Goal: Information Seeking & Learning: Learn about a topic

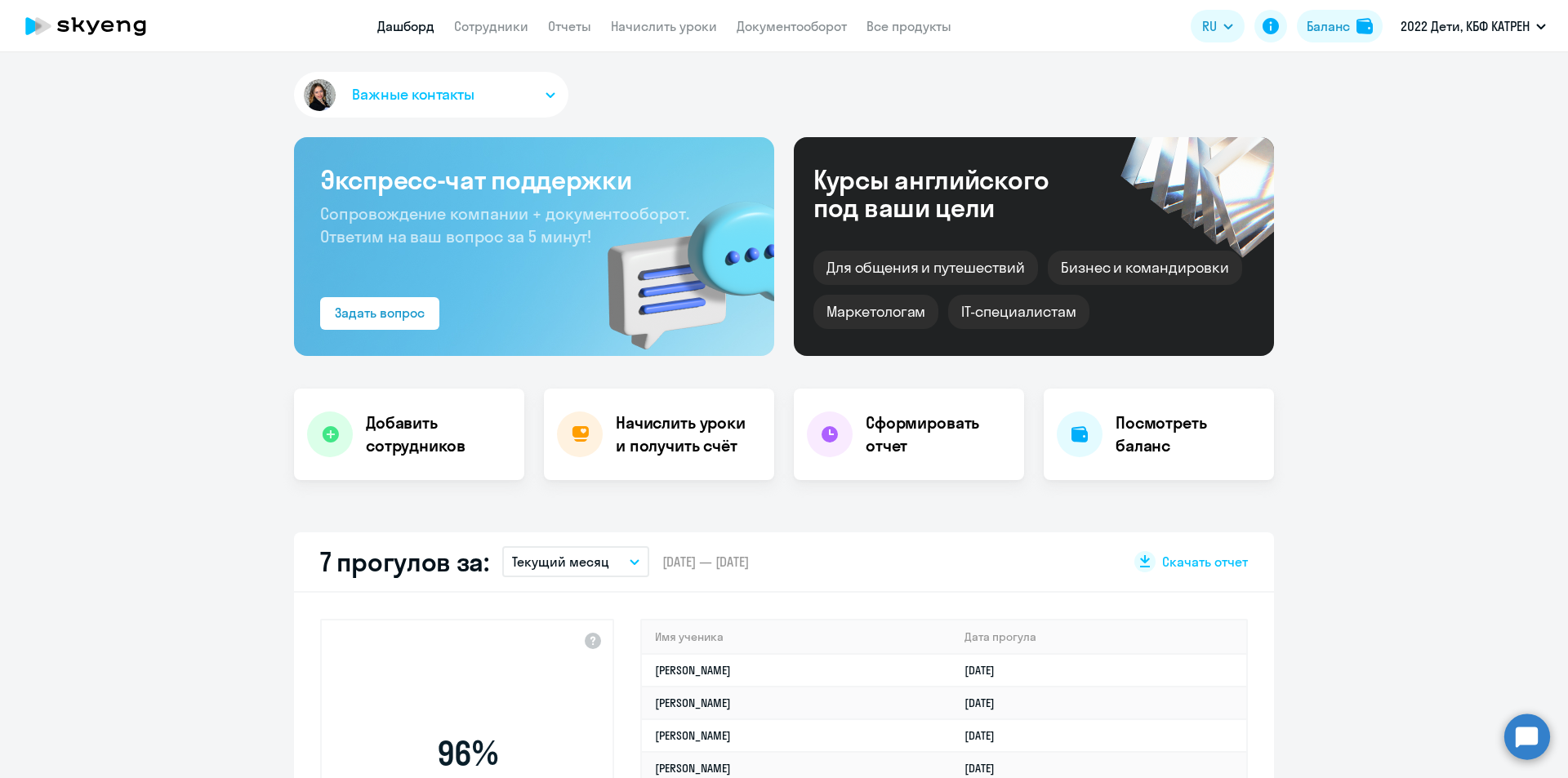
select select "30"
click at [1535, 739] on circle at bounding box center [1528, 737] width 45 height 45
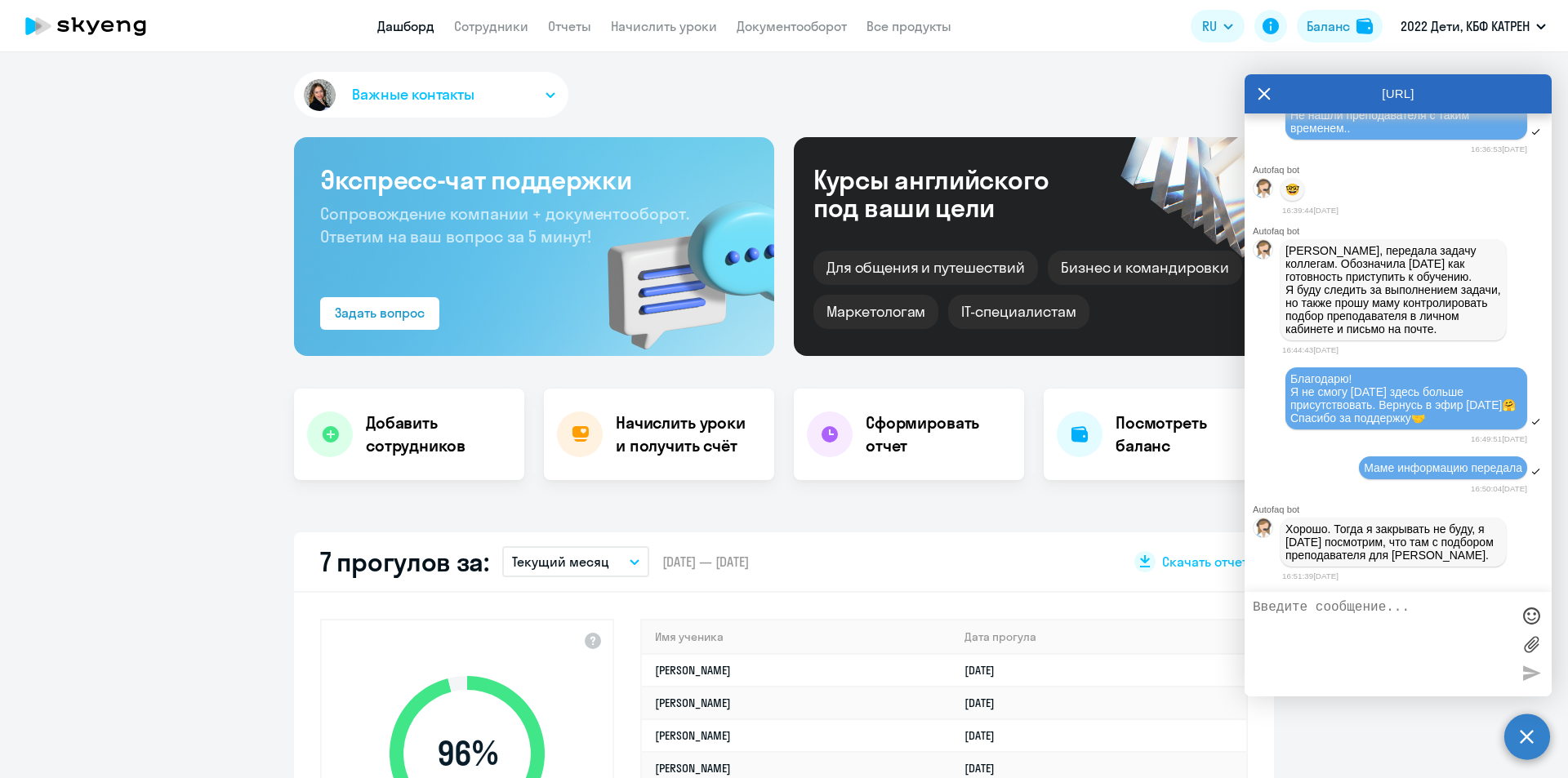
scroll to position [25889, 0]
click at [1372, 615] on textarea at bounding box center [1382, 644] width 259 height 88
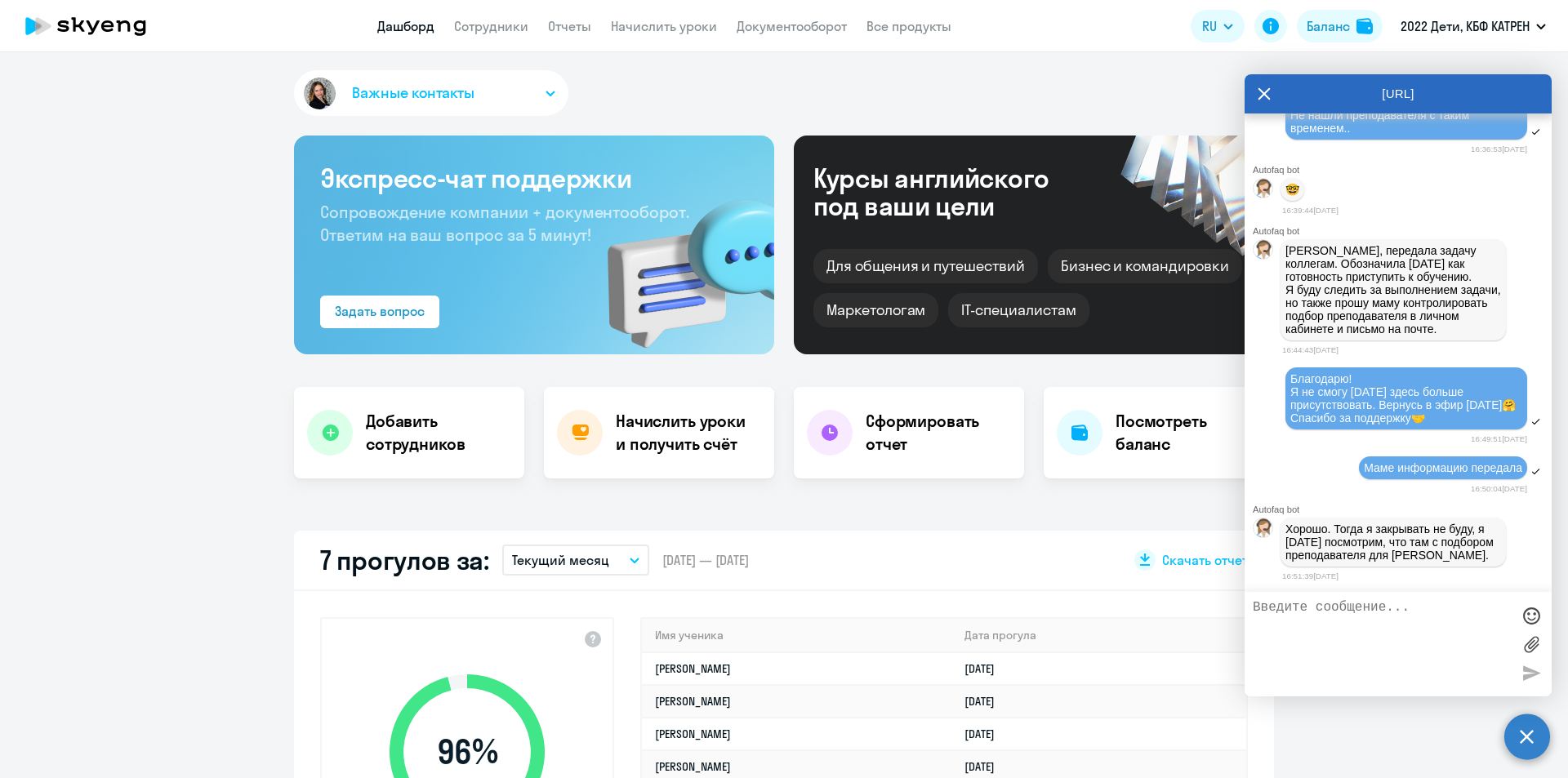
scroll to position [0, 0]
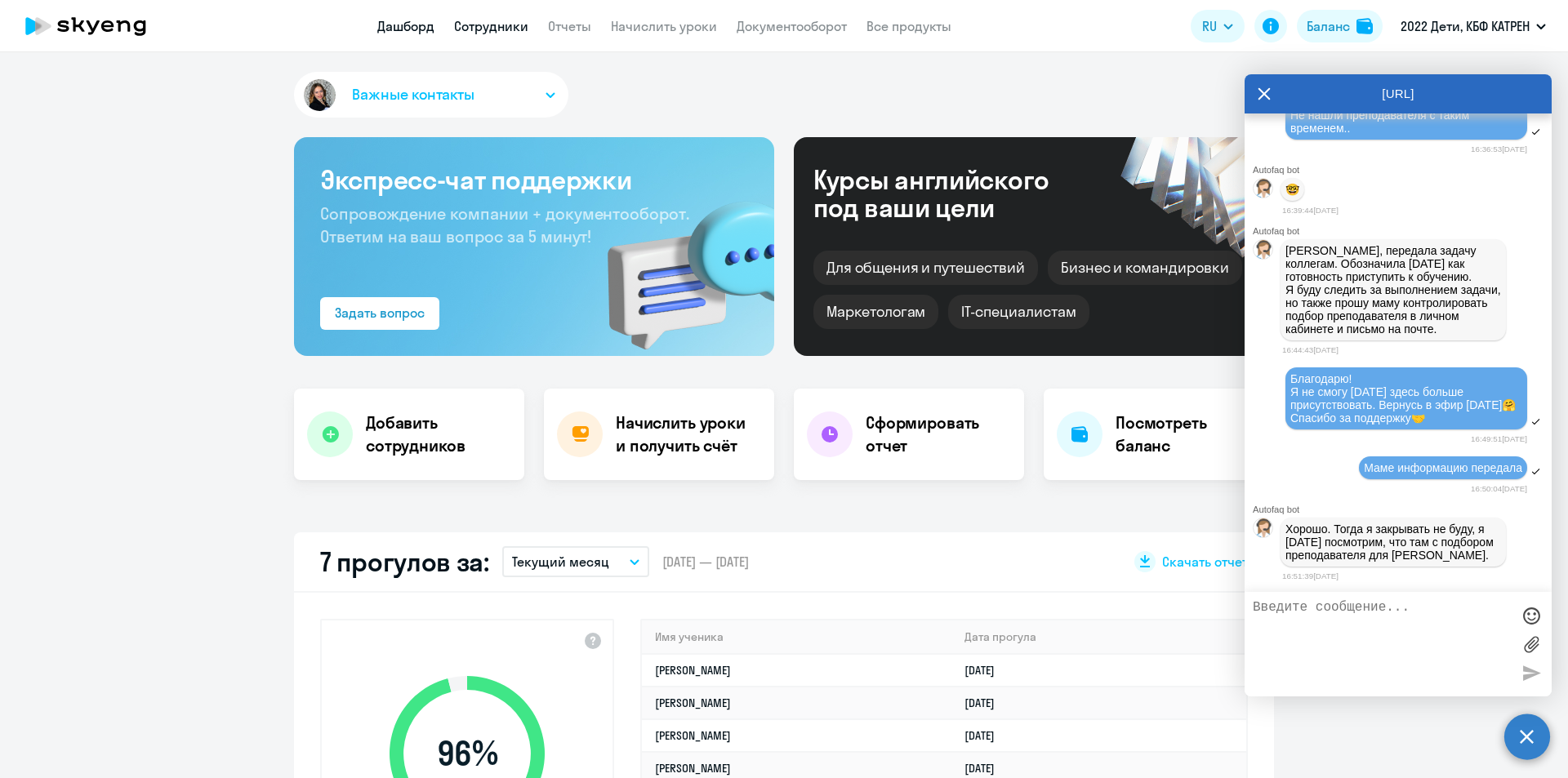
click at [487, 29] on link "Сотрудники" at bounding box center [491, 25] width 74 height 16
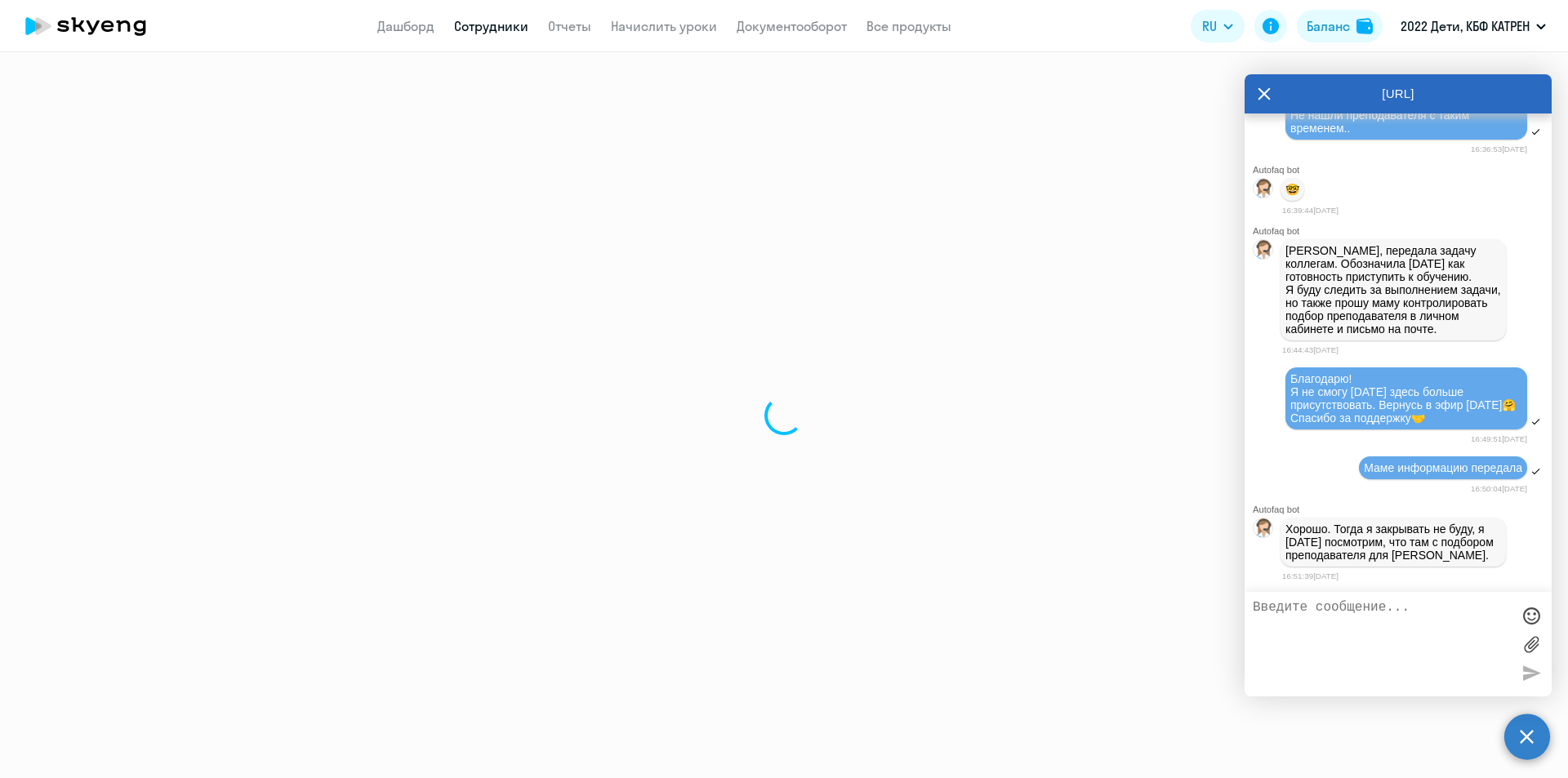
select select "30"
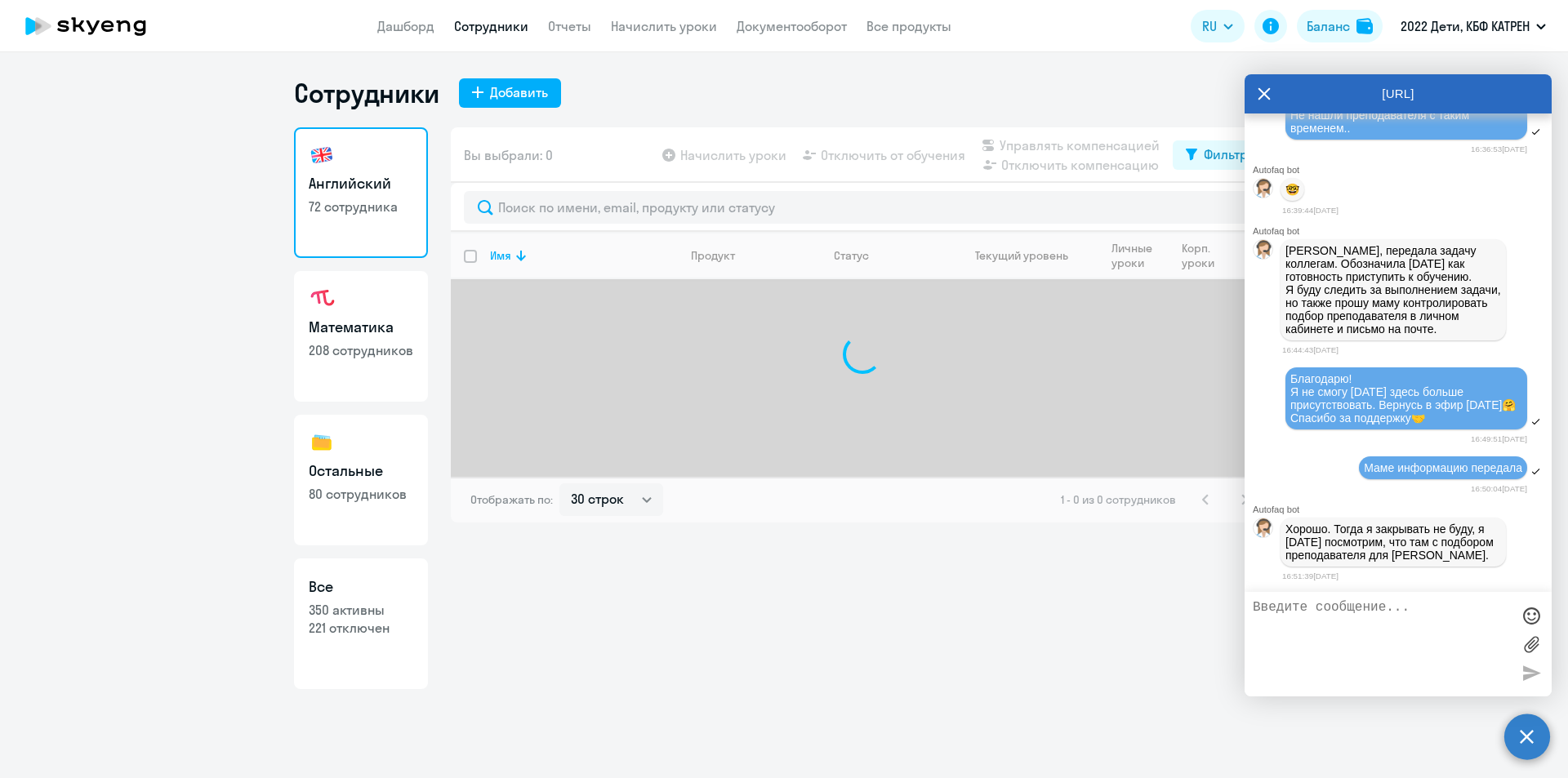
click at [359, 626] on p "221 отключен" at bounding box center [361, 627] width 104 height 18
select select "30"
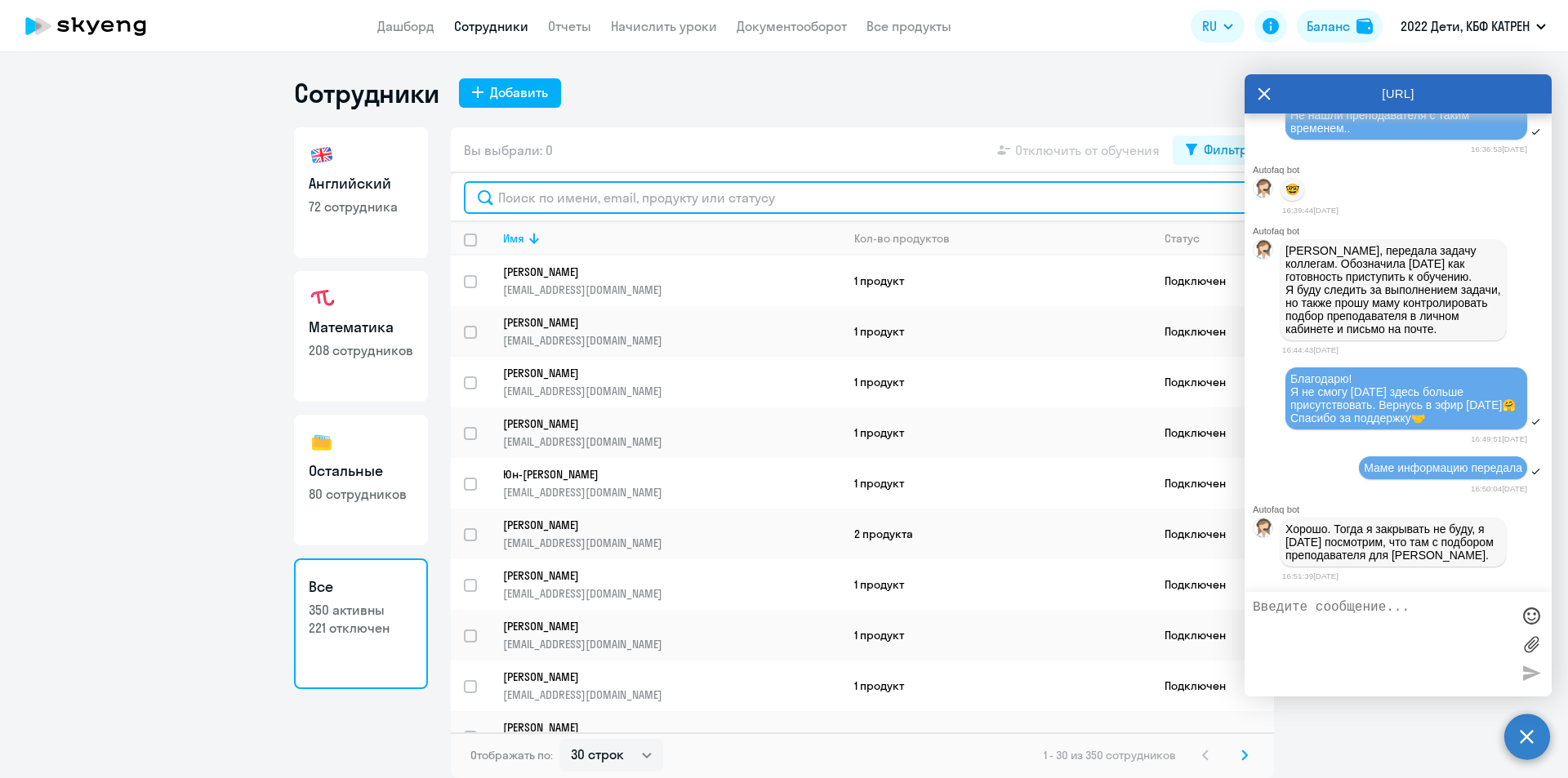
click at [840, 202] on input "text" at bounding box center [862, 197] width 797 height 33
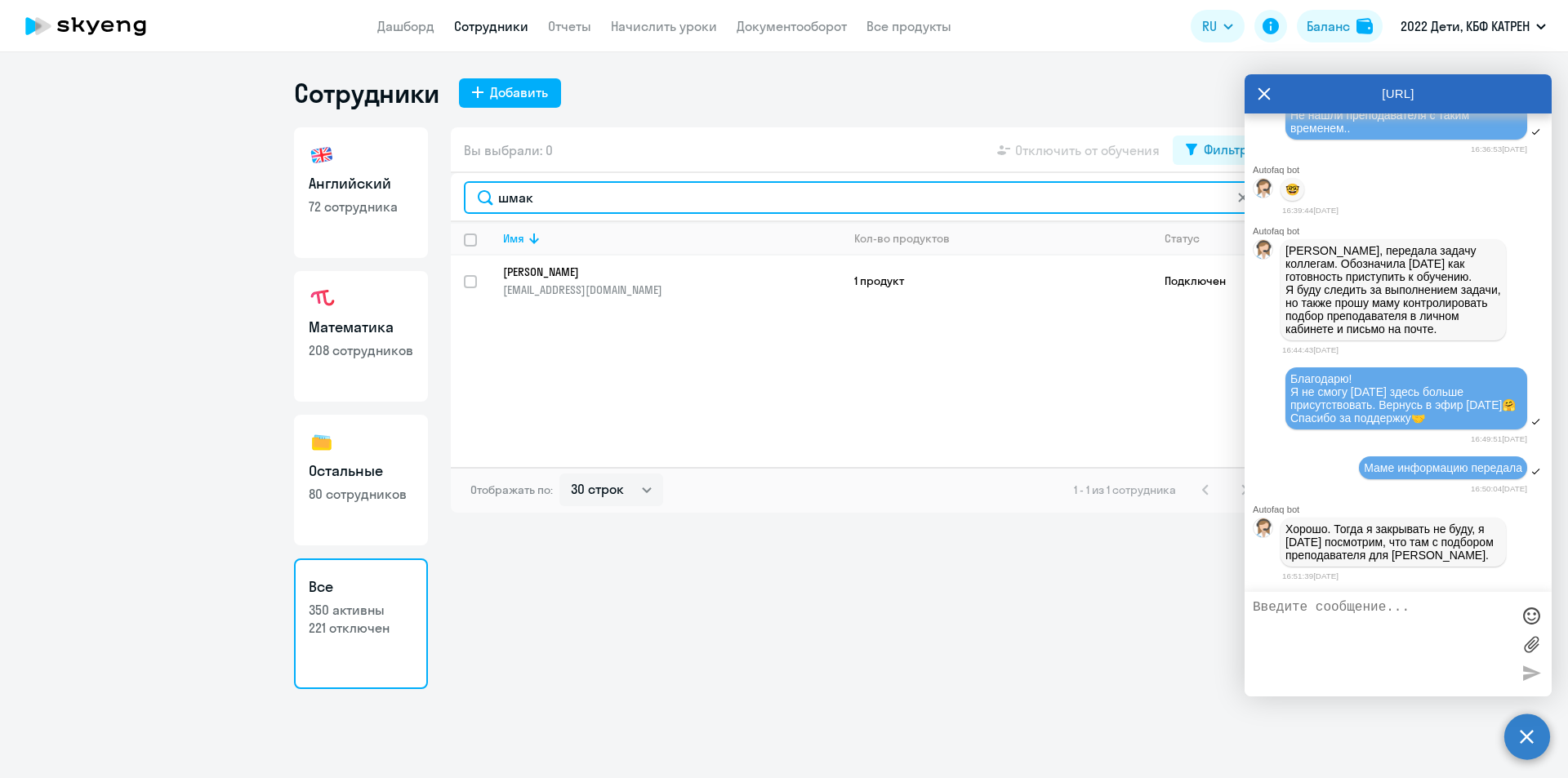
type input "шмак"
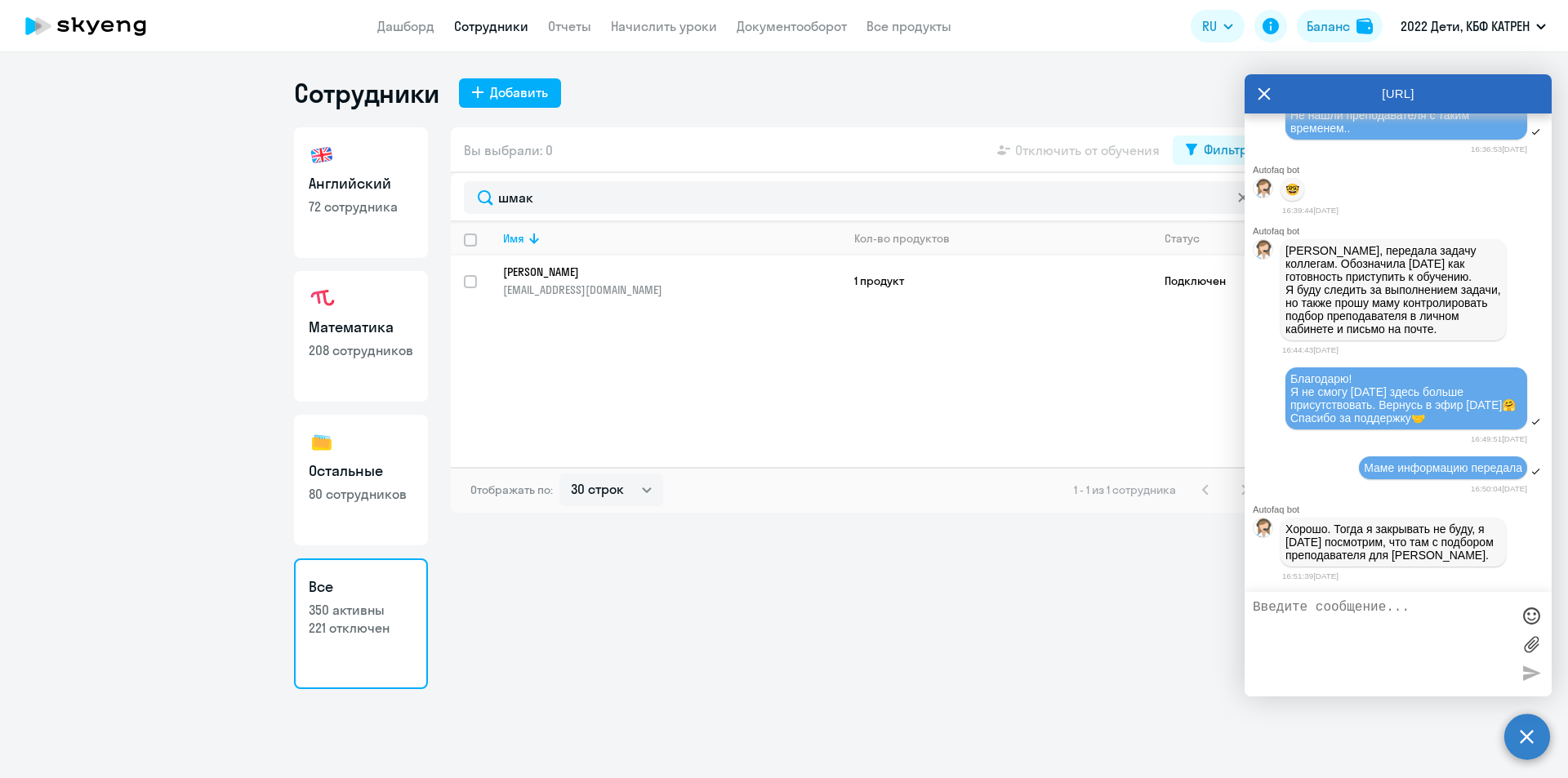
click at [587, 272] on p "[PERSON_NAME]" at bounding box center [660, 271] width 315 height 14
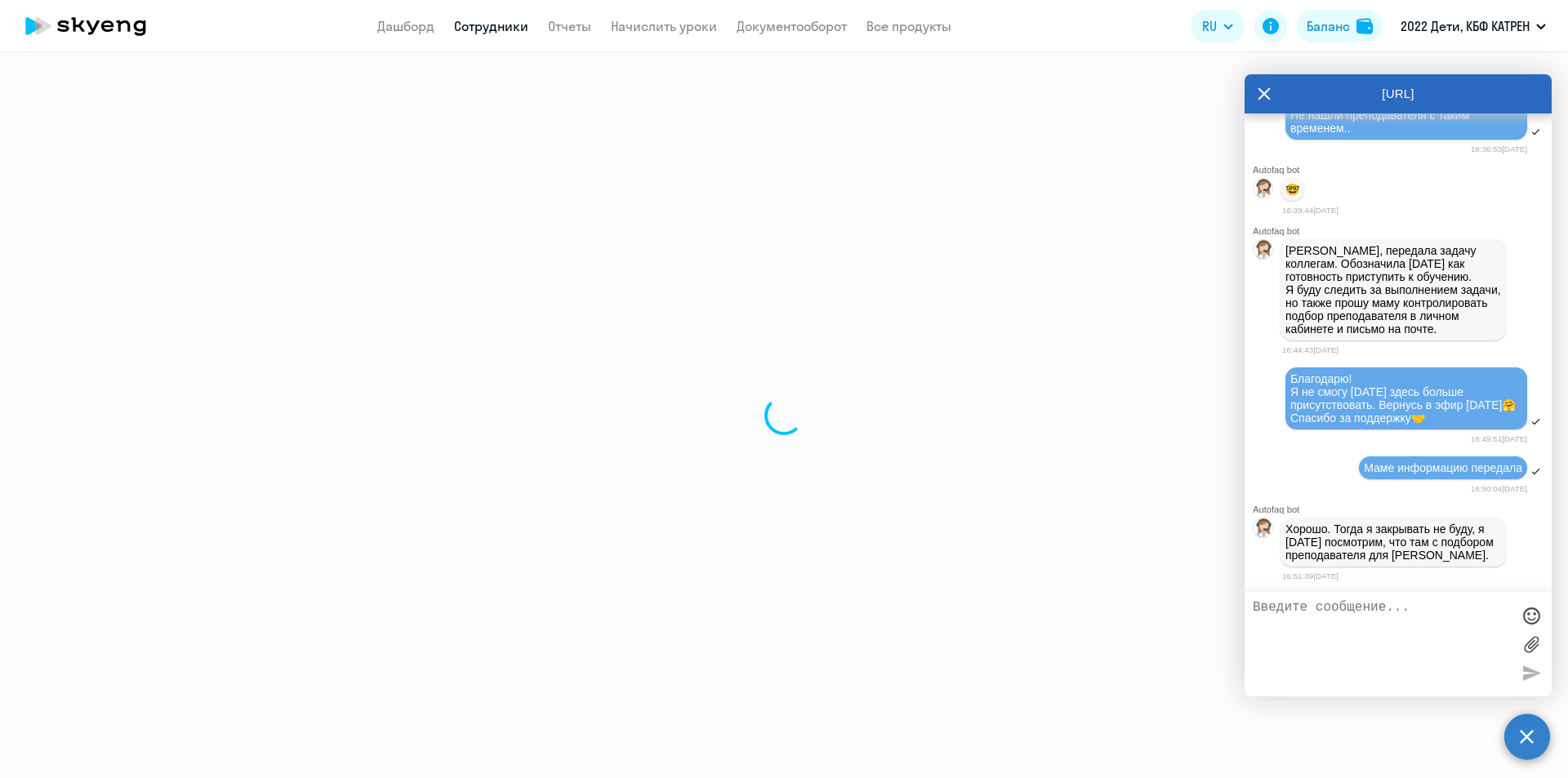
select select "english"
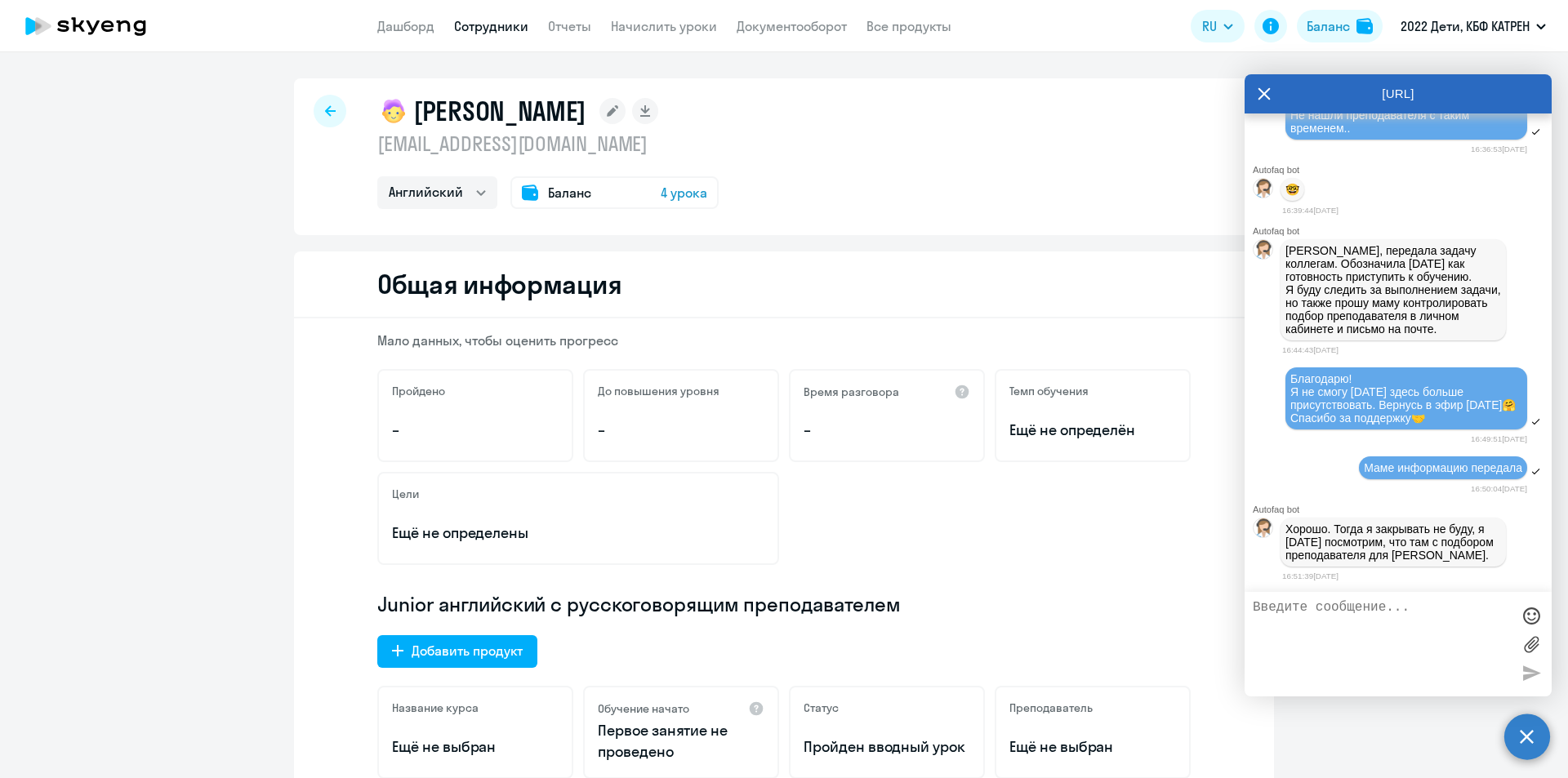
select select "30"
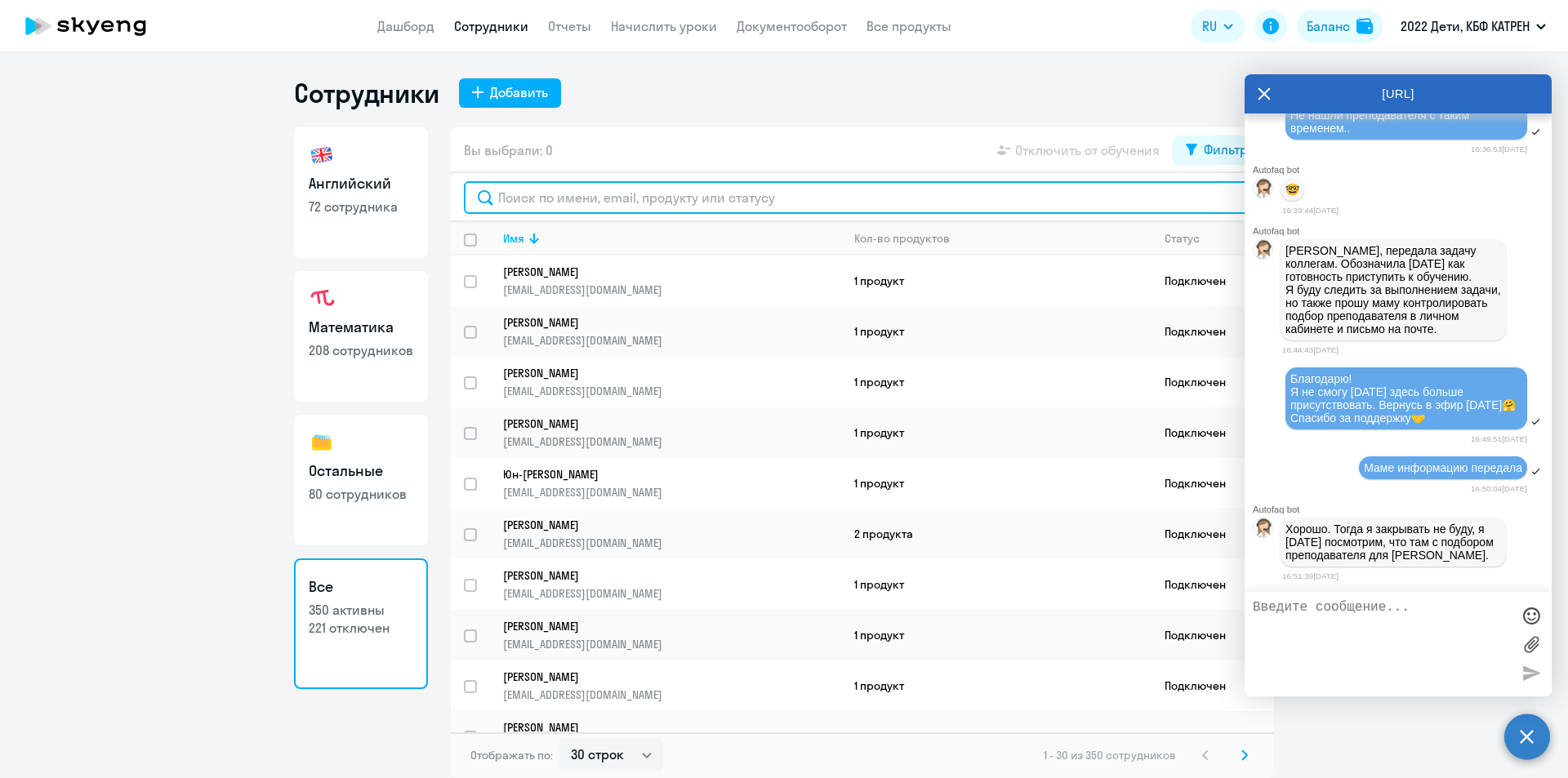
click at [554, 194] on input "text" at bounding box center [862, 197] width 797 height 33
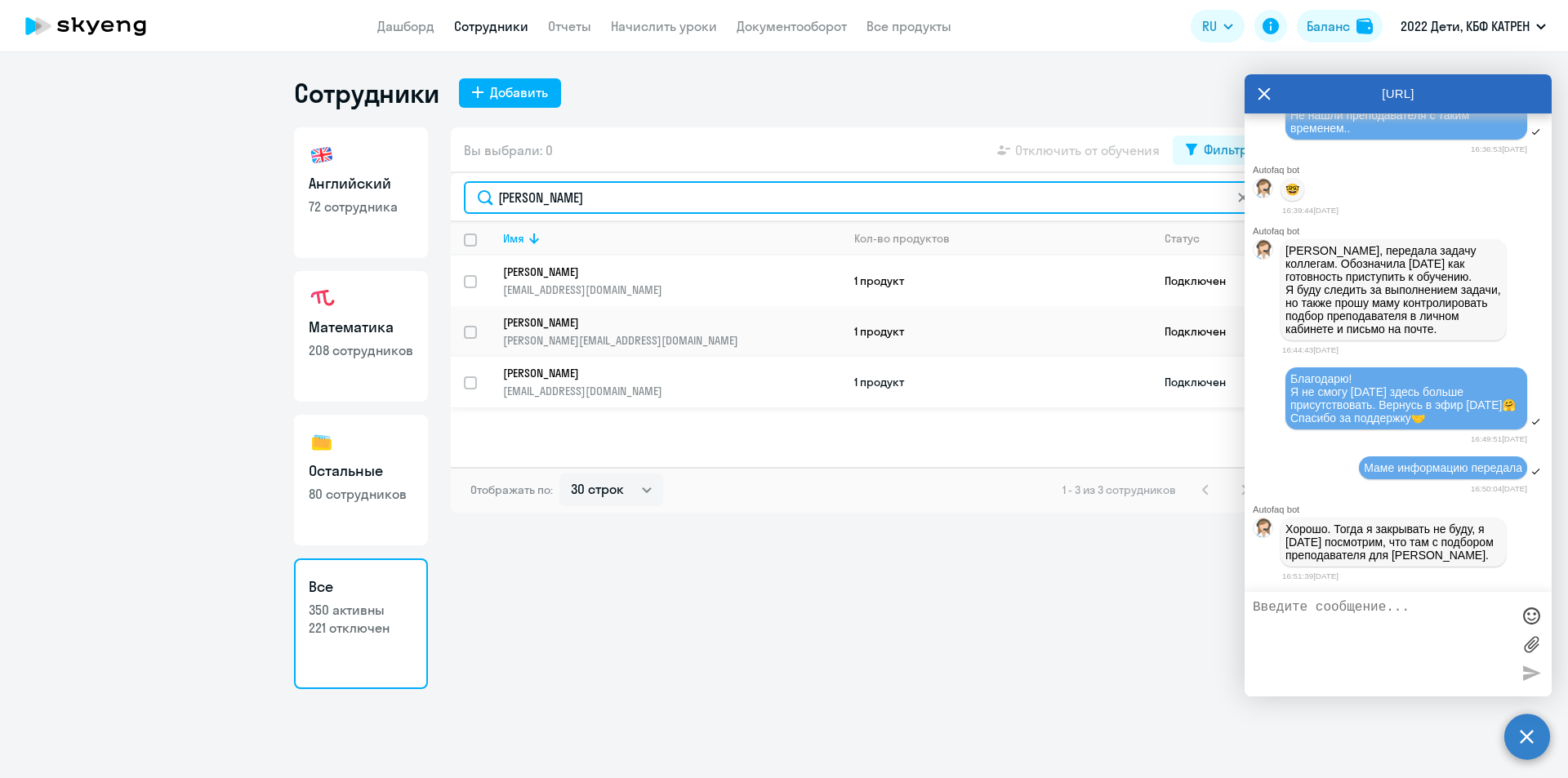
type input "[PERSON_NAME]"
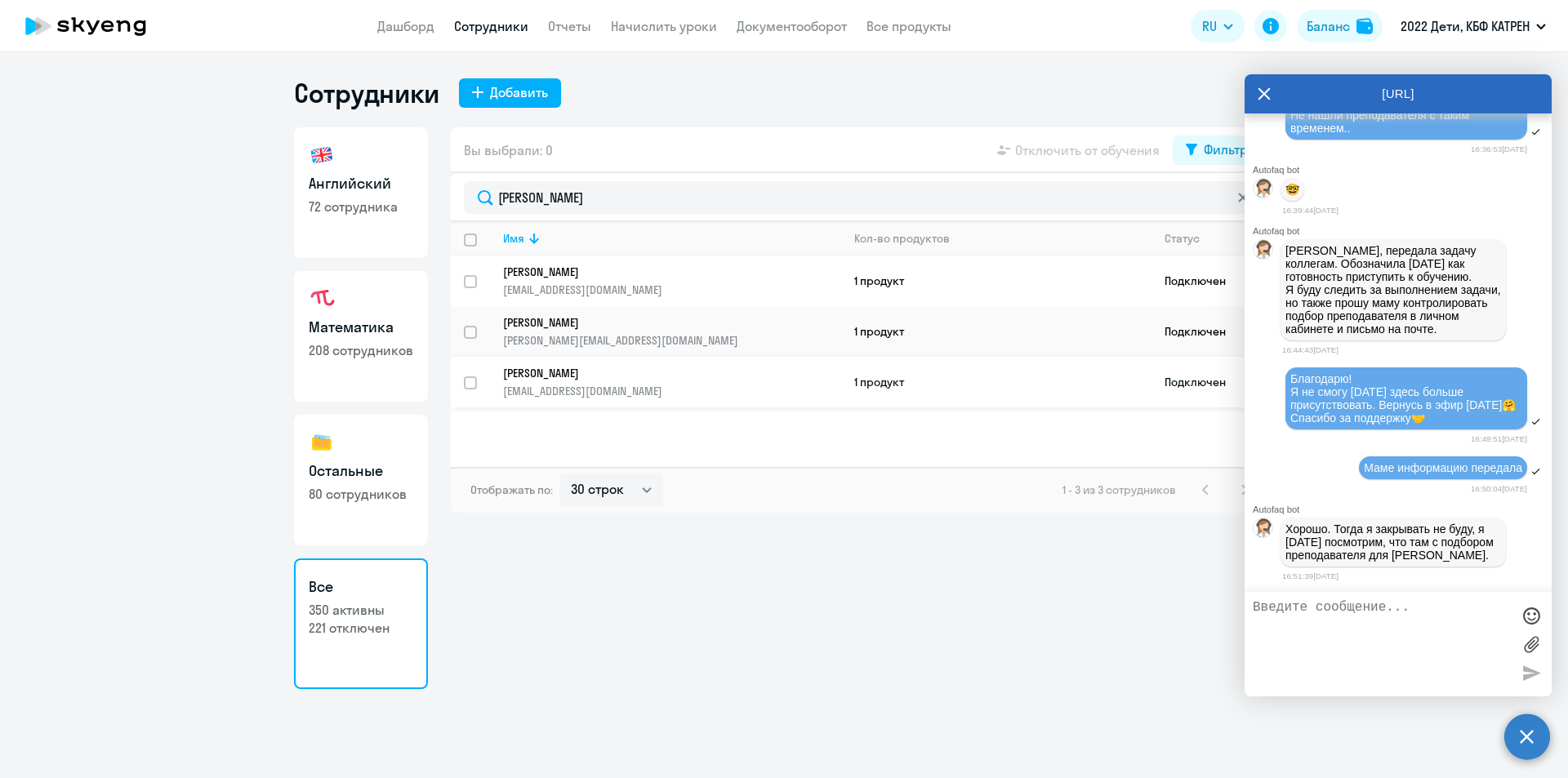
click at [602, 370] on p "[PERSON_NAME]" at bounding box center [660, 373] width 315 height 14
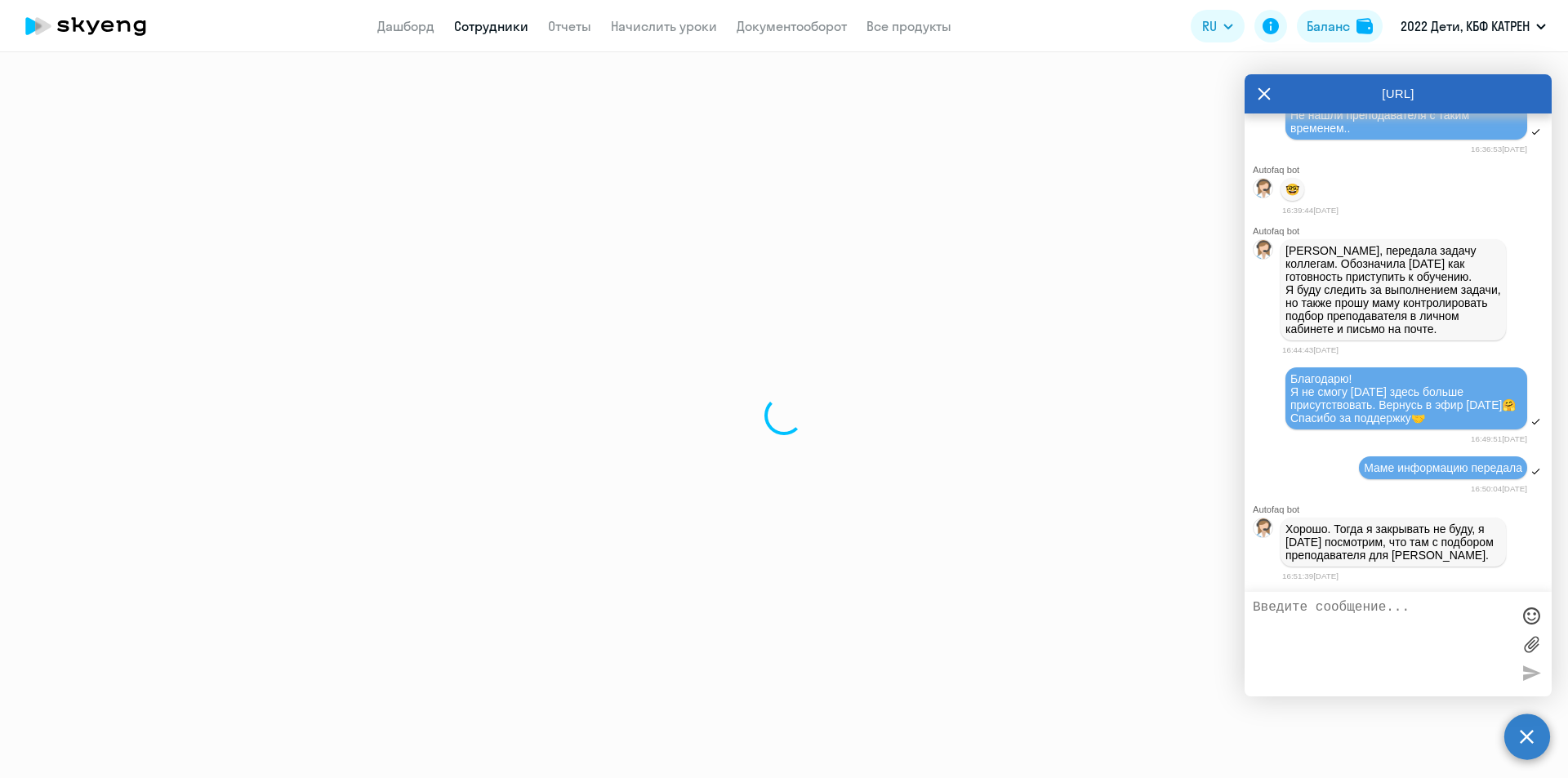
select select "math"
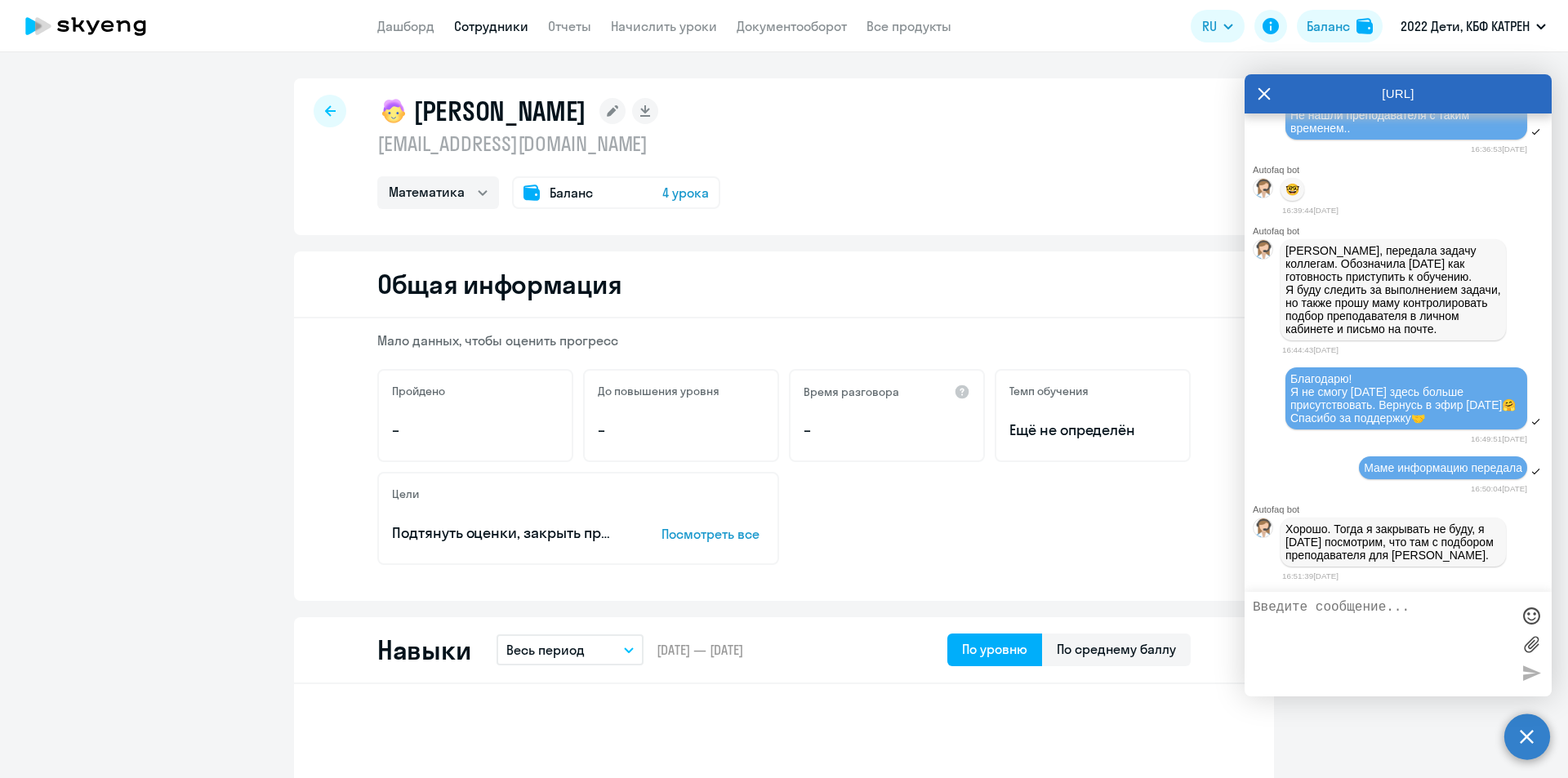
select select "30"
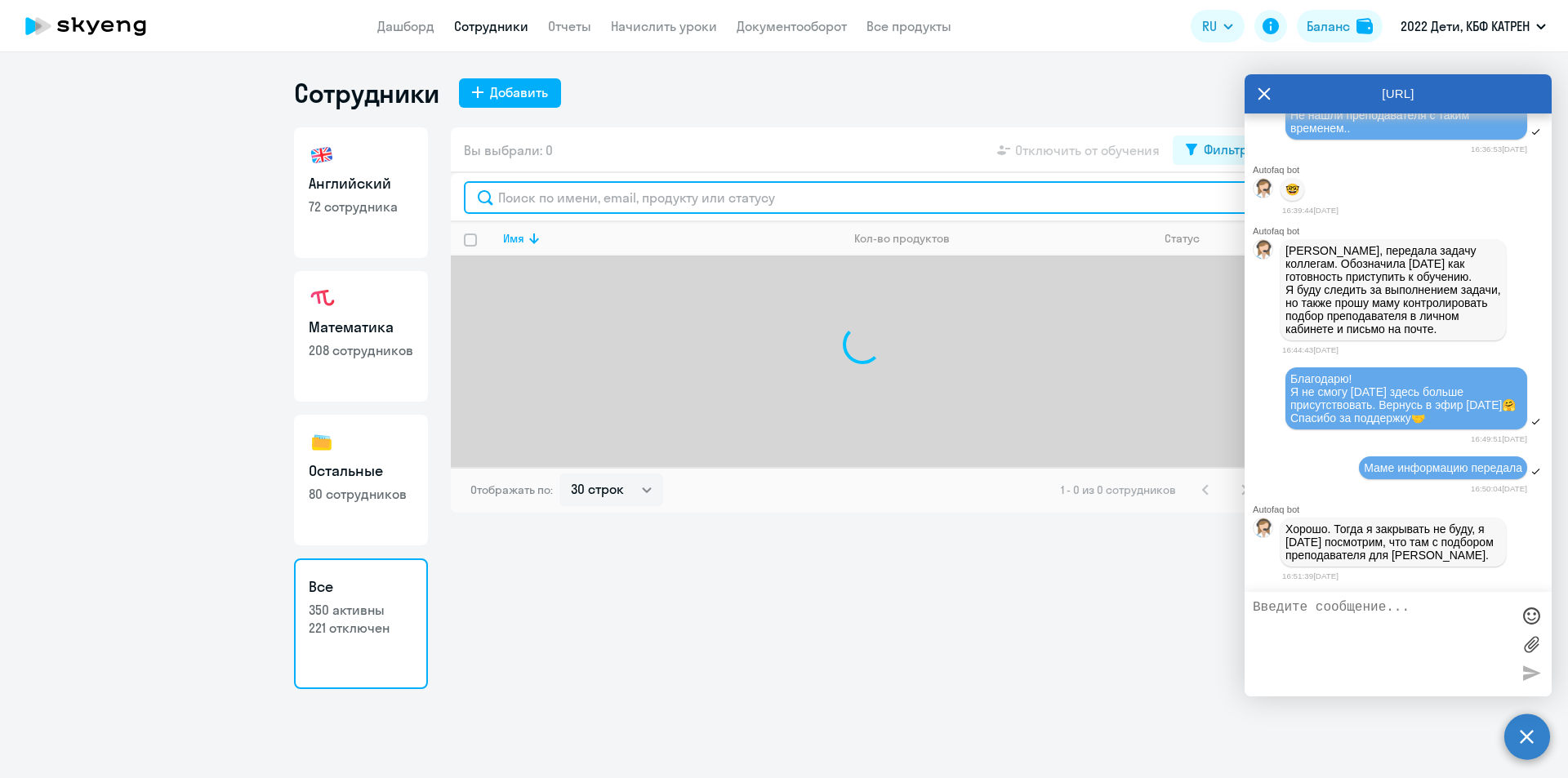
click at [611, 190] on input "text" at bounding box center [862, 197] width 797 height 33
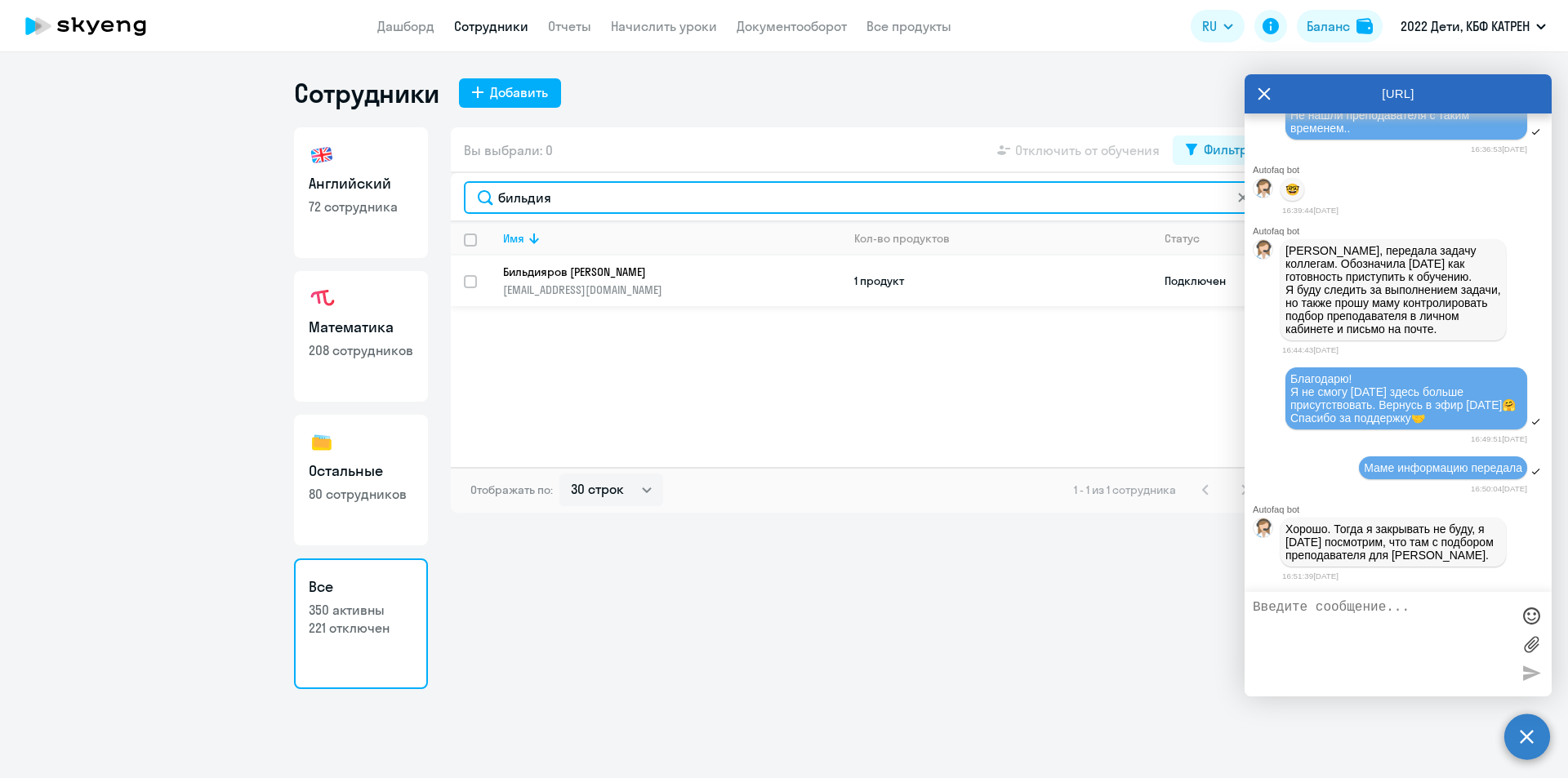
type input "бильдия"
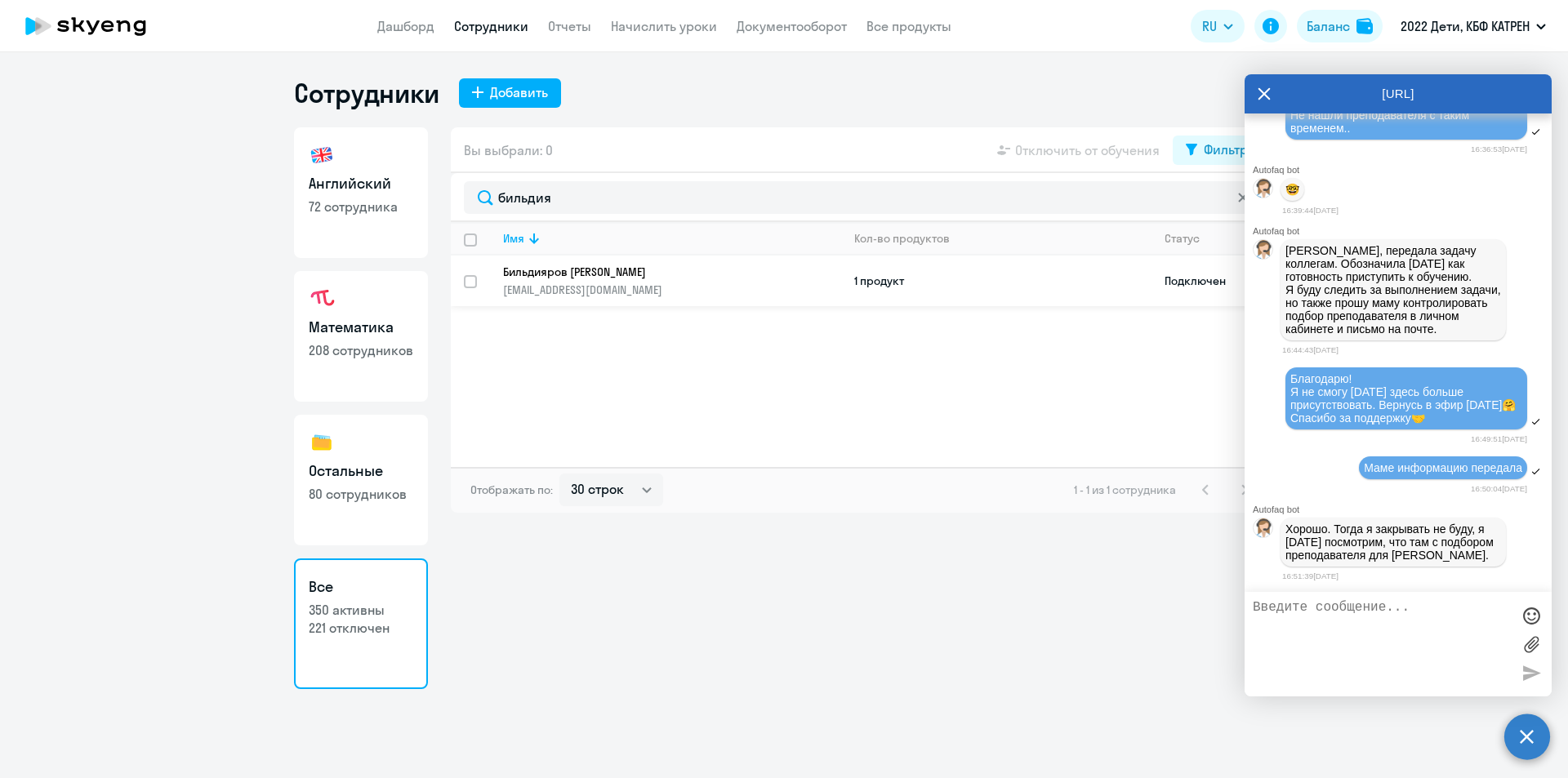
click at [611, 264] on p "Бильдияров [PERSON_NAME]" at bounding box center [660, 271] width 315 height 14
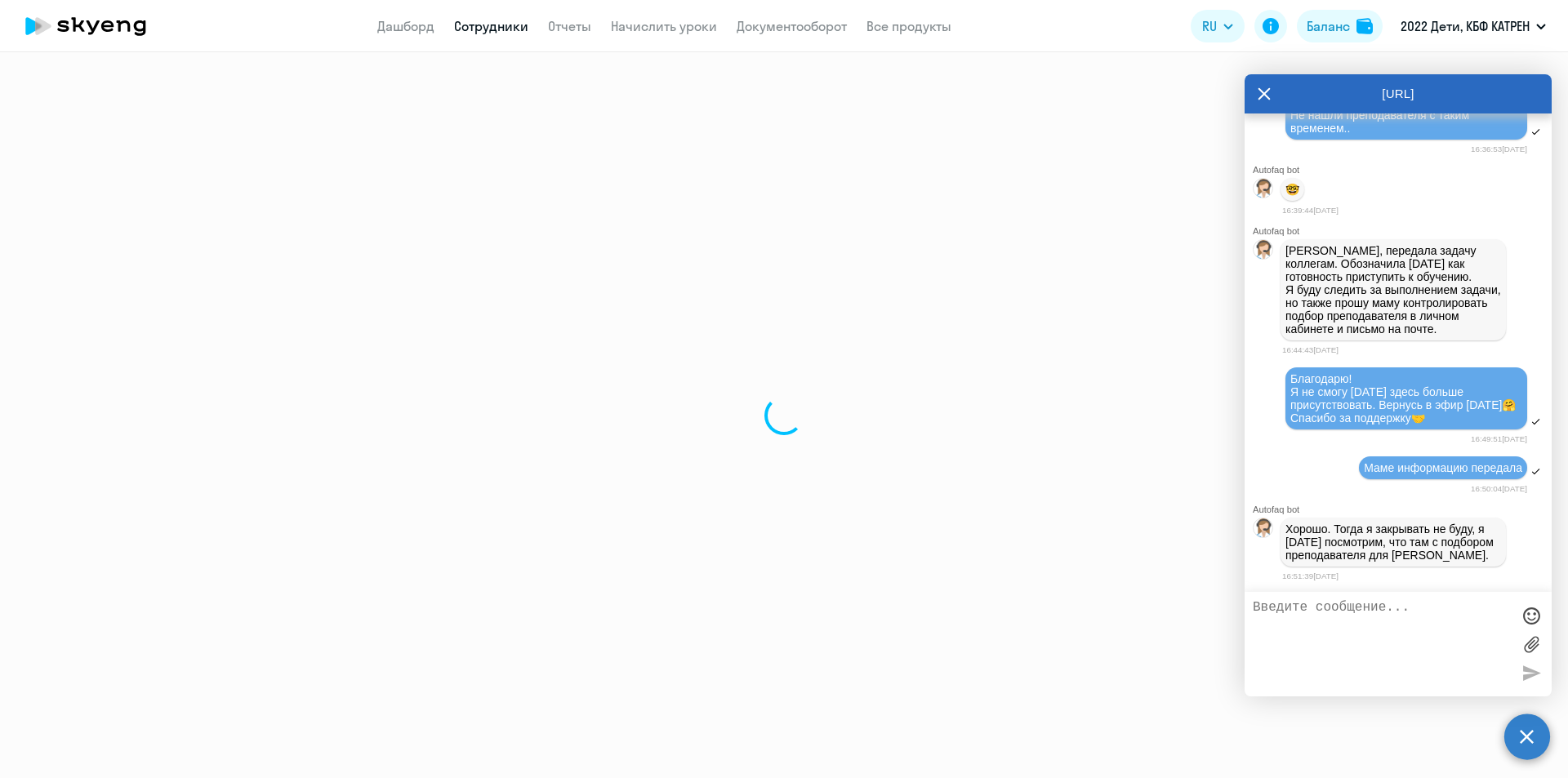
select select "math"
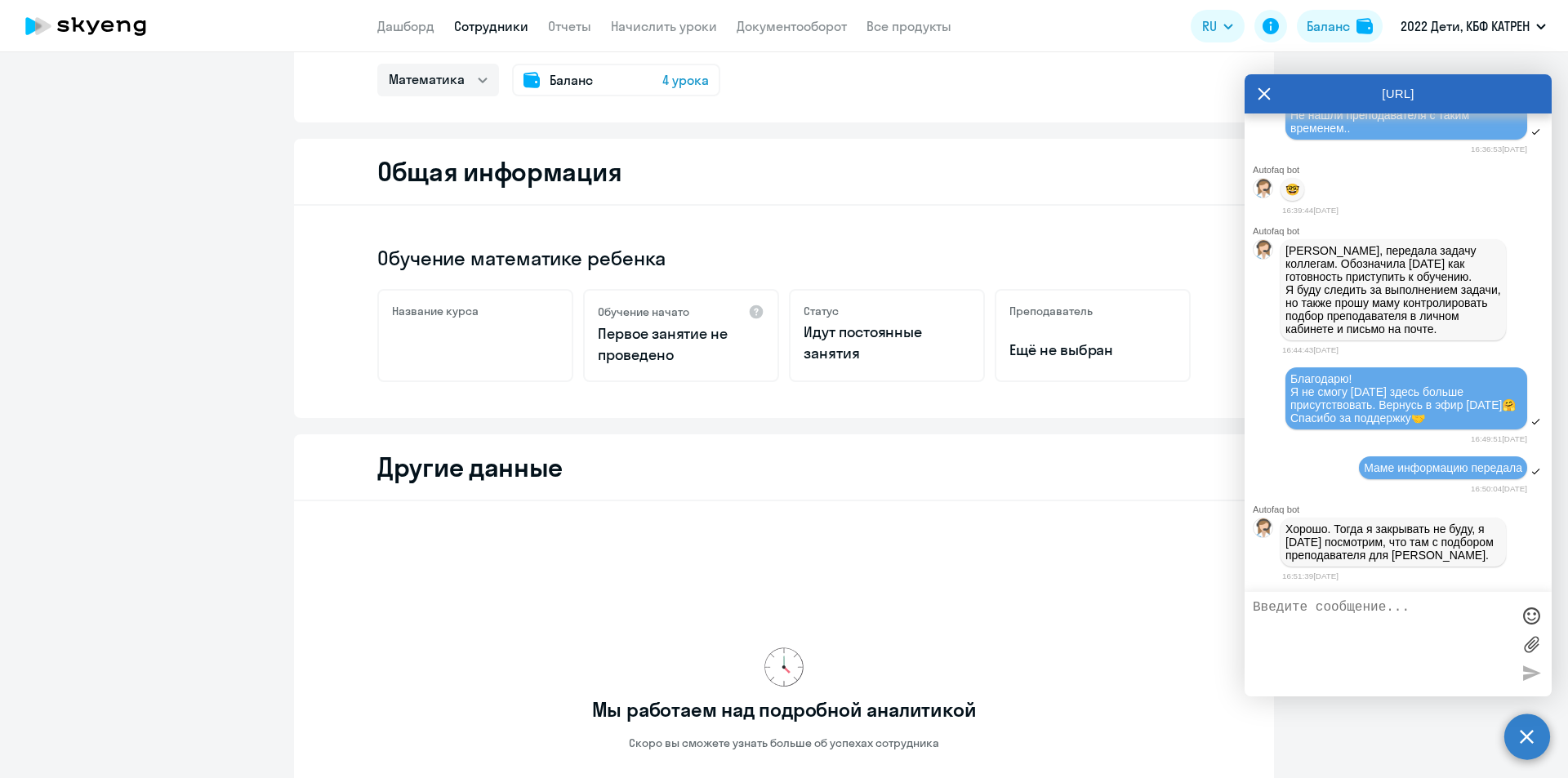
scroll to position [245, 0]
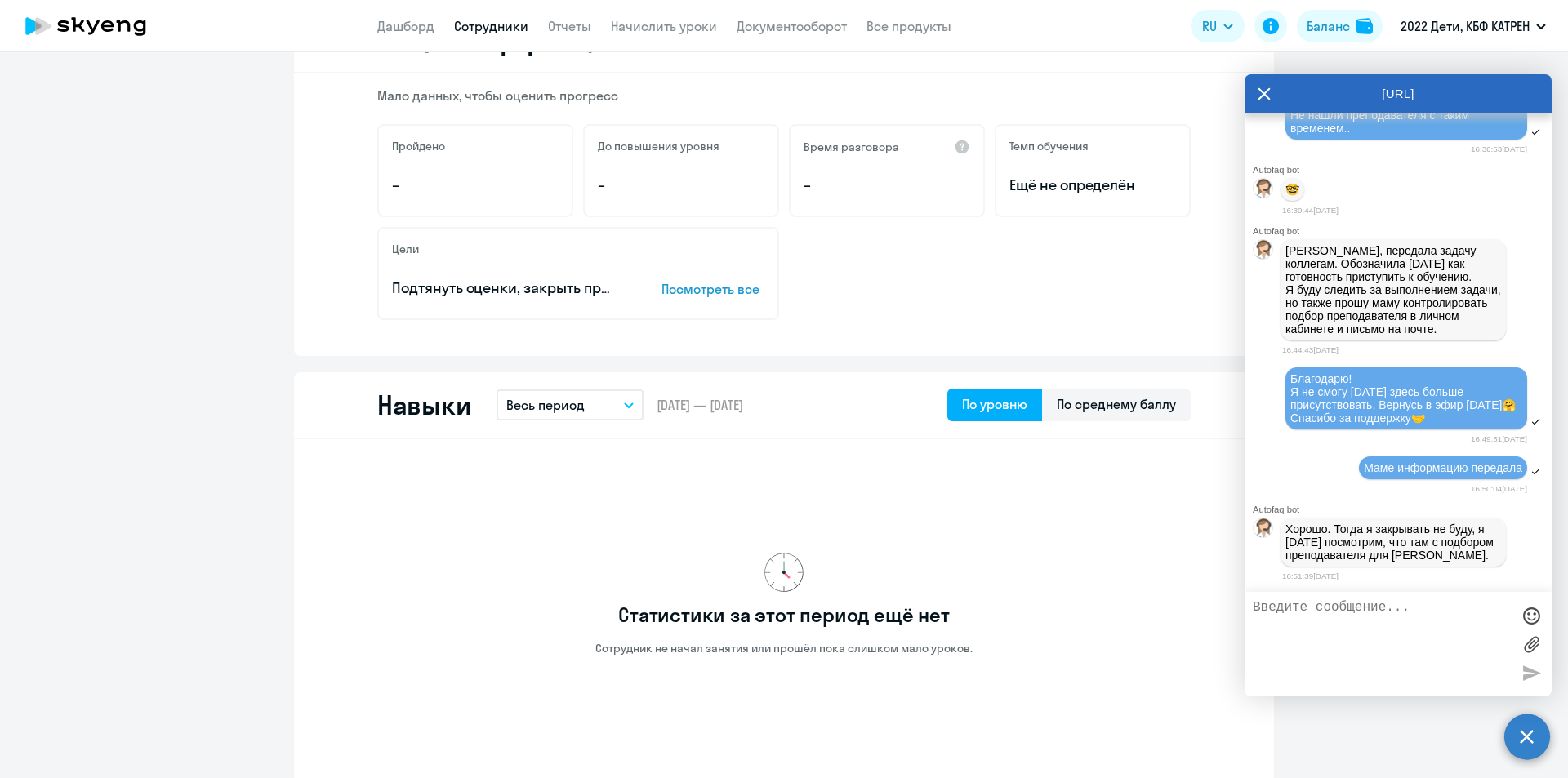
select select "30"
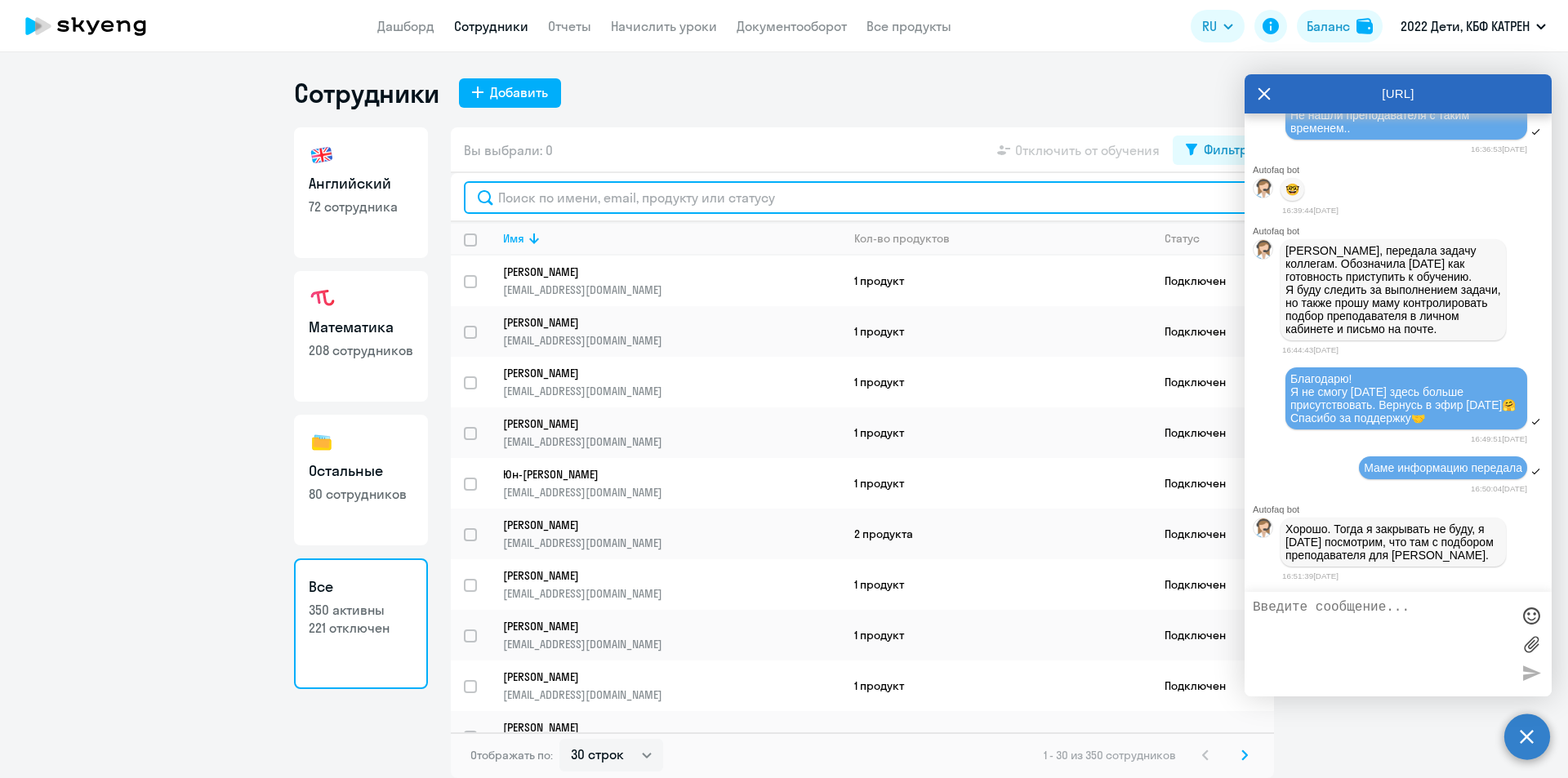
click at [580, 197] on input "text" at bounding box center [862, 197] width 797 height 33
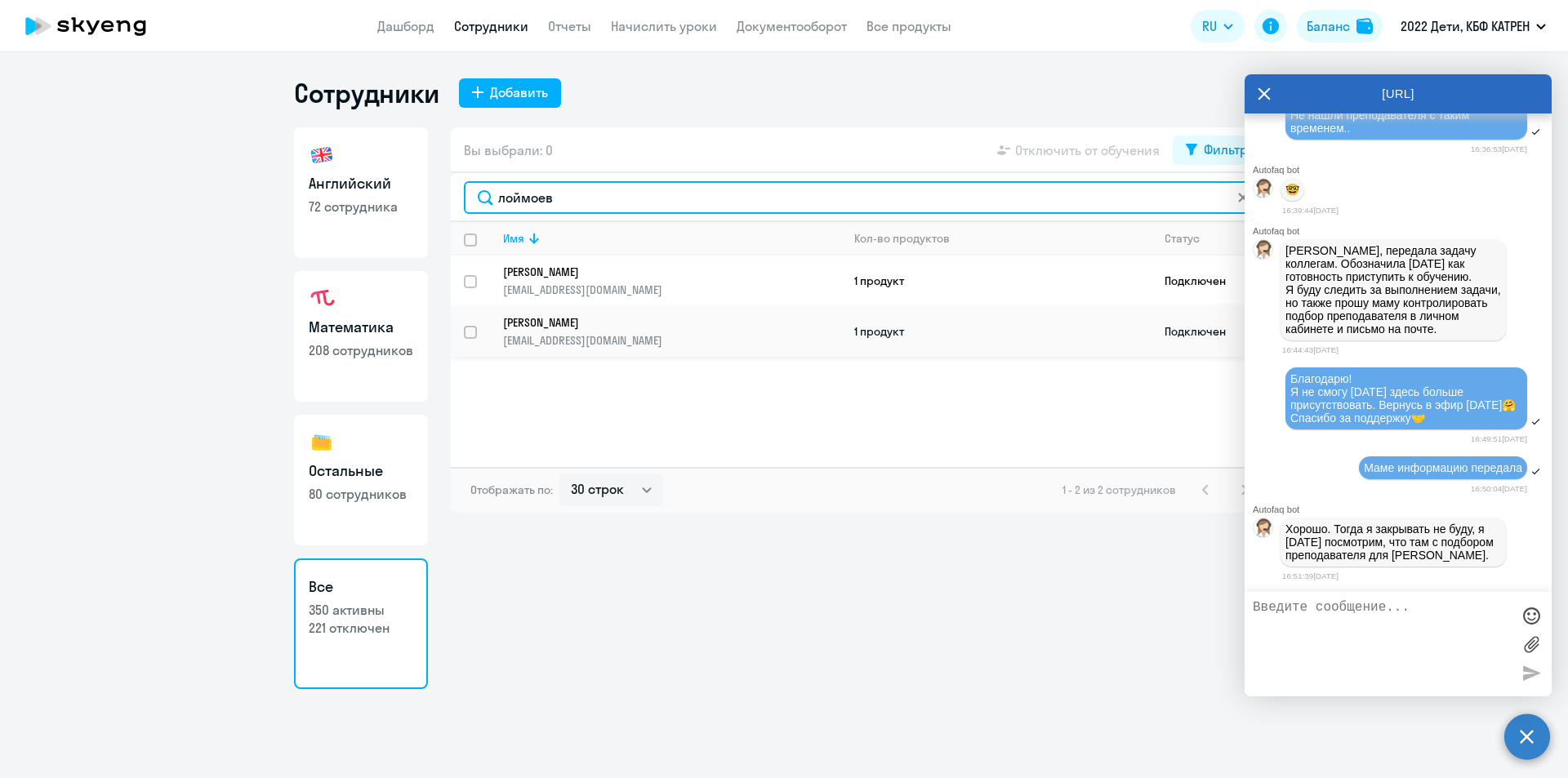
type input "лоймоев"
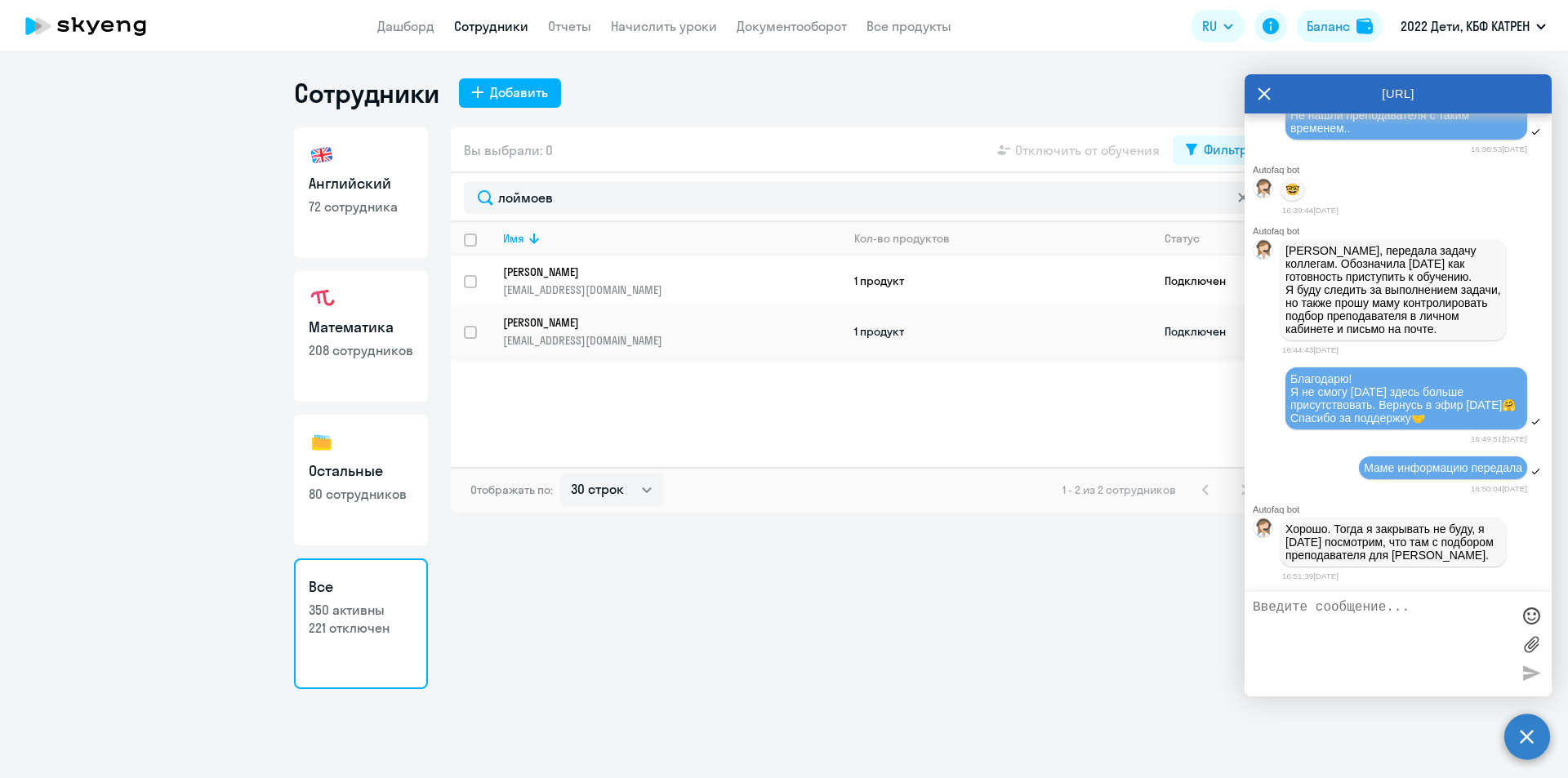
click at [591, 328] on p "[PERSON_NAME]" at bounding box center [660, 322] width 315 height 14
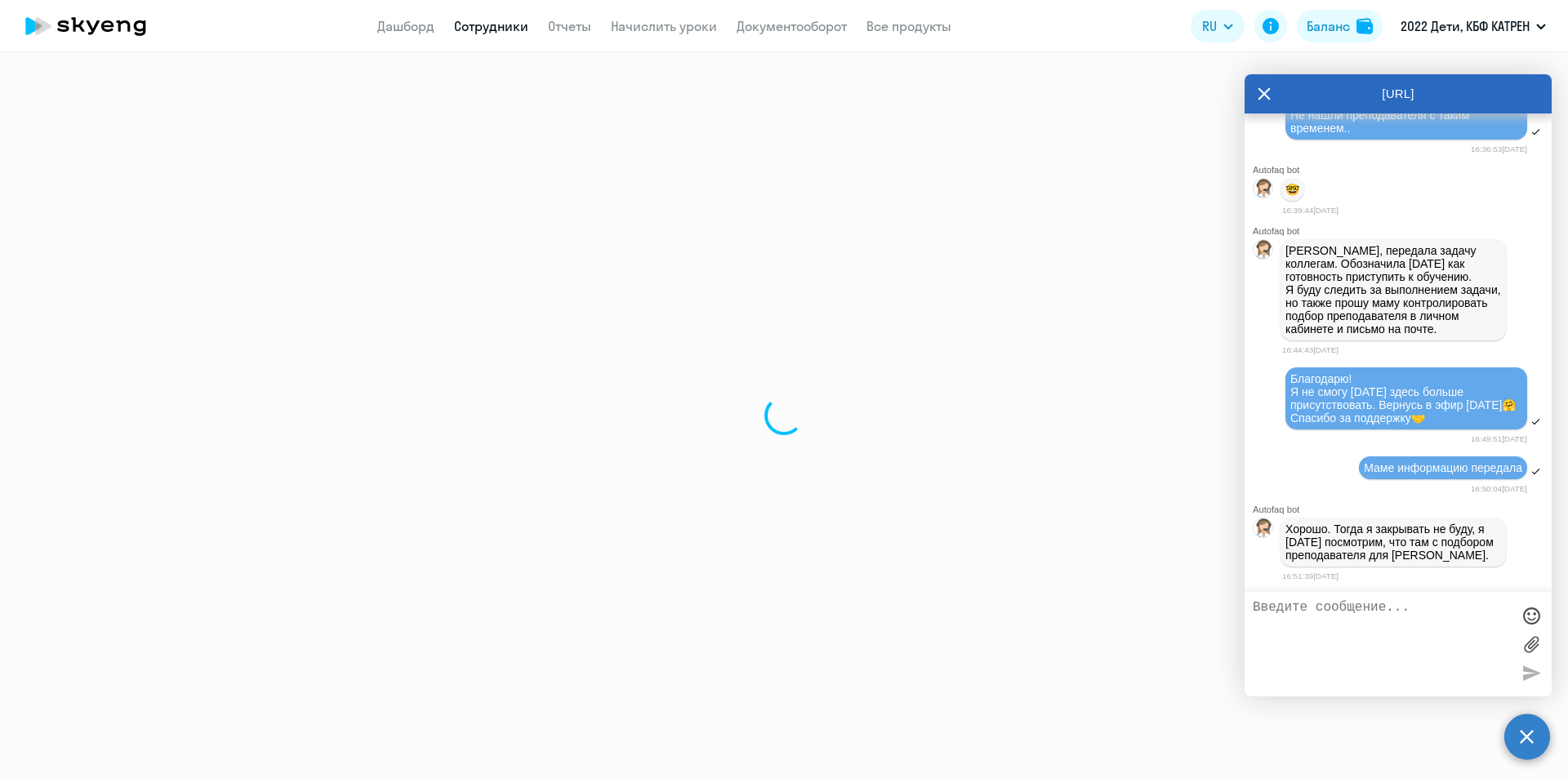
select select "math"
select select "30"
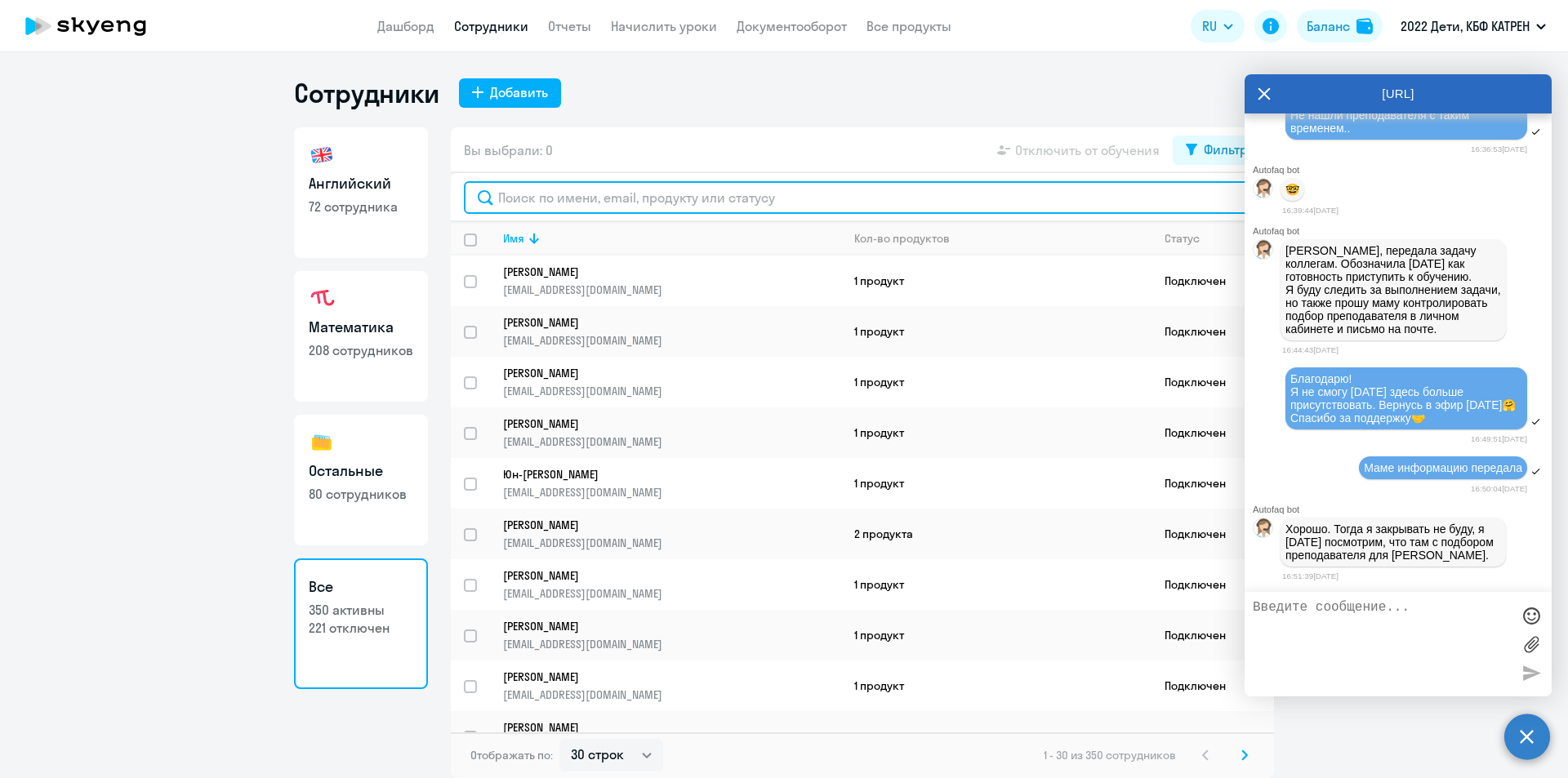
click at [557, 191] on input "text" at bounding box center [862, 197] width 797 height 33
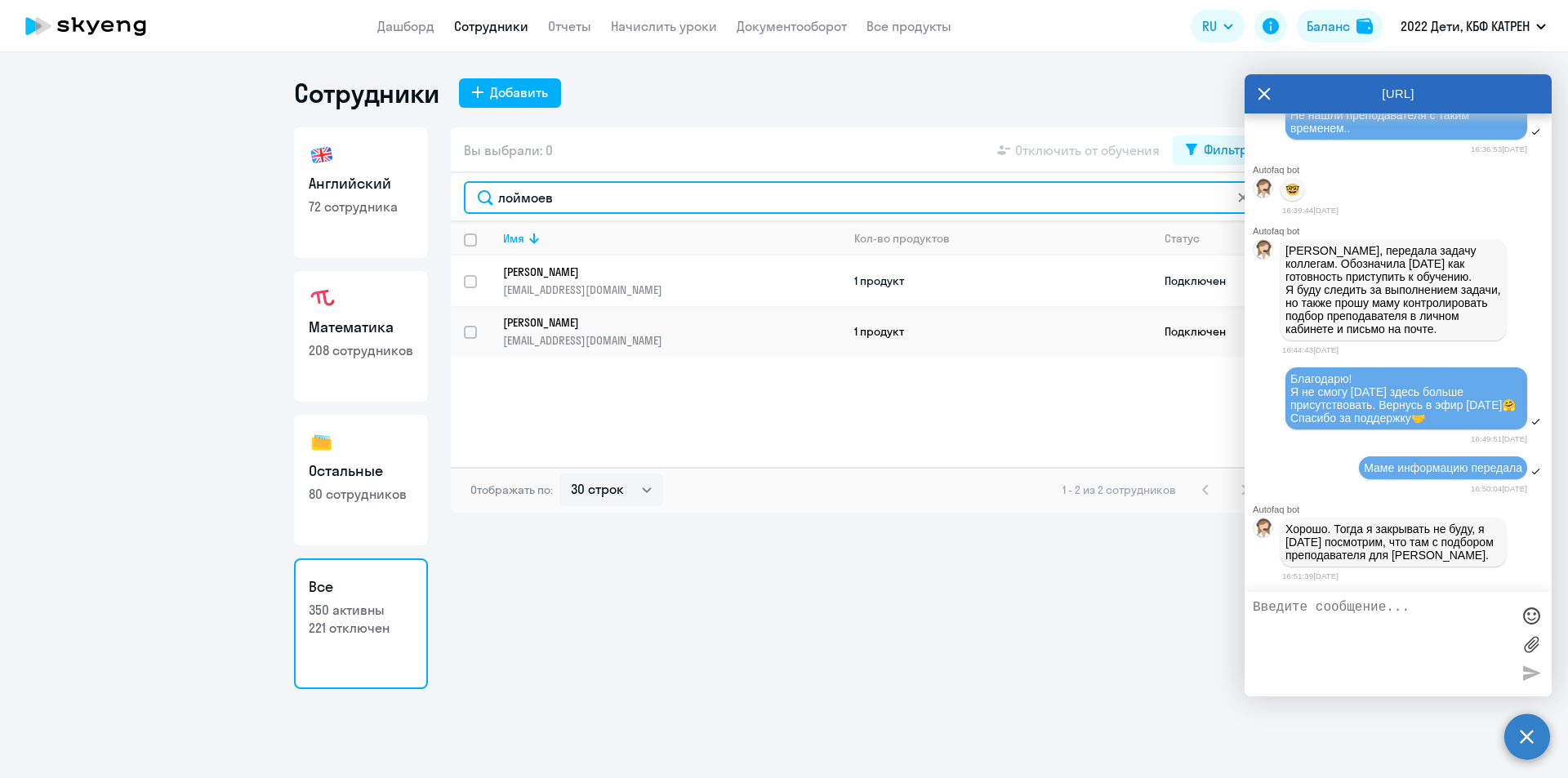
type input "лоймоев"
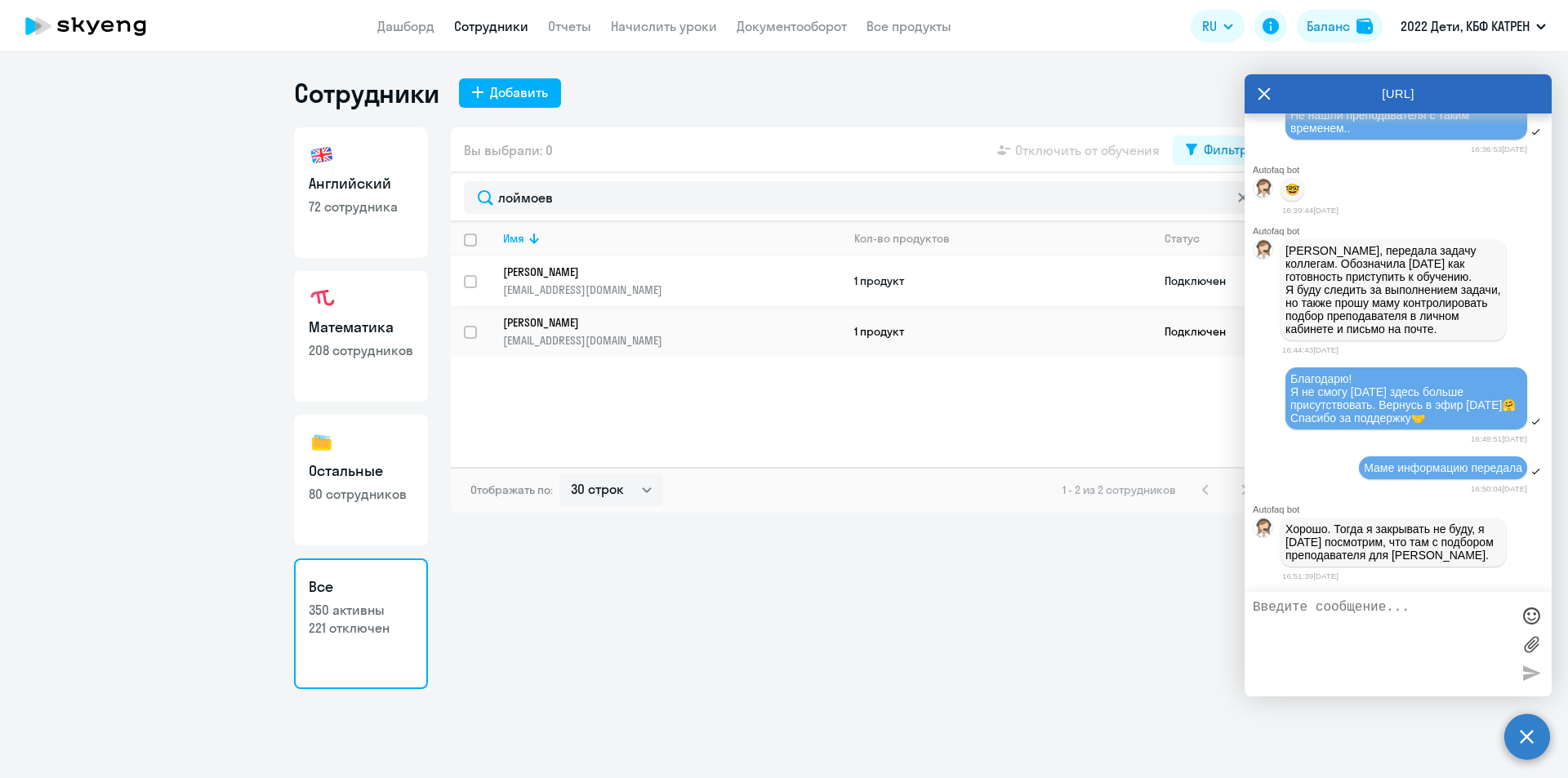
click at [597, 285] on p "[EMAIL_ADDRESS][DOMAIN_NAME]" at bounding box center [671, 290] width 338 height 14
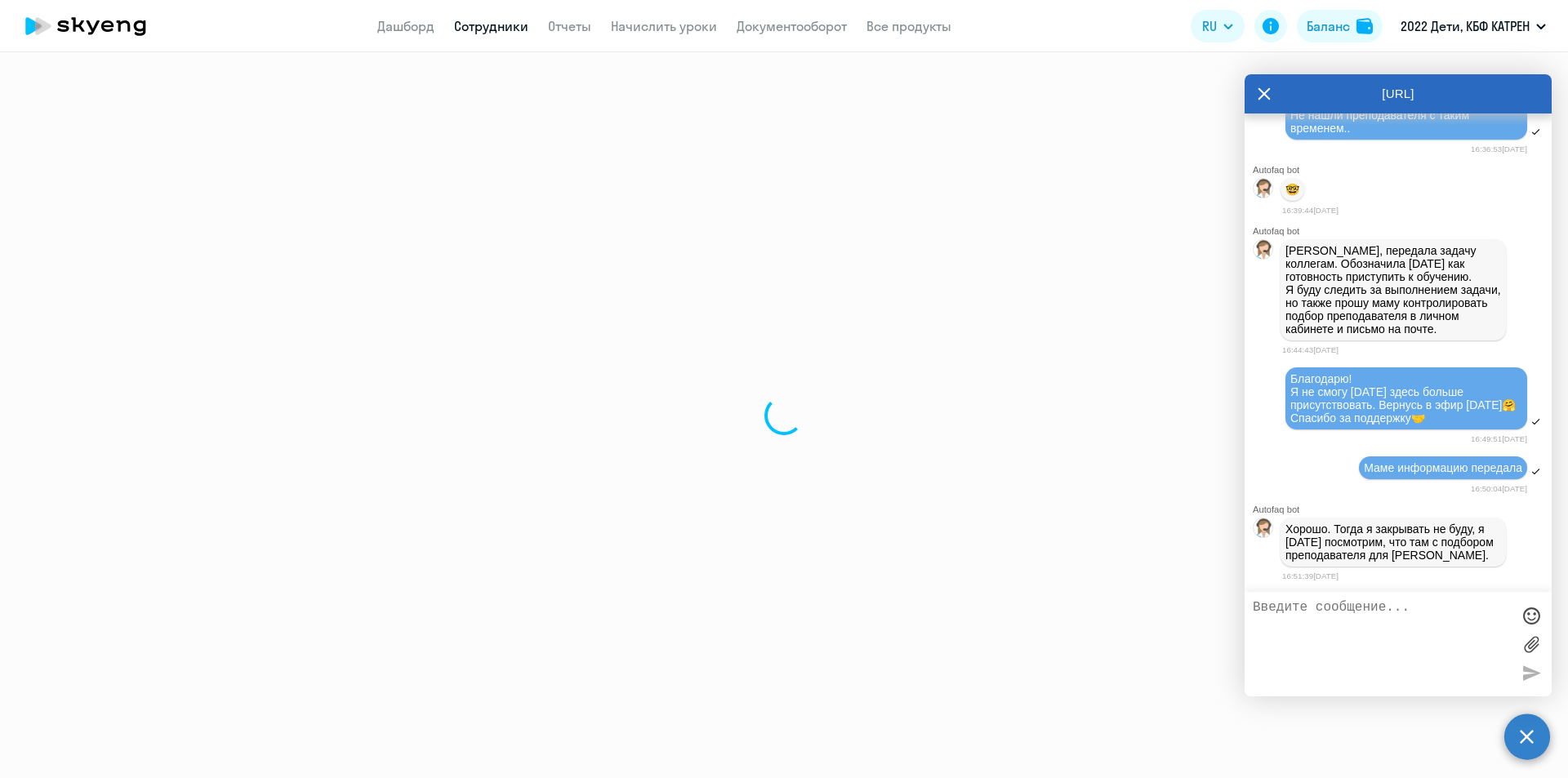
select select "others"
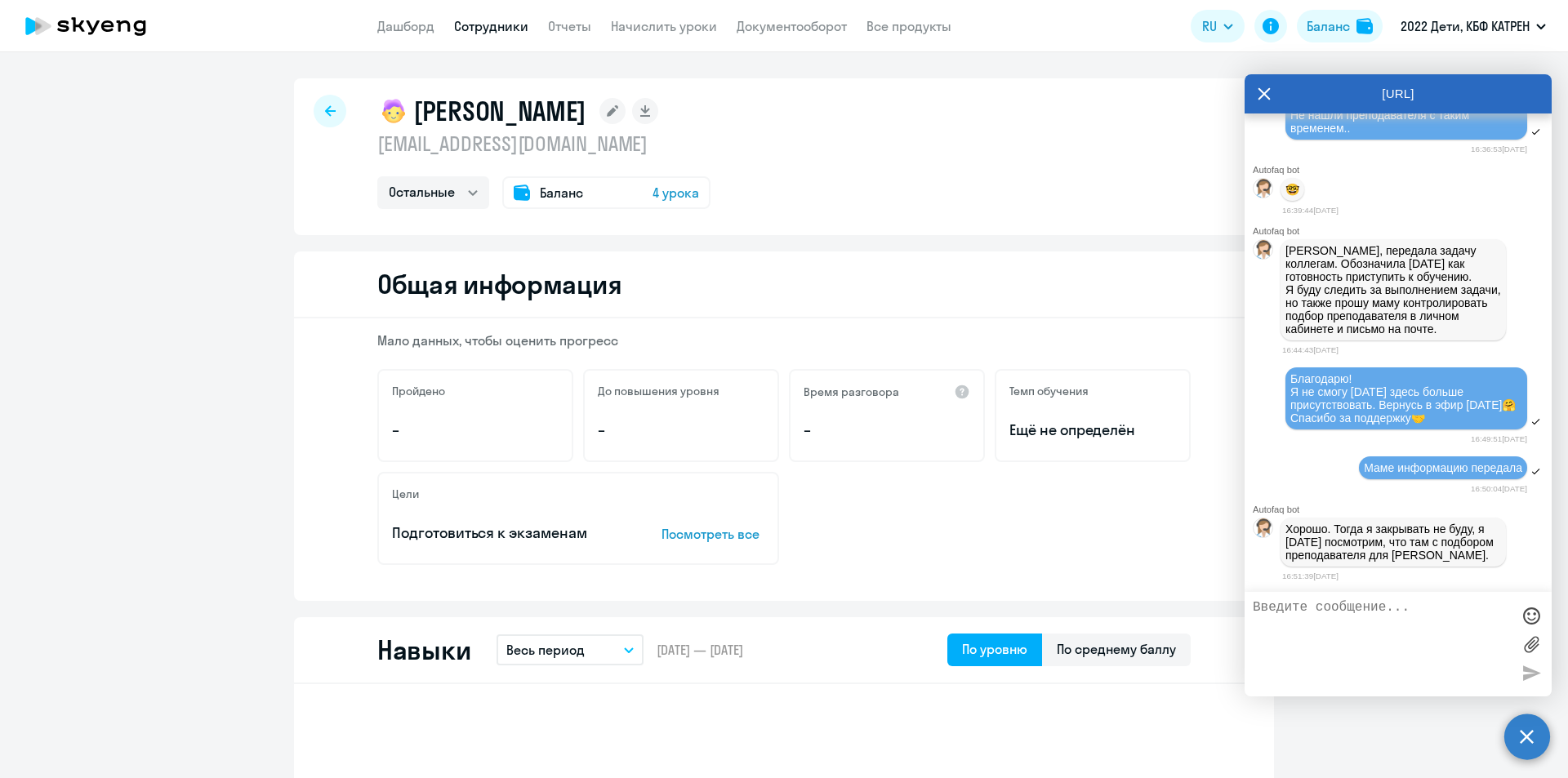
select select "30"
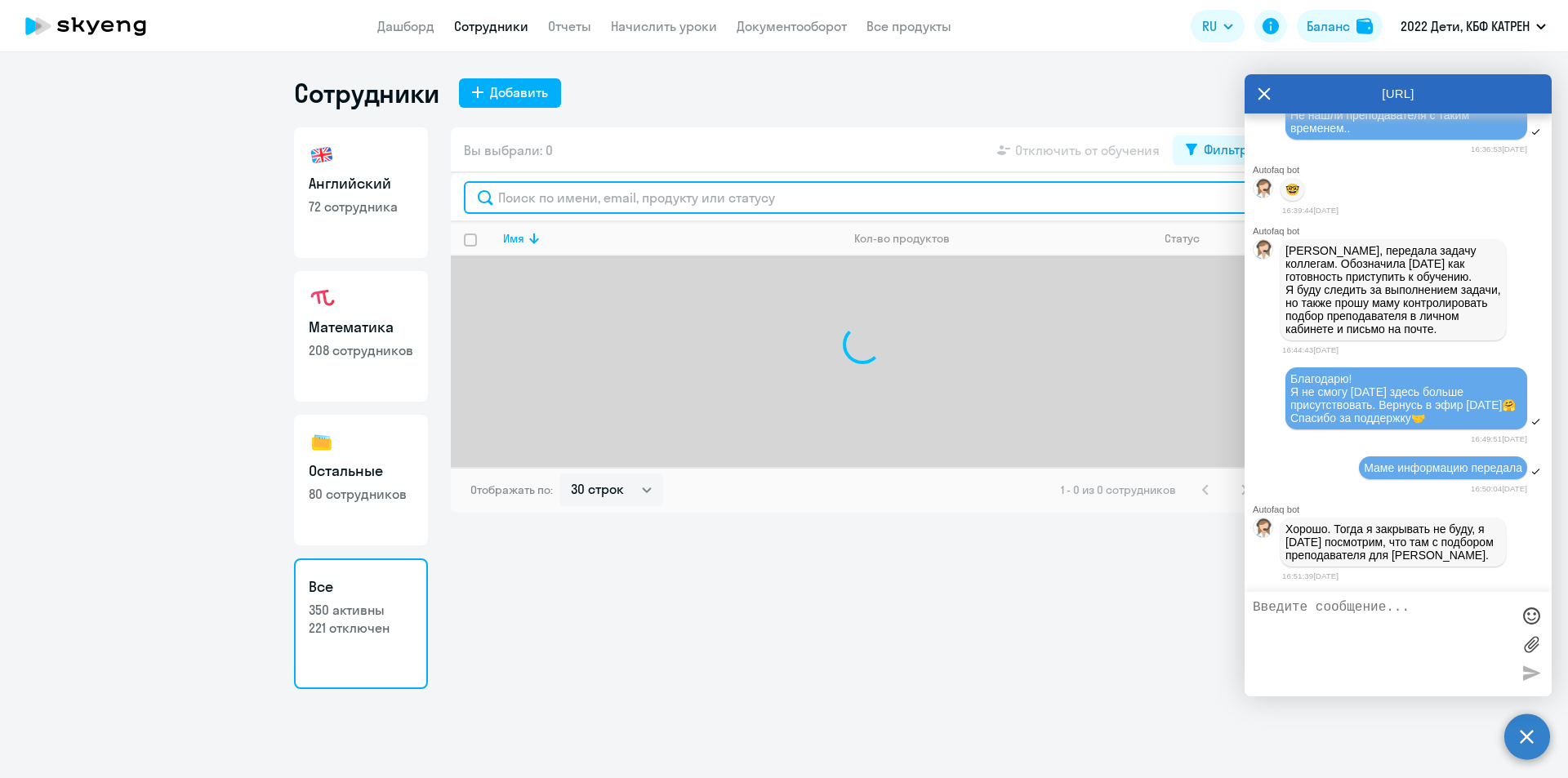
click at [571, 197] on input "text" at bounding box center [862, 197] width 797 height 33
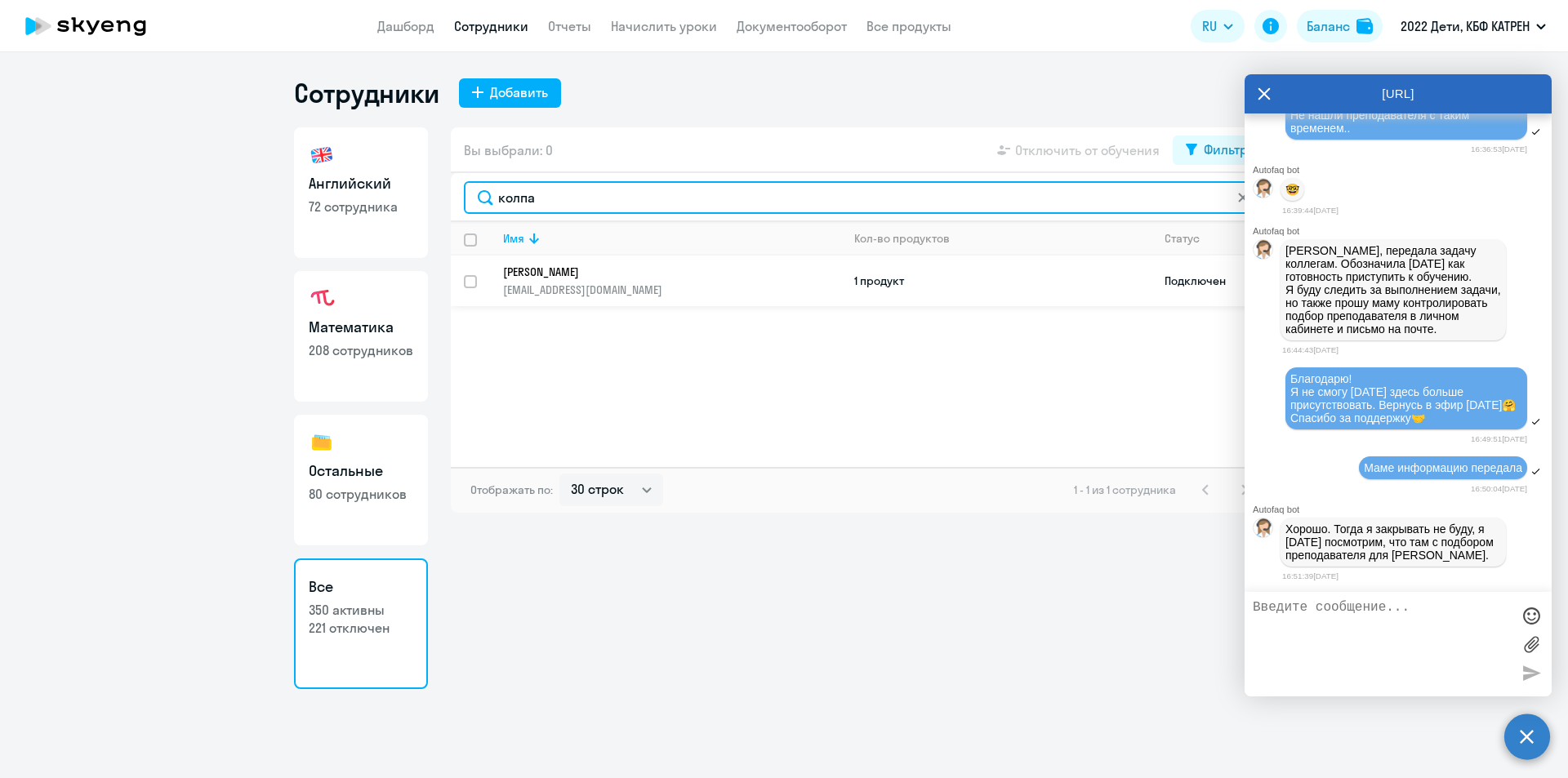
type input "колпа"
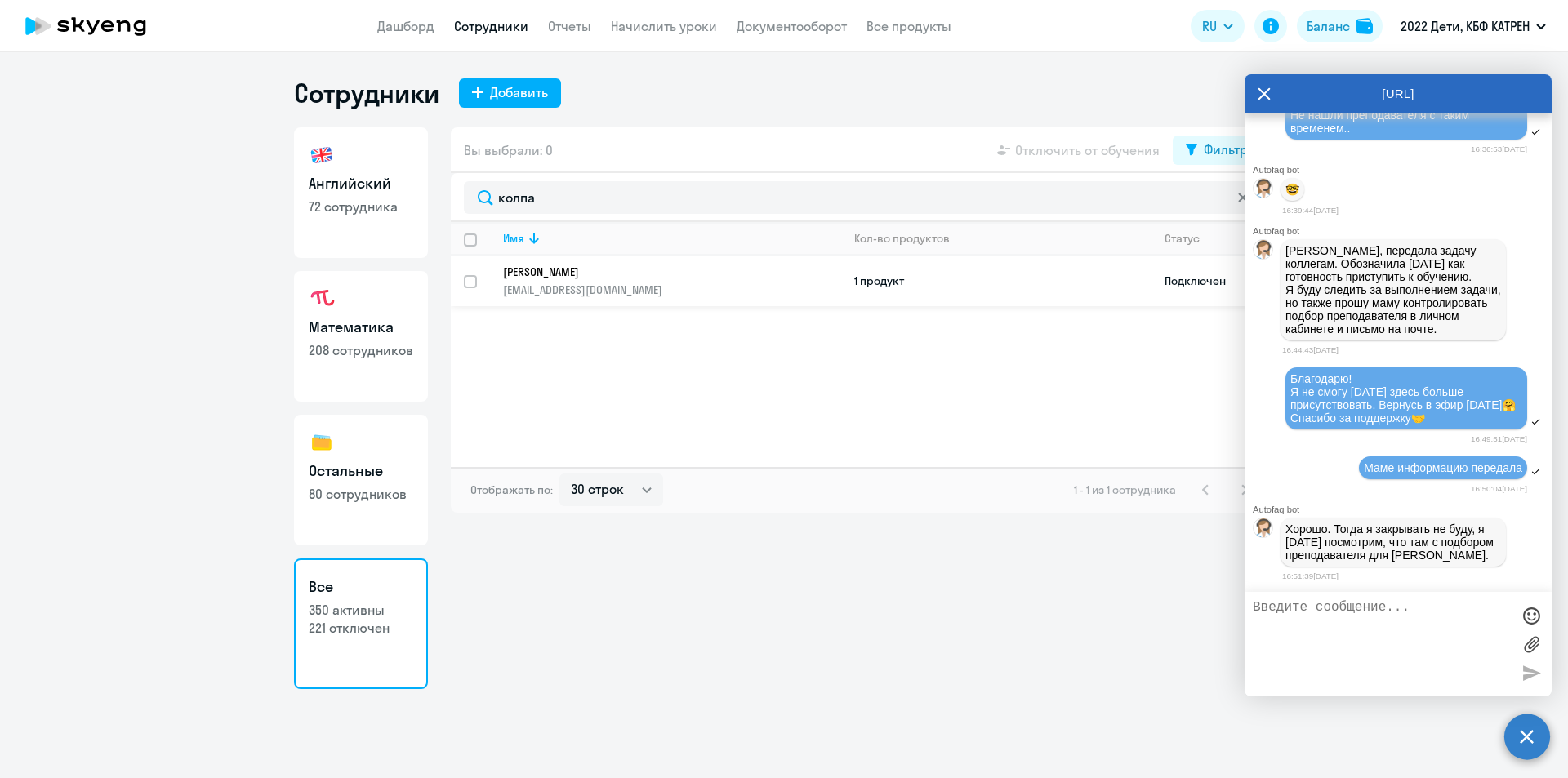
click at [579, 274] on p "[PERSON_NAME]" at bounding box center [660, 271] width 315 height 14
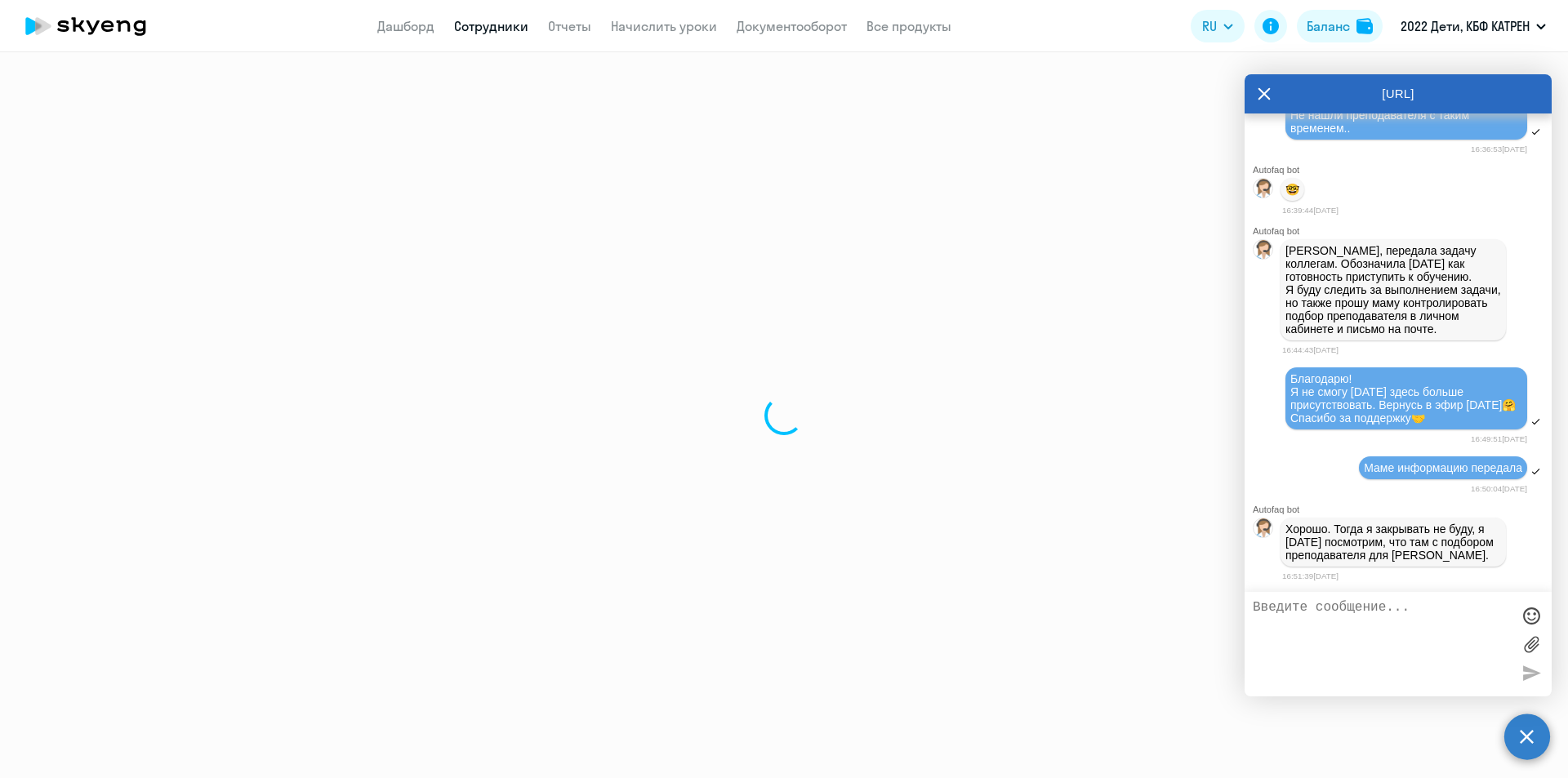
select select "math"
select select "30"
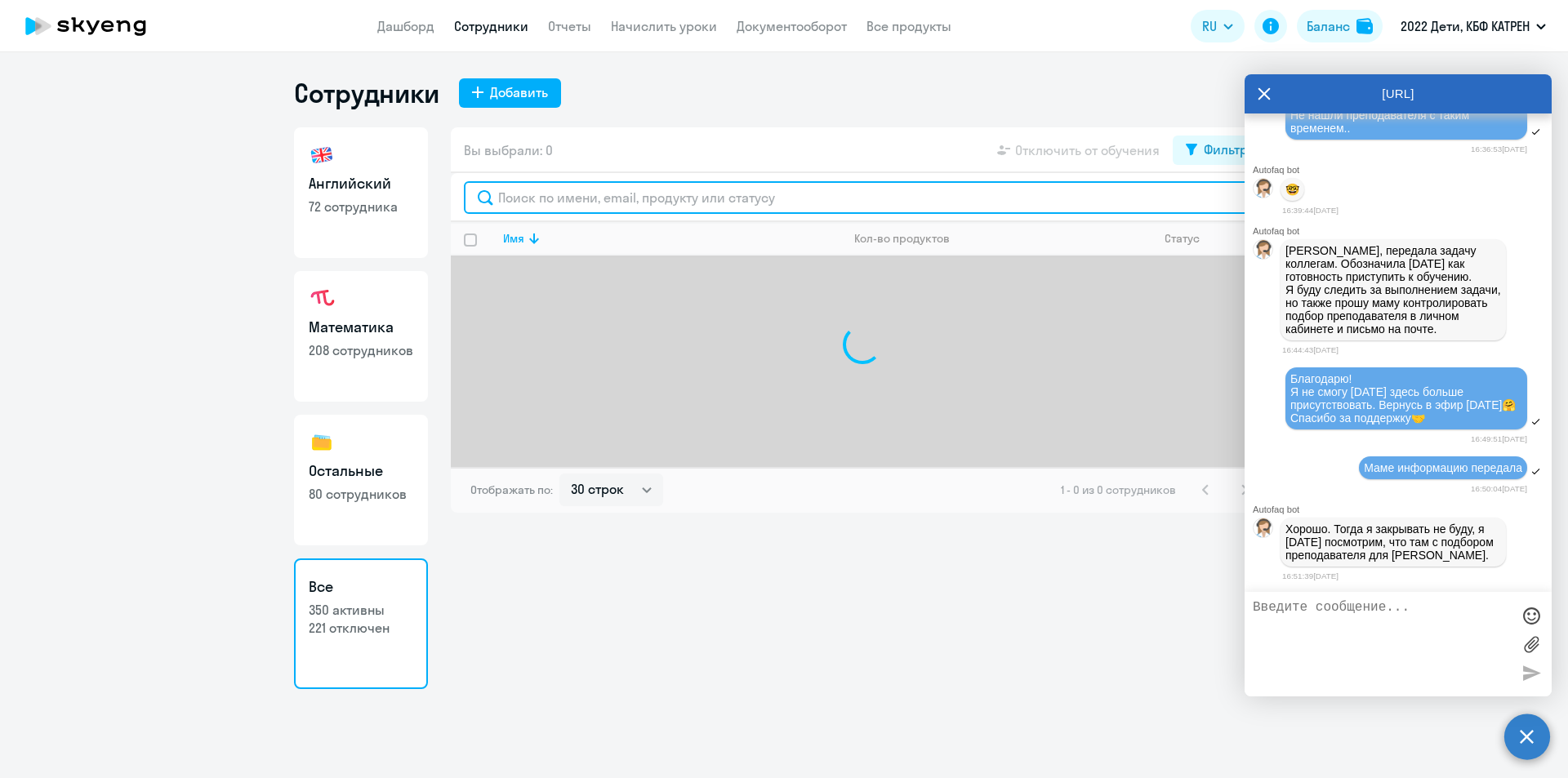
click at [568, 205] on input "text" at bounding box center [862, 197] width 797 height 33
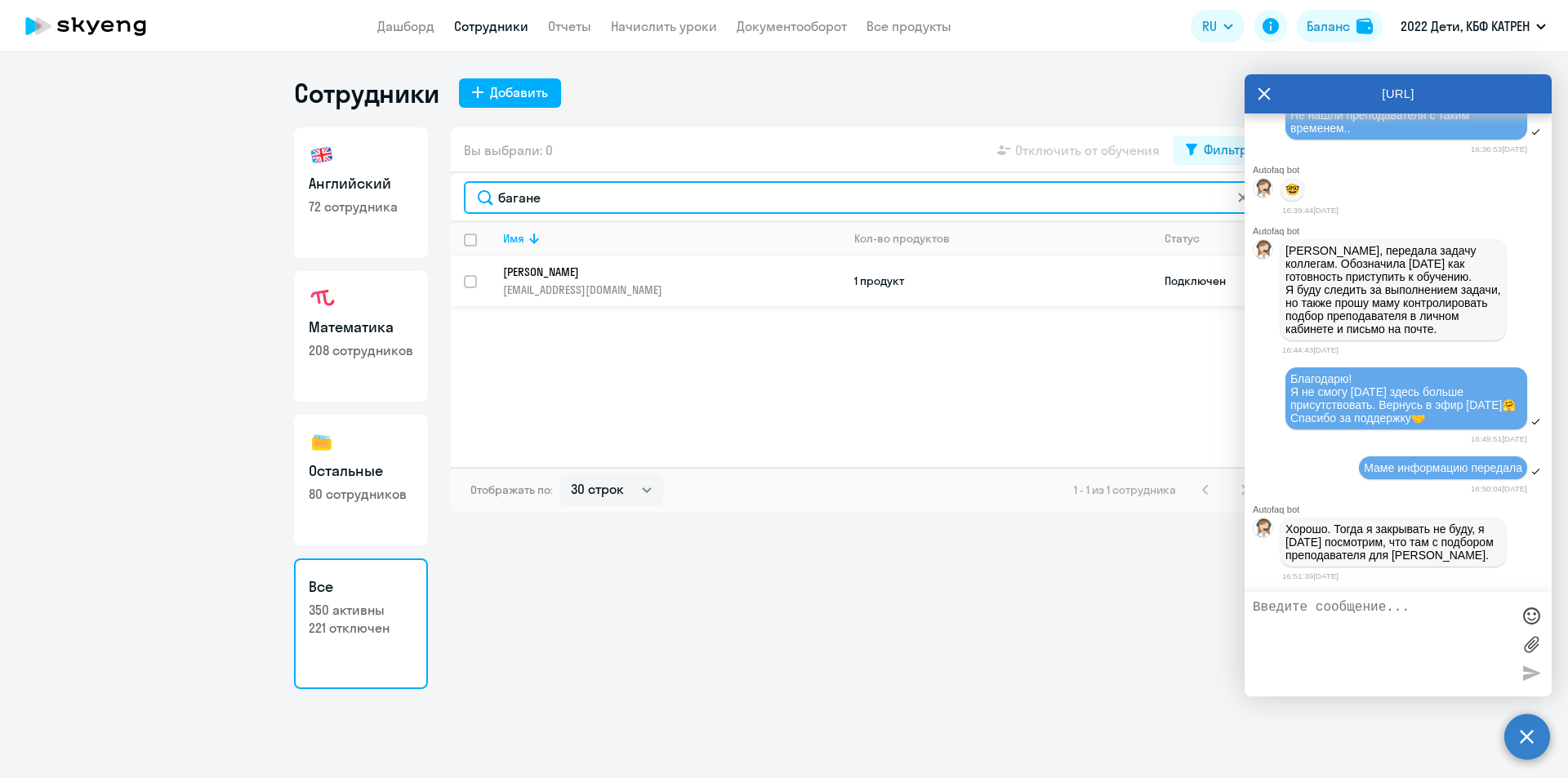
type input "багане"
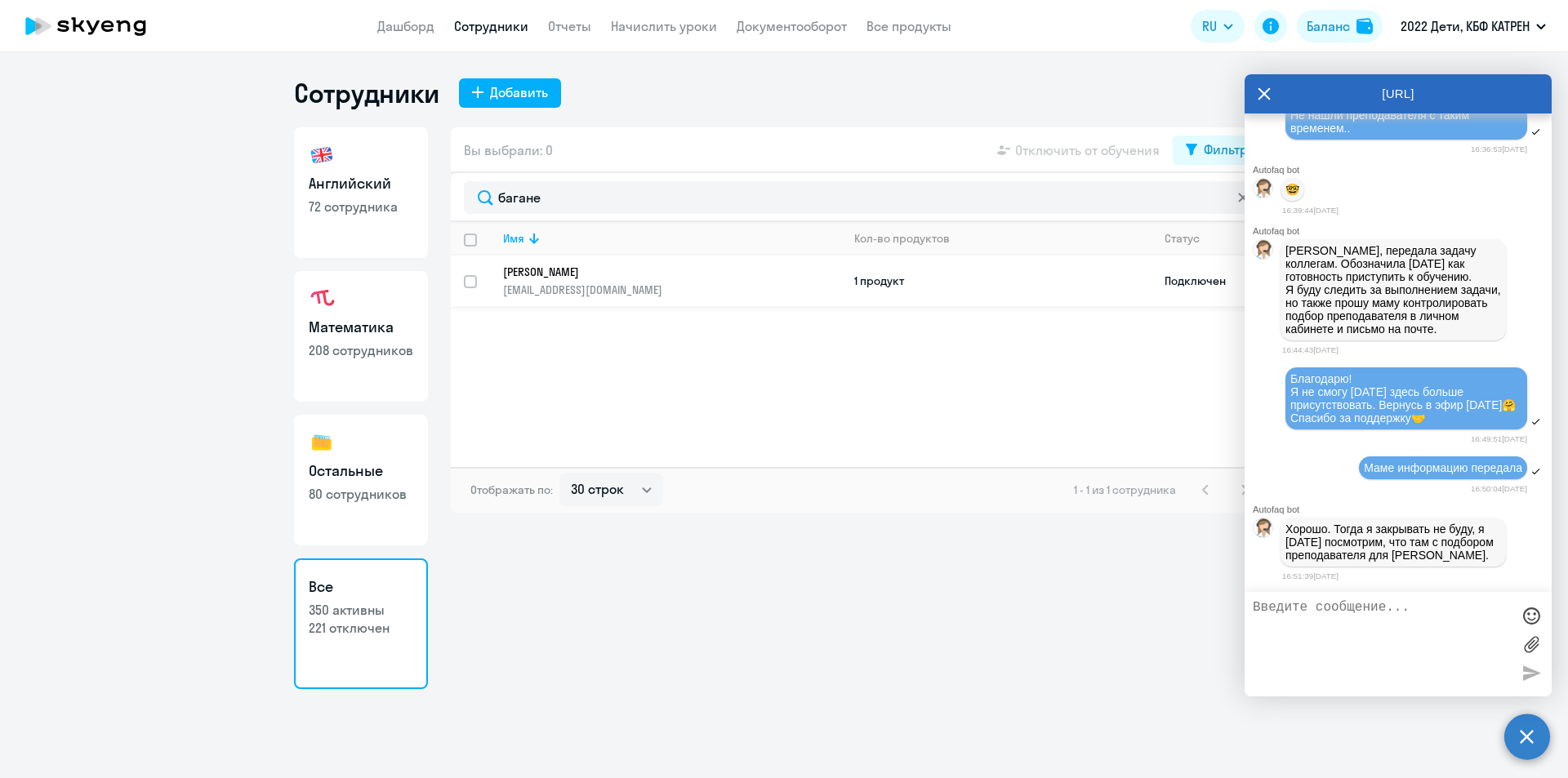
click at [593, 267] on p "[PERSON_NAME]" at bounding box center [660, 271] width 315 height 14
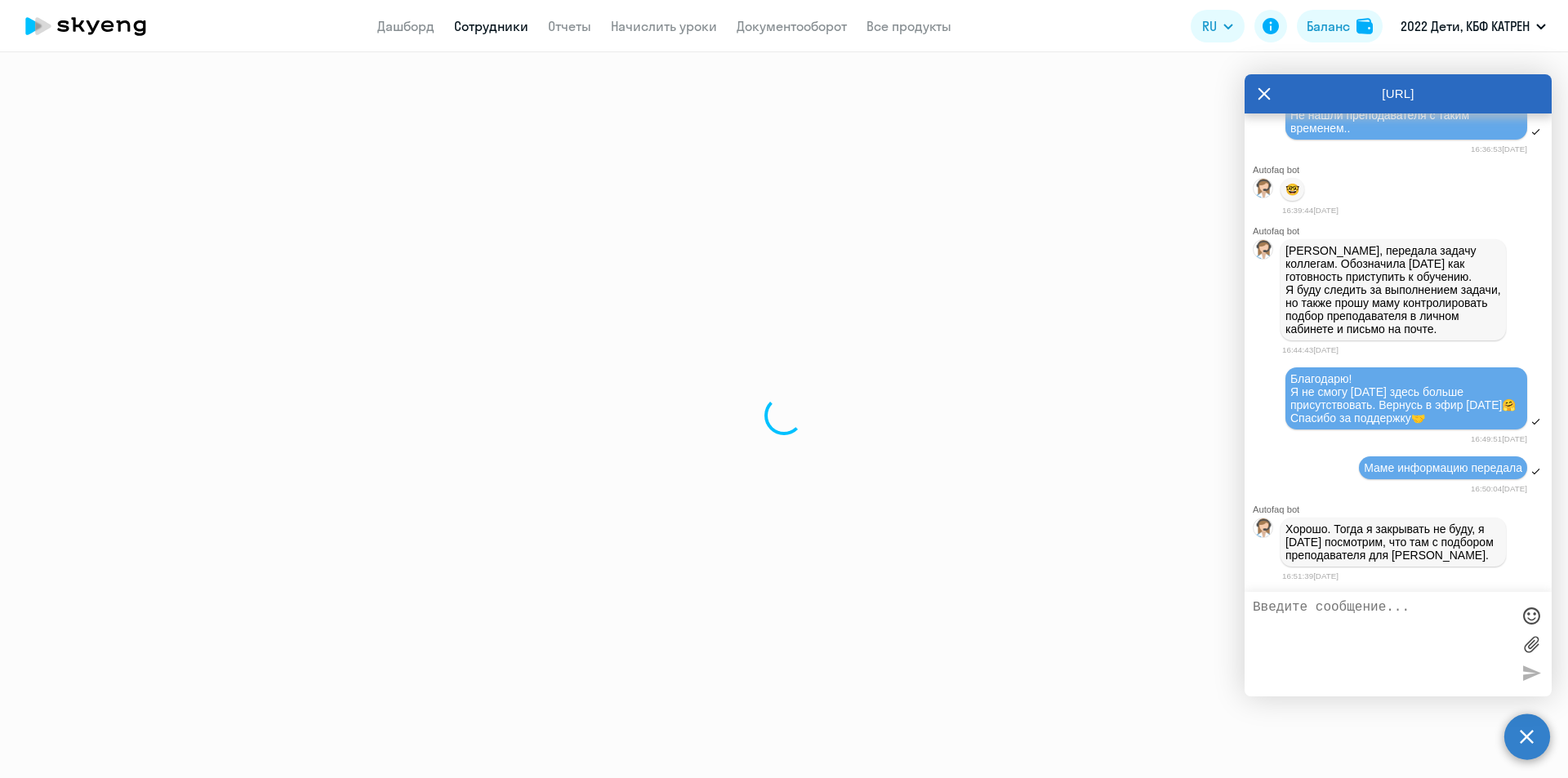
select select "math"
select select "30"
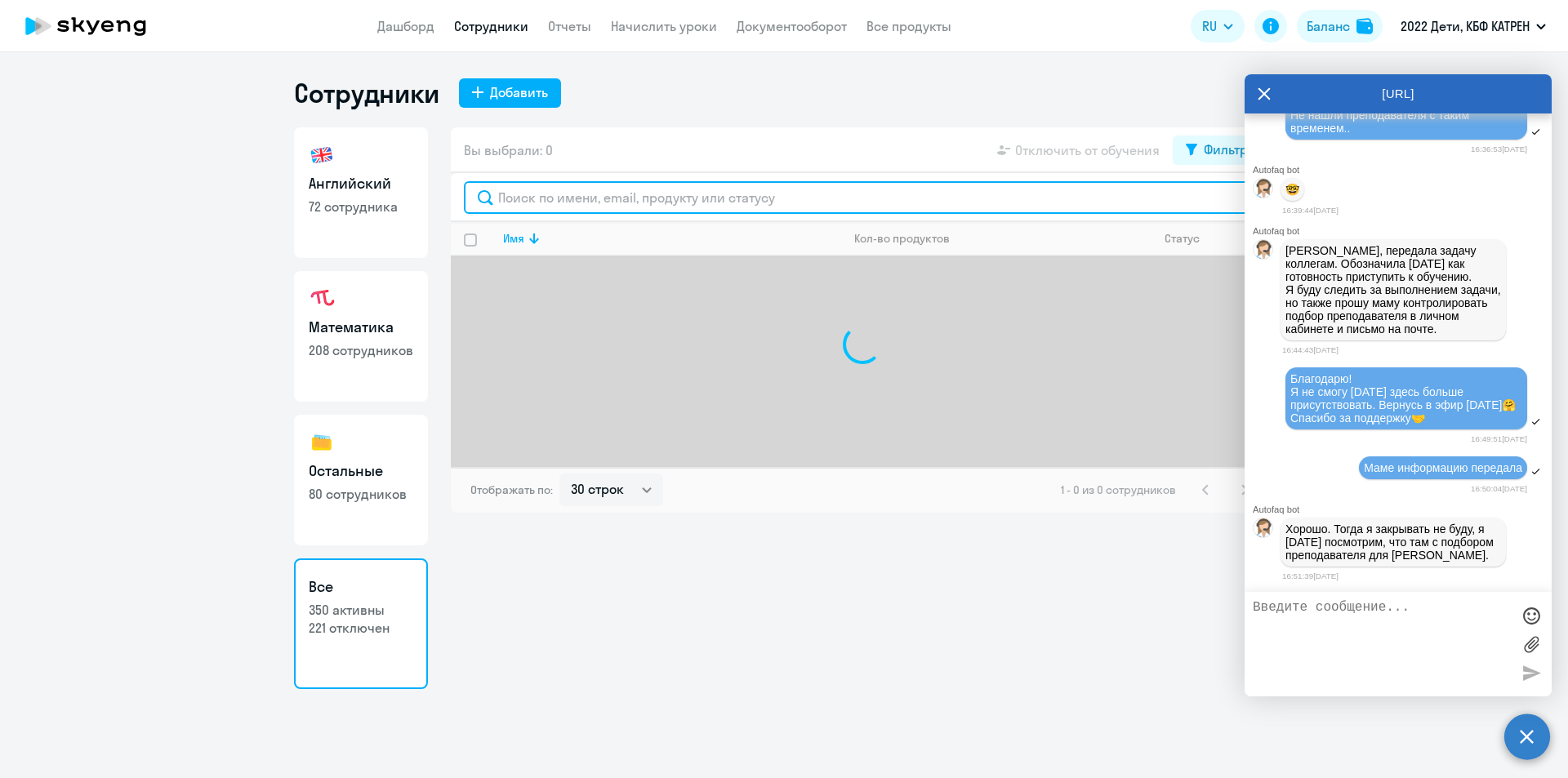
click at [530, 204] on input "text" at bounding box center [862, 197] width 797 height 33
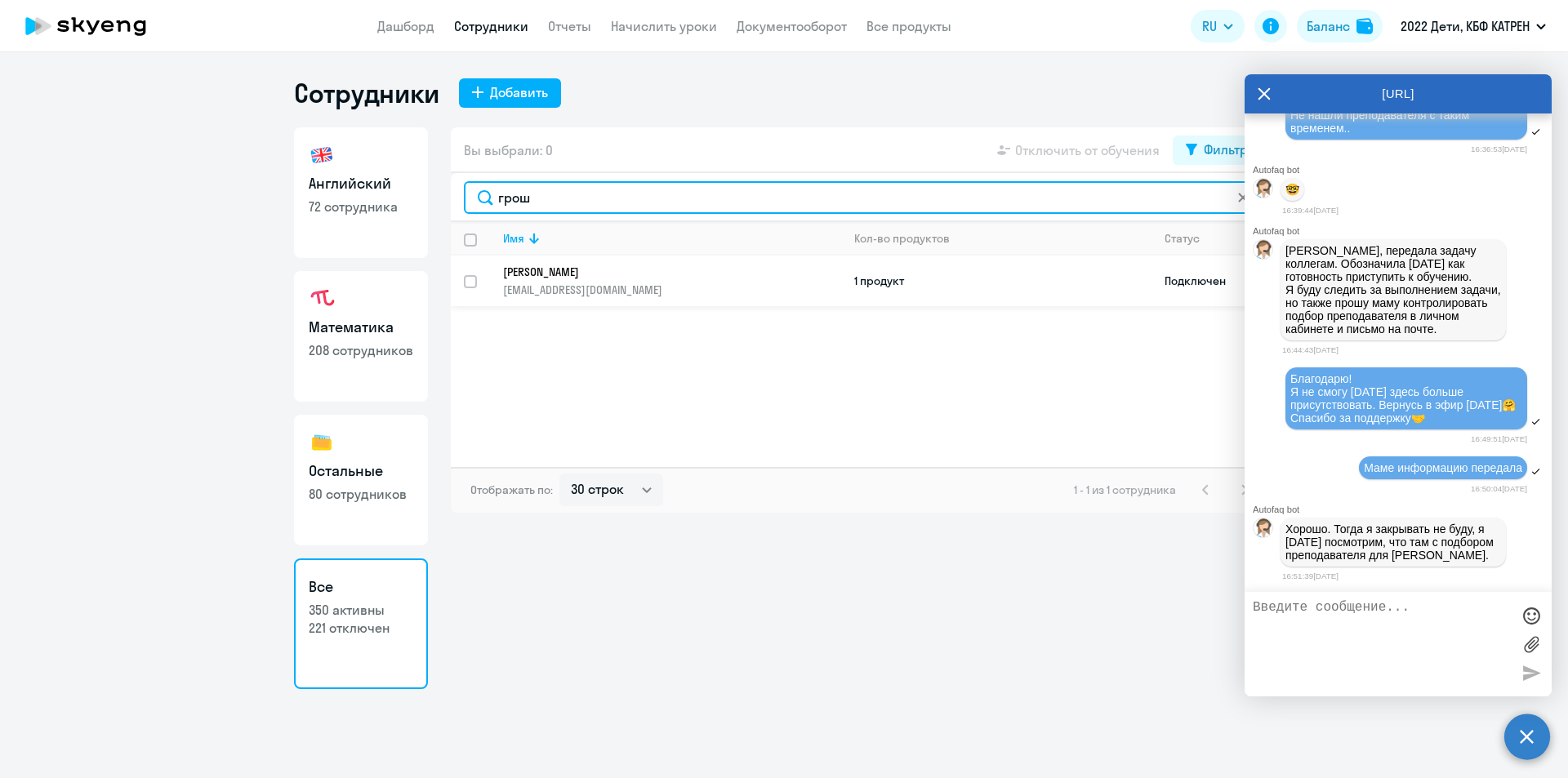
type input "грош"
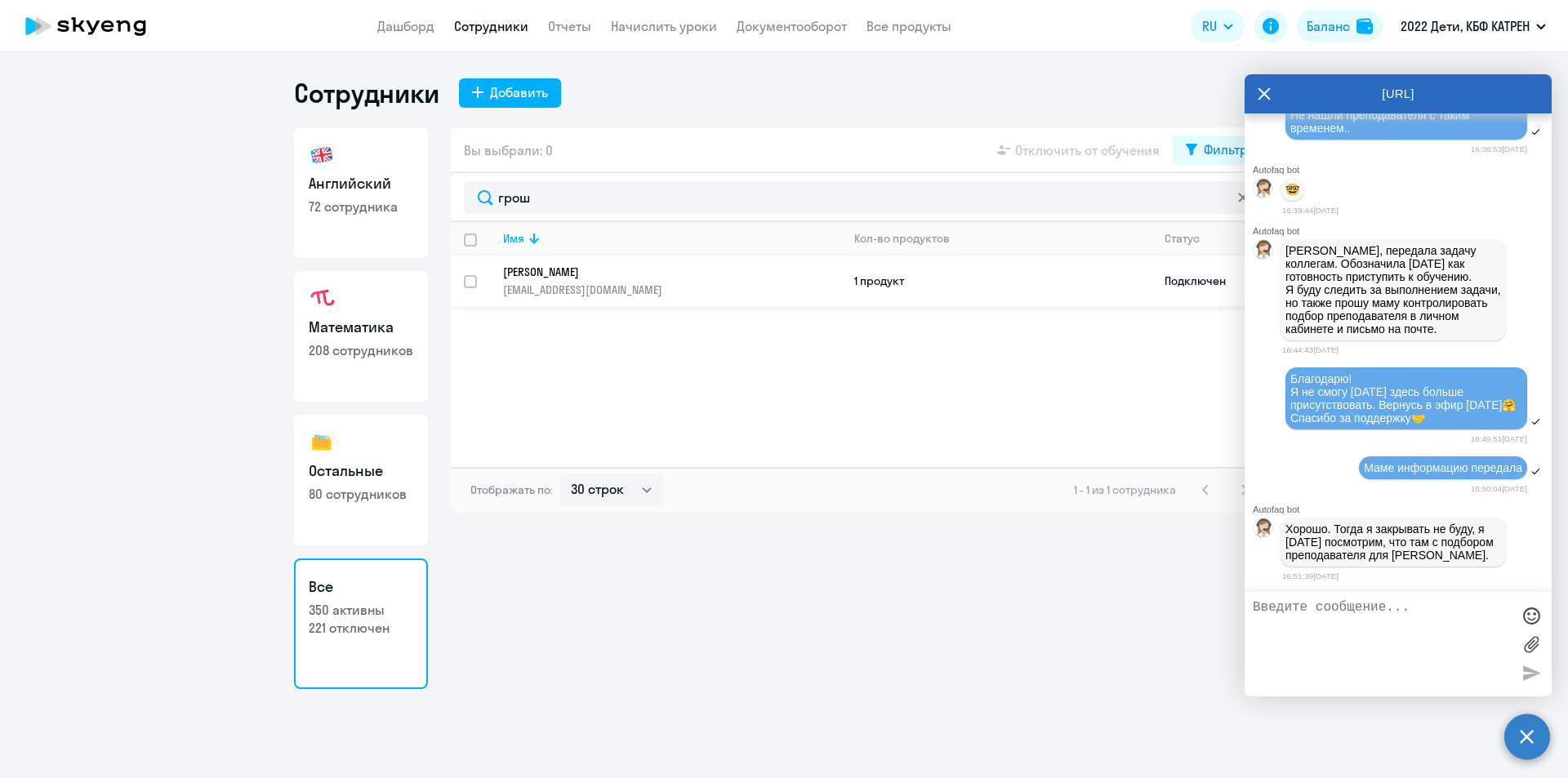
click at [581, 269] on p "[PERSON_NAME]" at bounding box center [660, 271] width 315 height 14
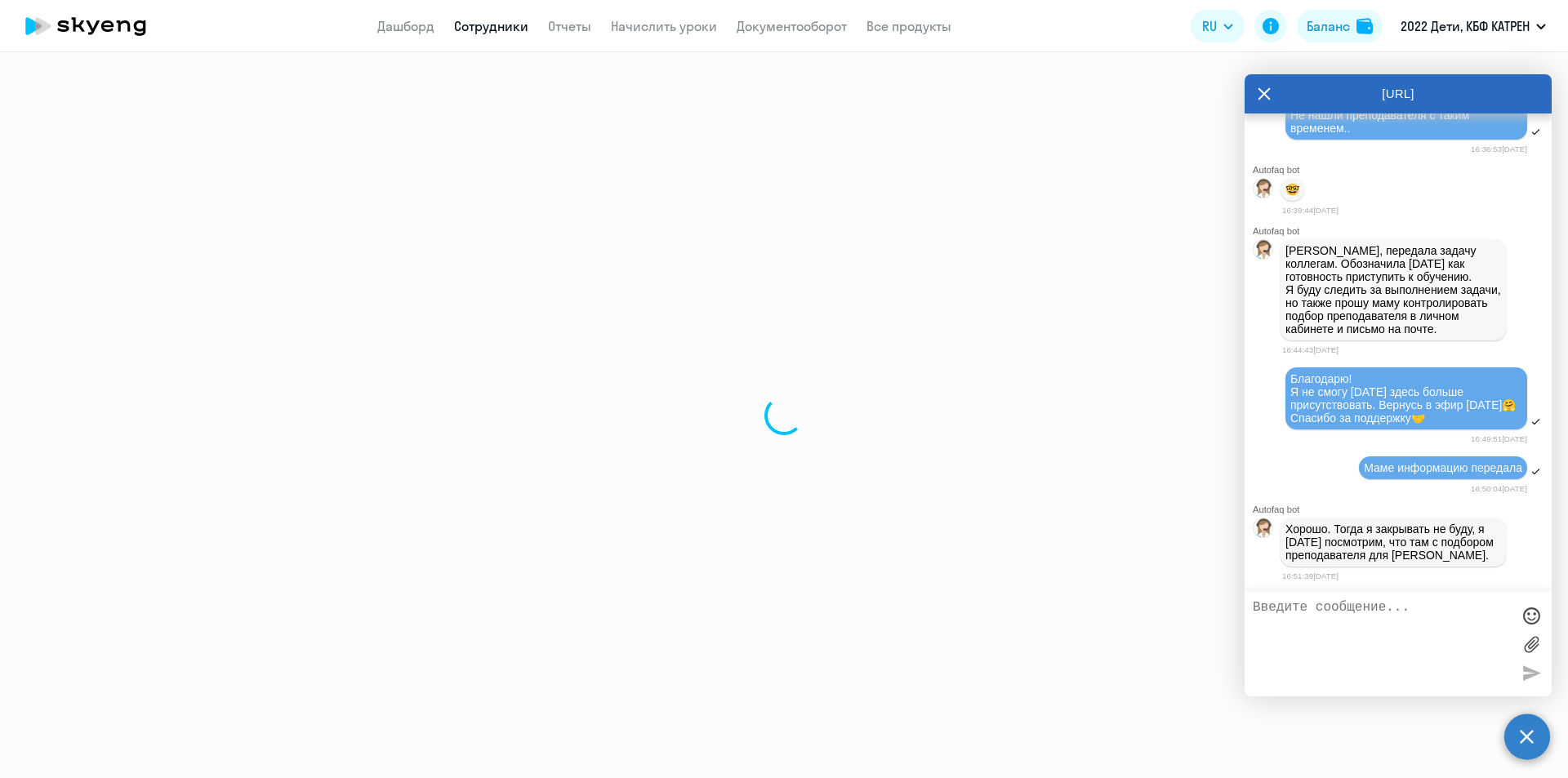
select select "math"
select select "30"
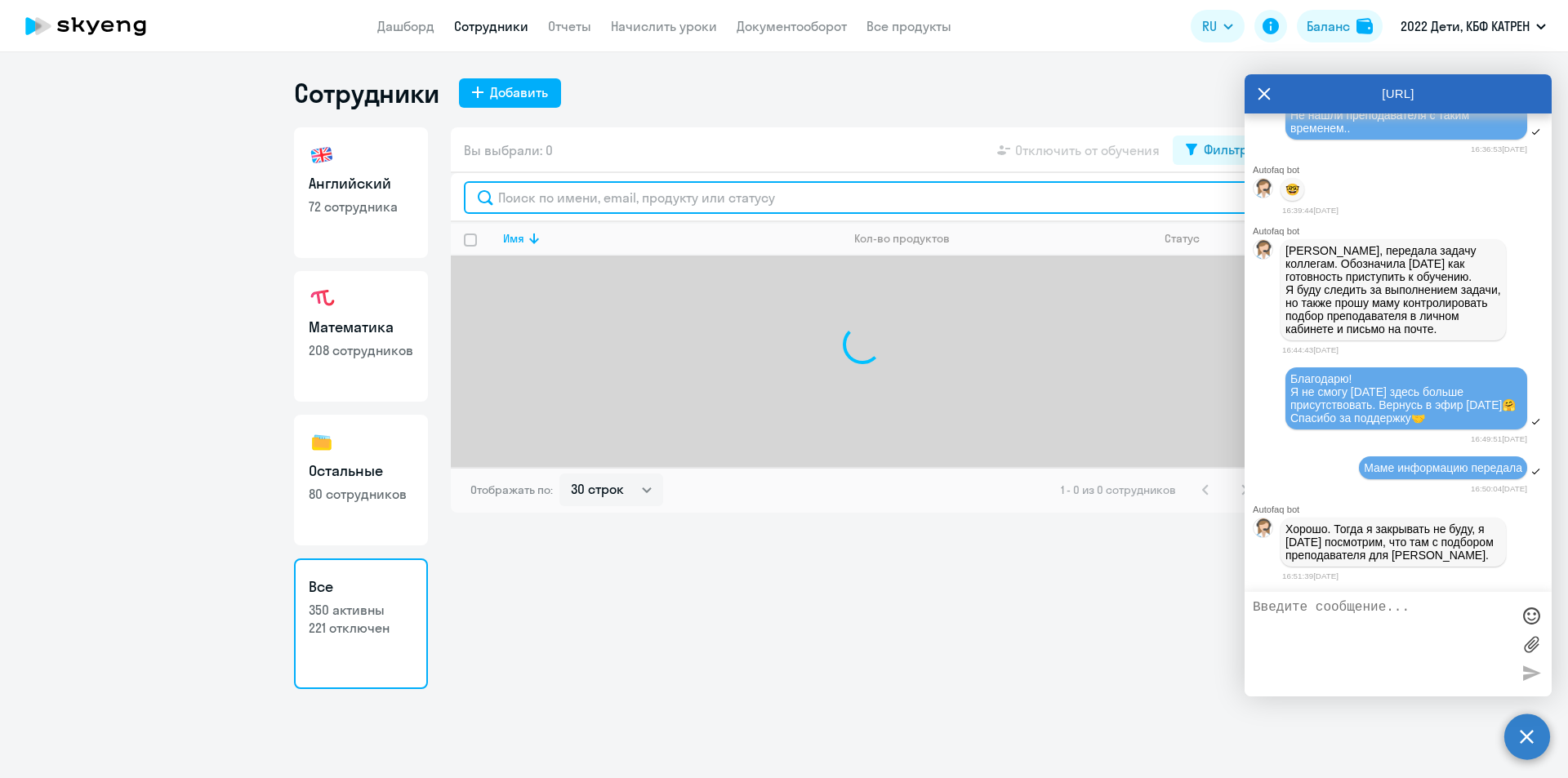
click at [579, 197] on input "text" at bounding box center [862, 197] width 797 height 33
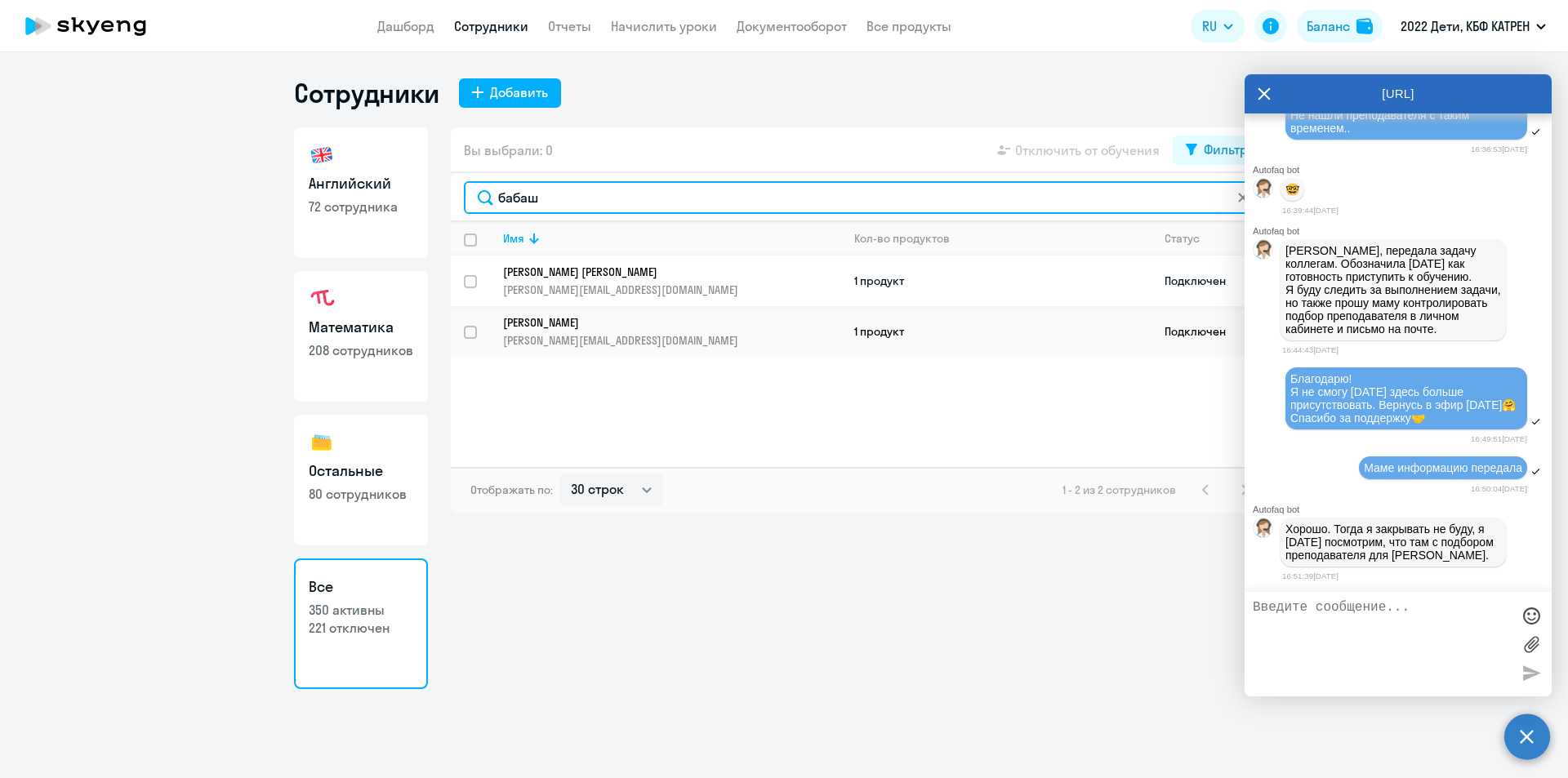
type input "бабаш"
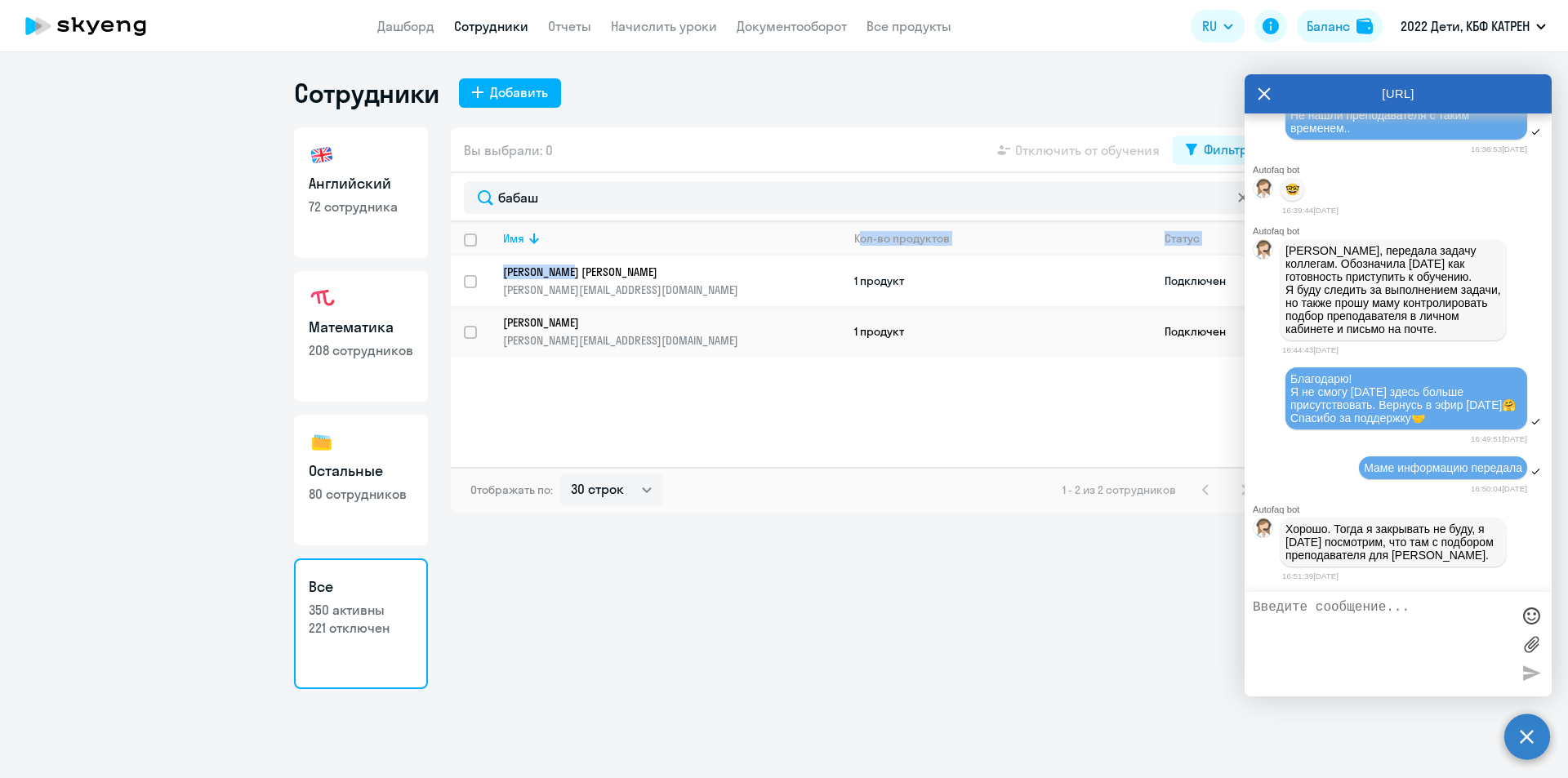
click at [579, 257] on table "Имя Кол-во продуктов [PERSON_NAME] Ольга Анатольевна [EMAIL_ADDRESS][DOMAIN_NAM…" at bounding box center [862, 290] width 824 height 135
click at [589, 269] on p "[PERSON_NAME] [PERSON_NAME]" at bounding box center [660, 271] width 315 height 14
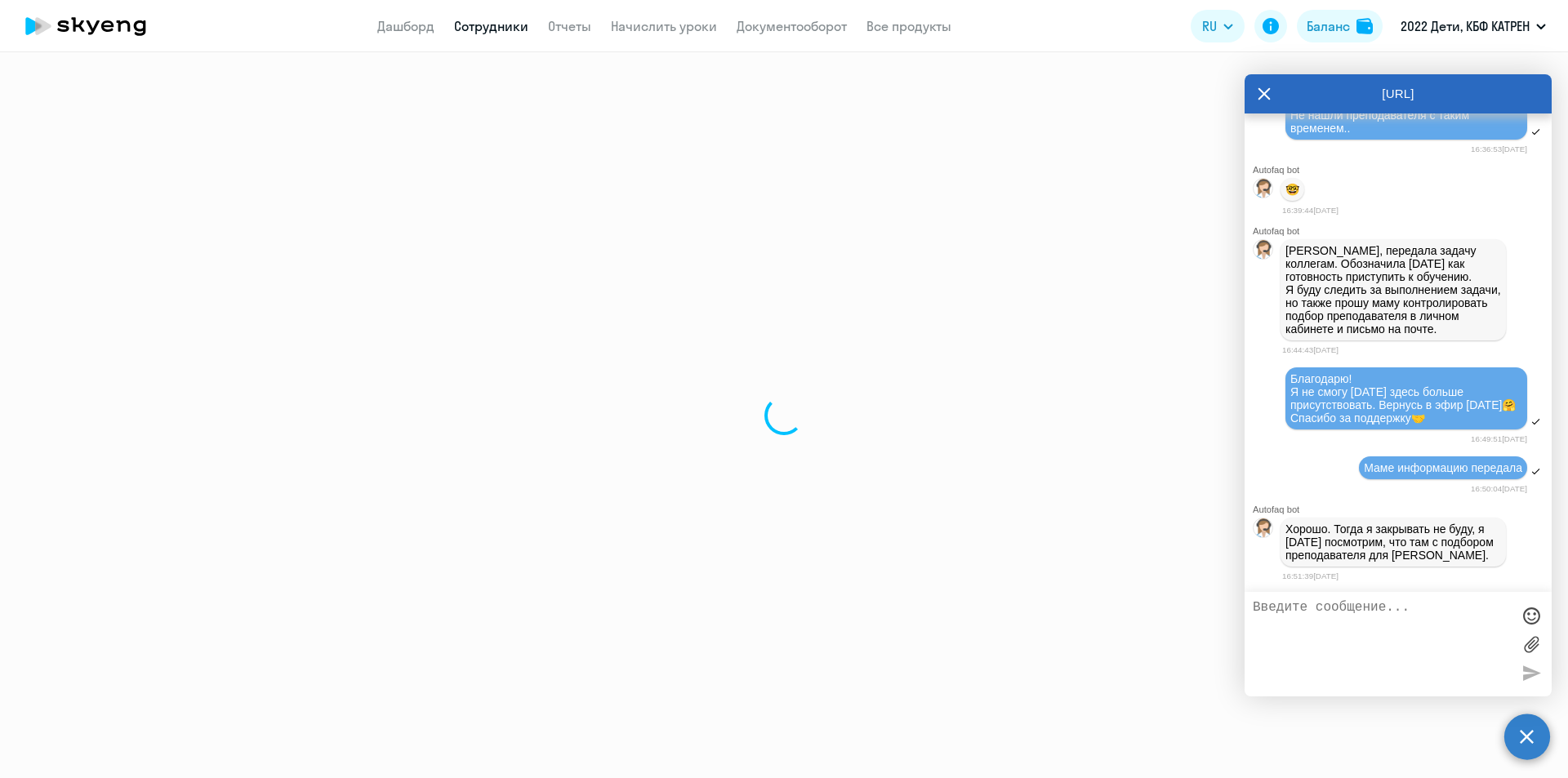
select select "math"
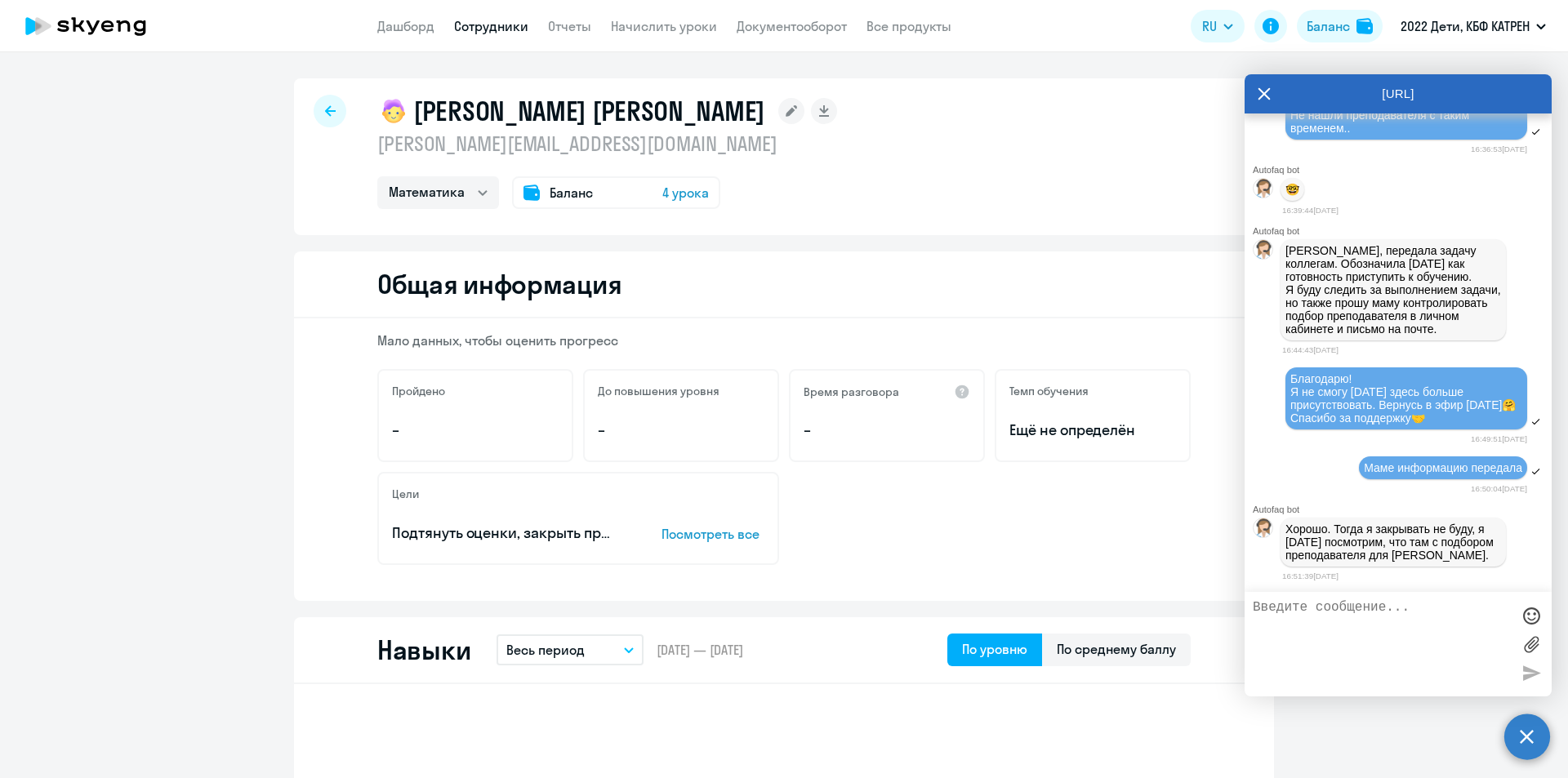
select select "30"
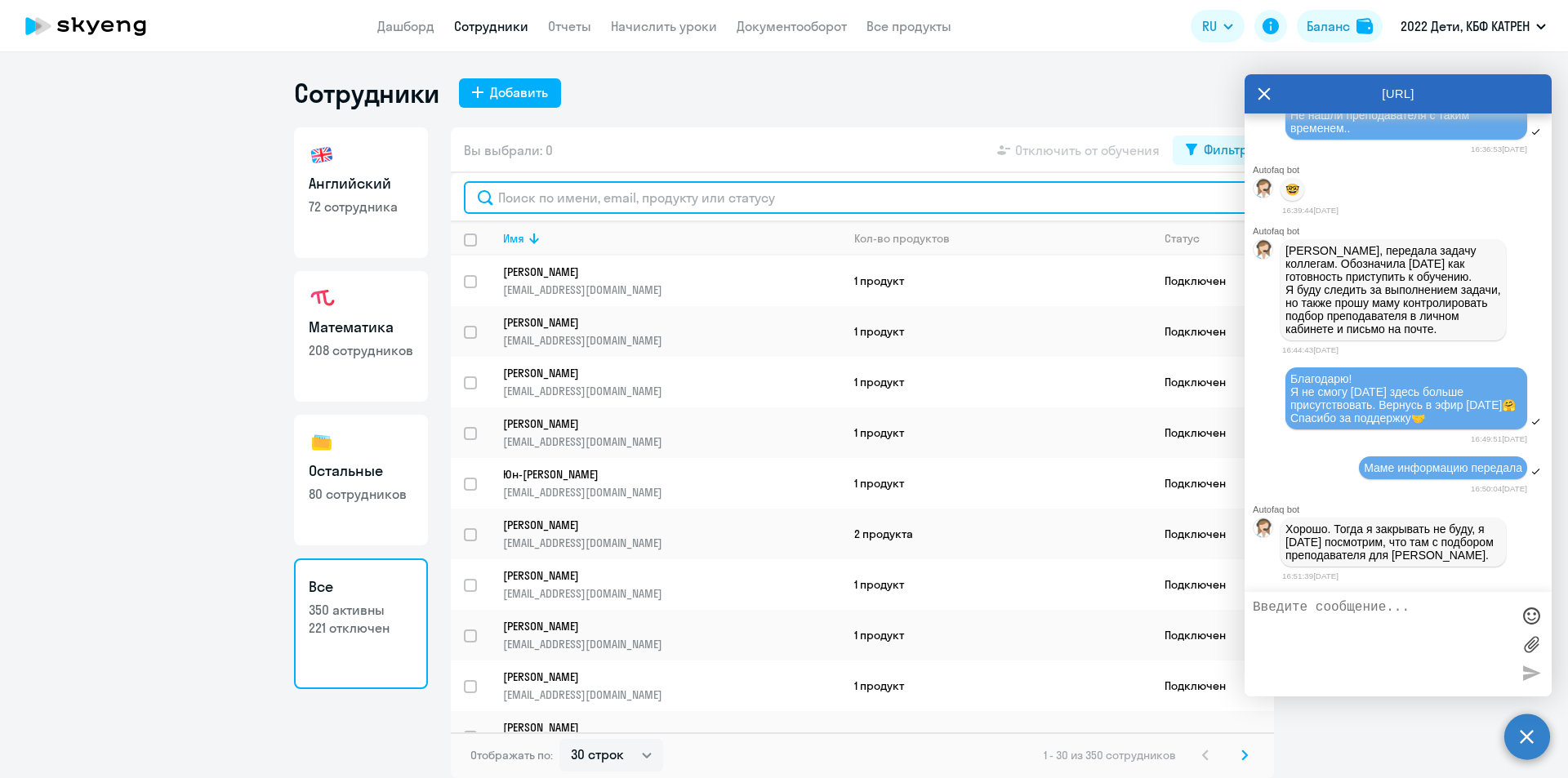
click at [552, 198] on input "text" at bounding box center [862, 197] width 797 height 33
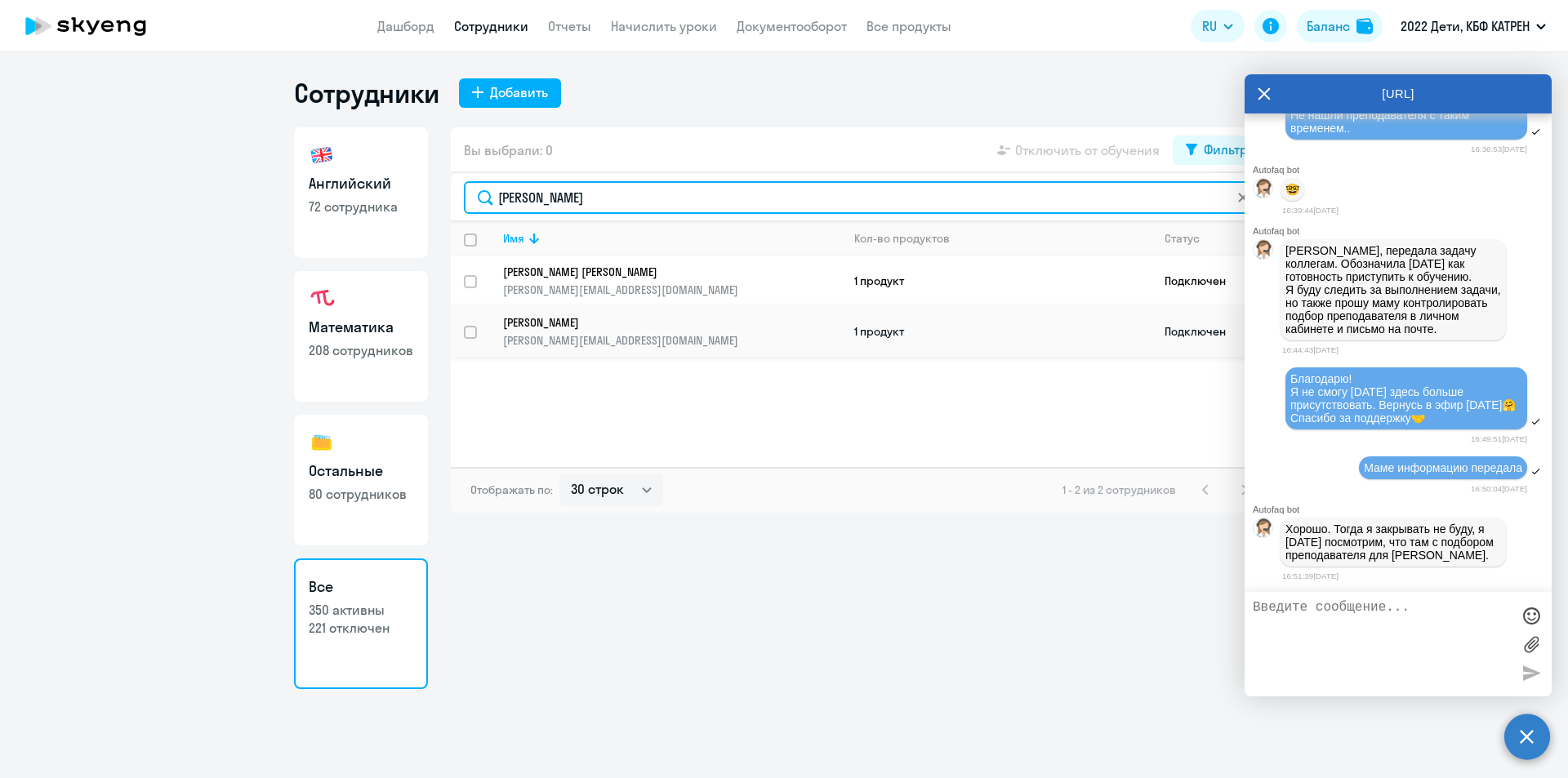
type input "[PERSON_NAME]"
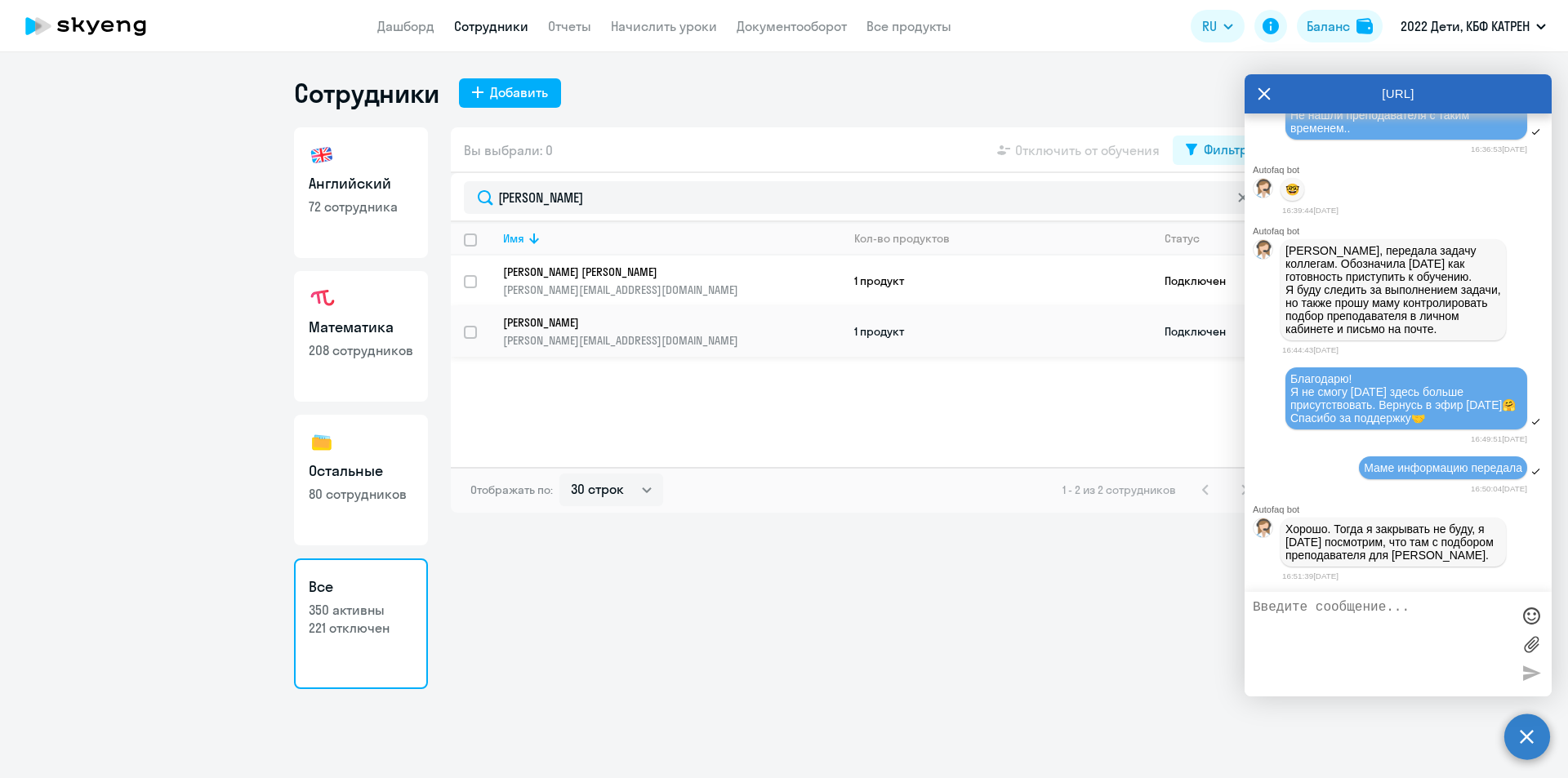
click at [593, 324] on p "[PERSON_NAME]" at bounding box center [660, 322] width 315 height 14
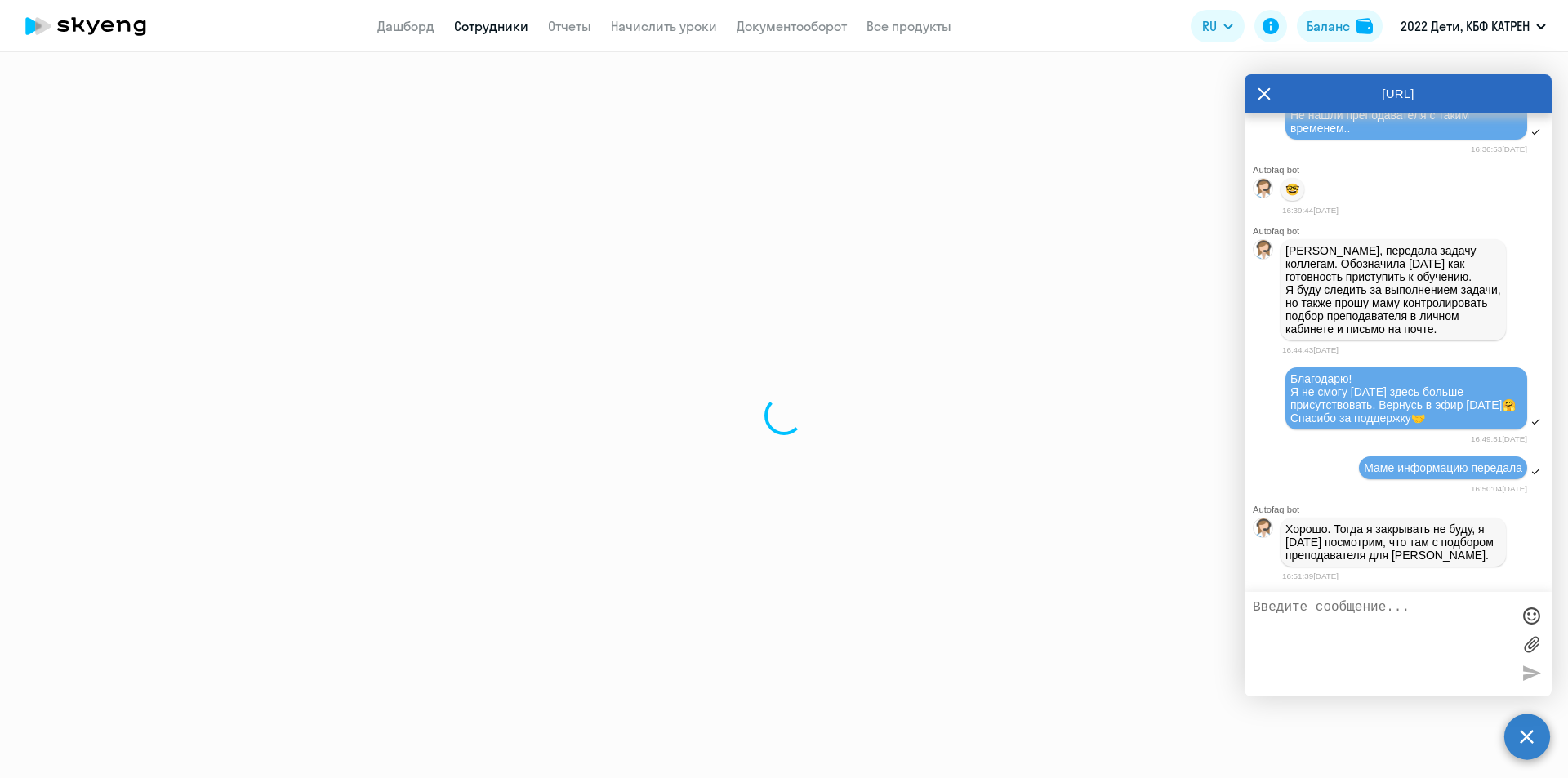
select select "math"
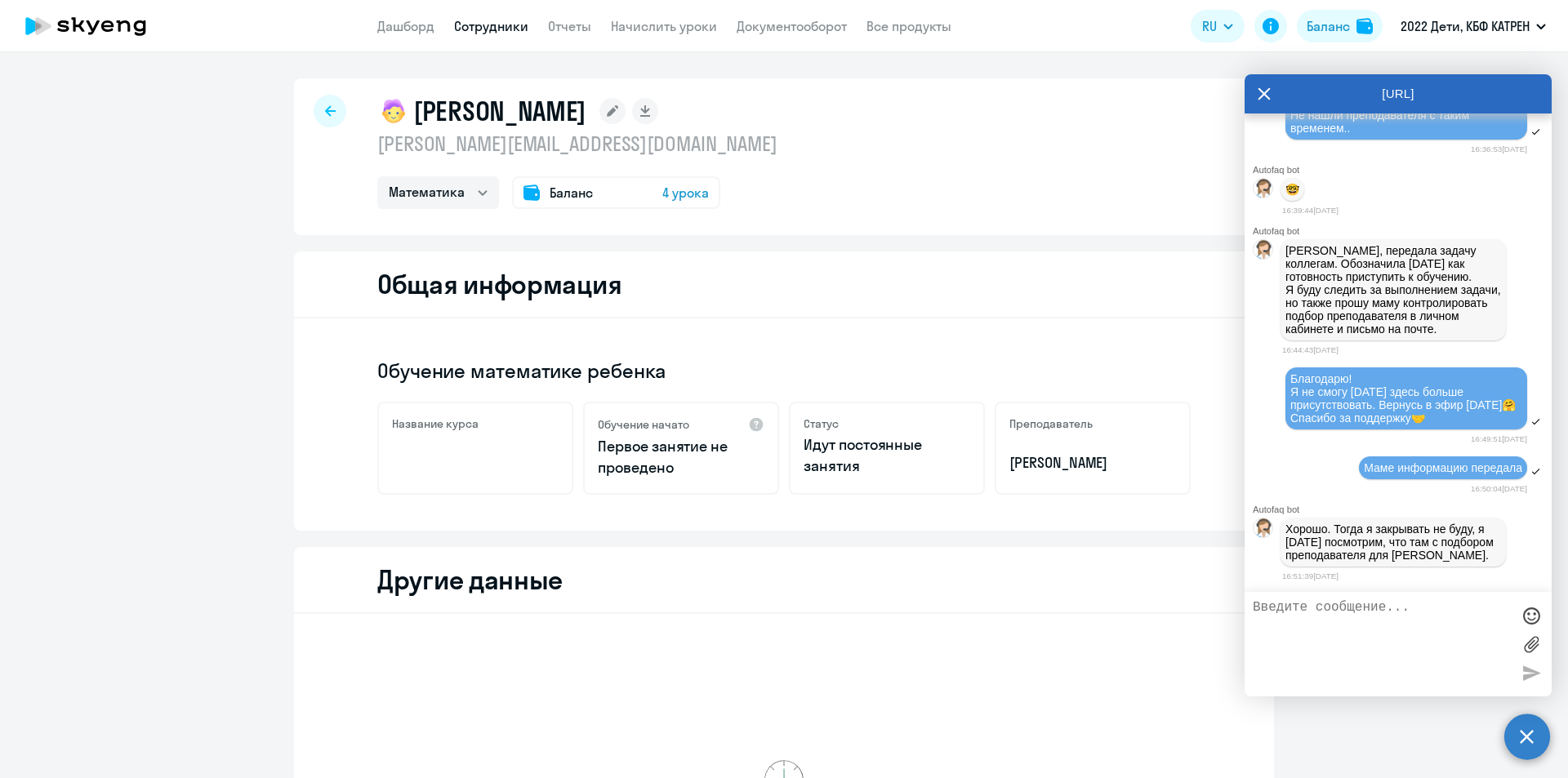
click at [672, 197] on span "4 урока" at bounding box center [685, 192] width 46 height 19
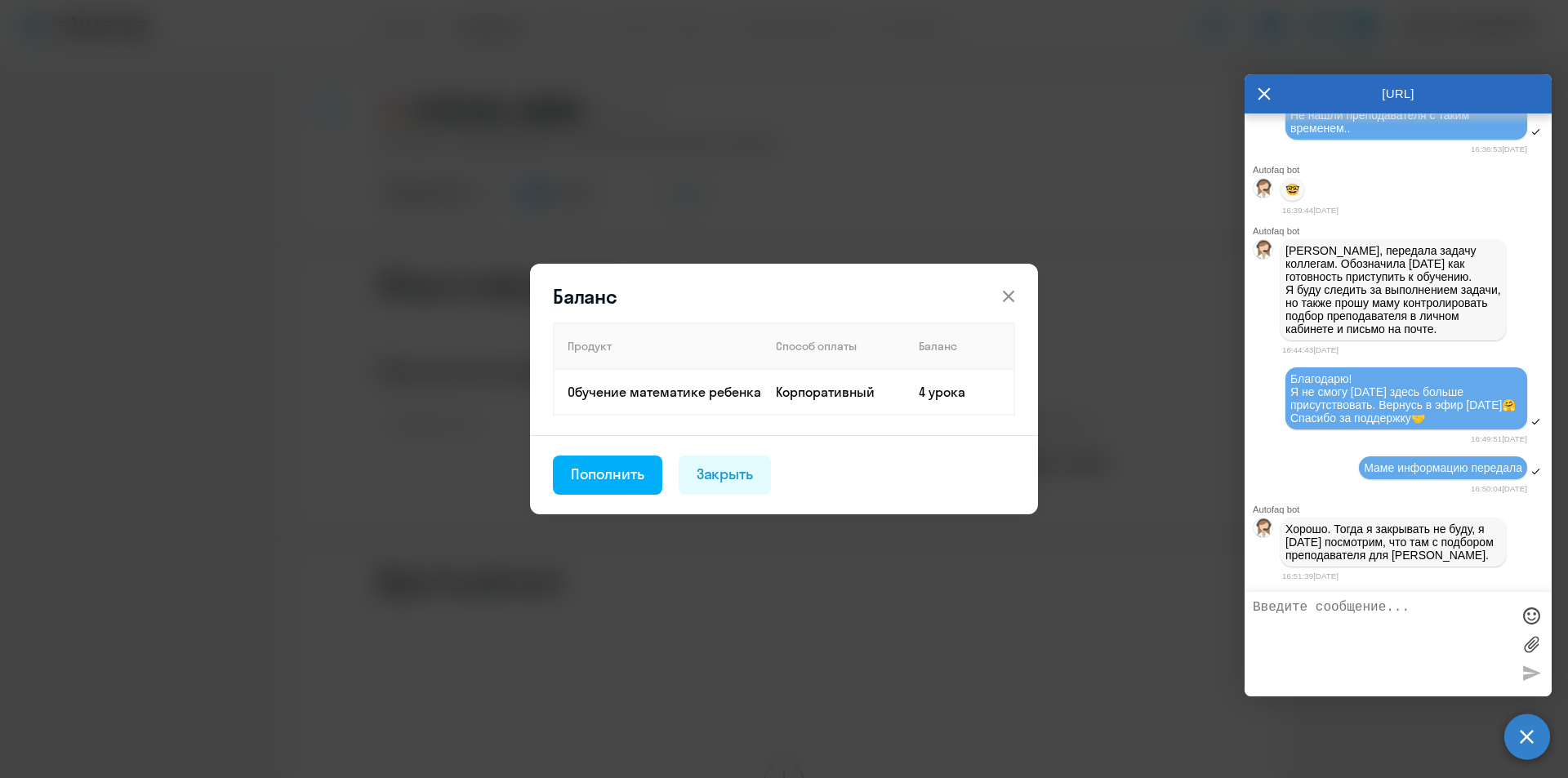
click at [1011, 294] on icon at bounding box center [1009, 296] width 12 height 12
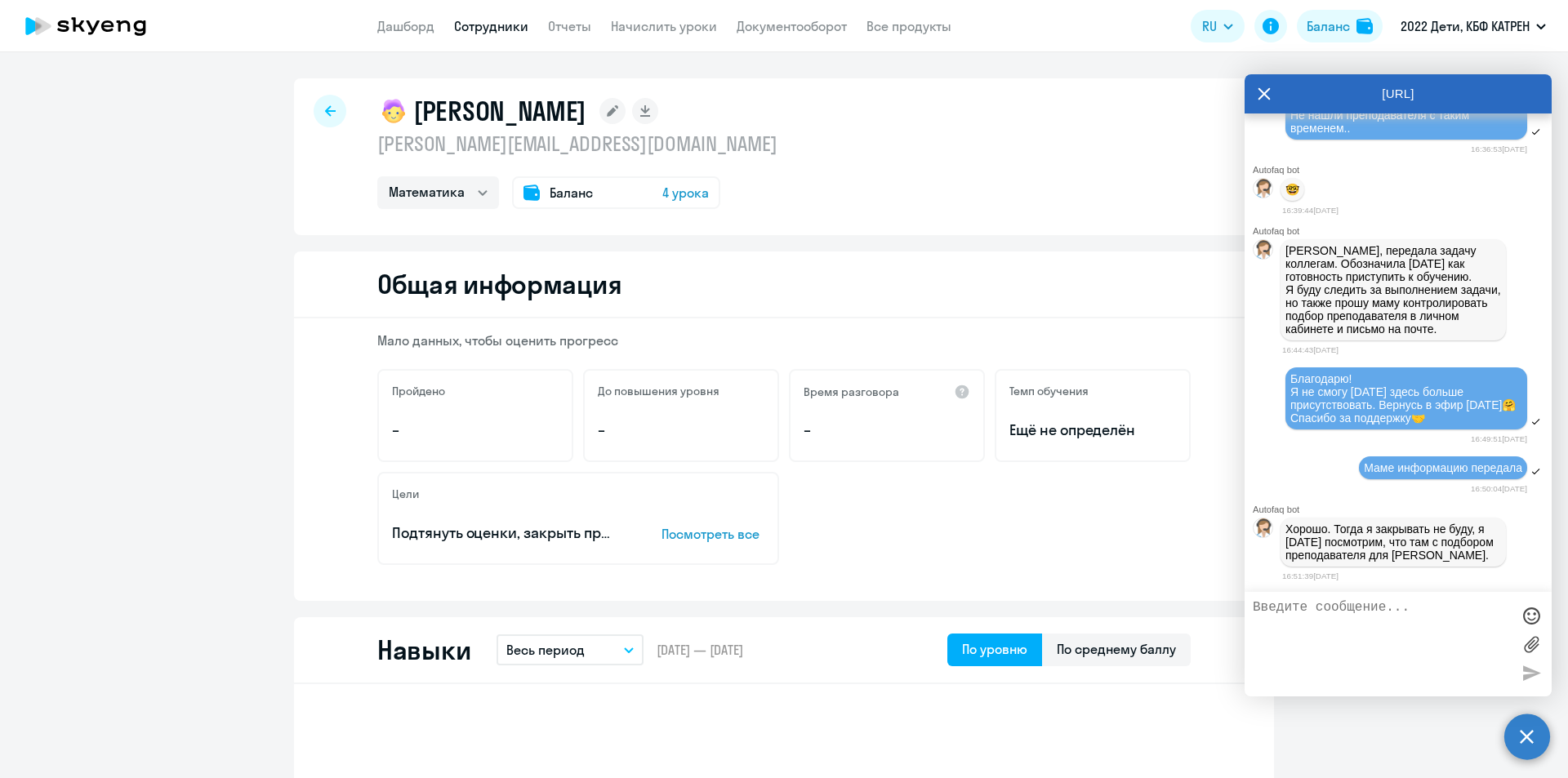
select select "30"
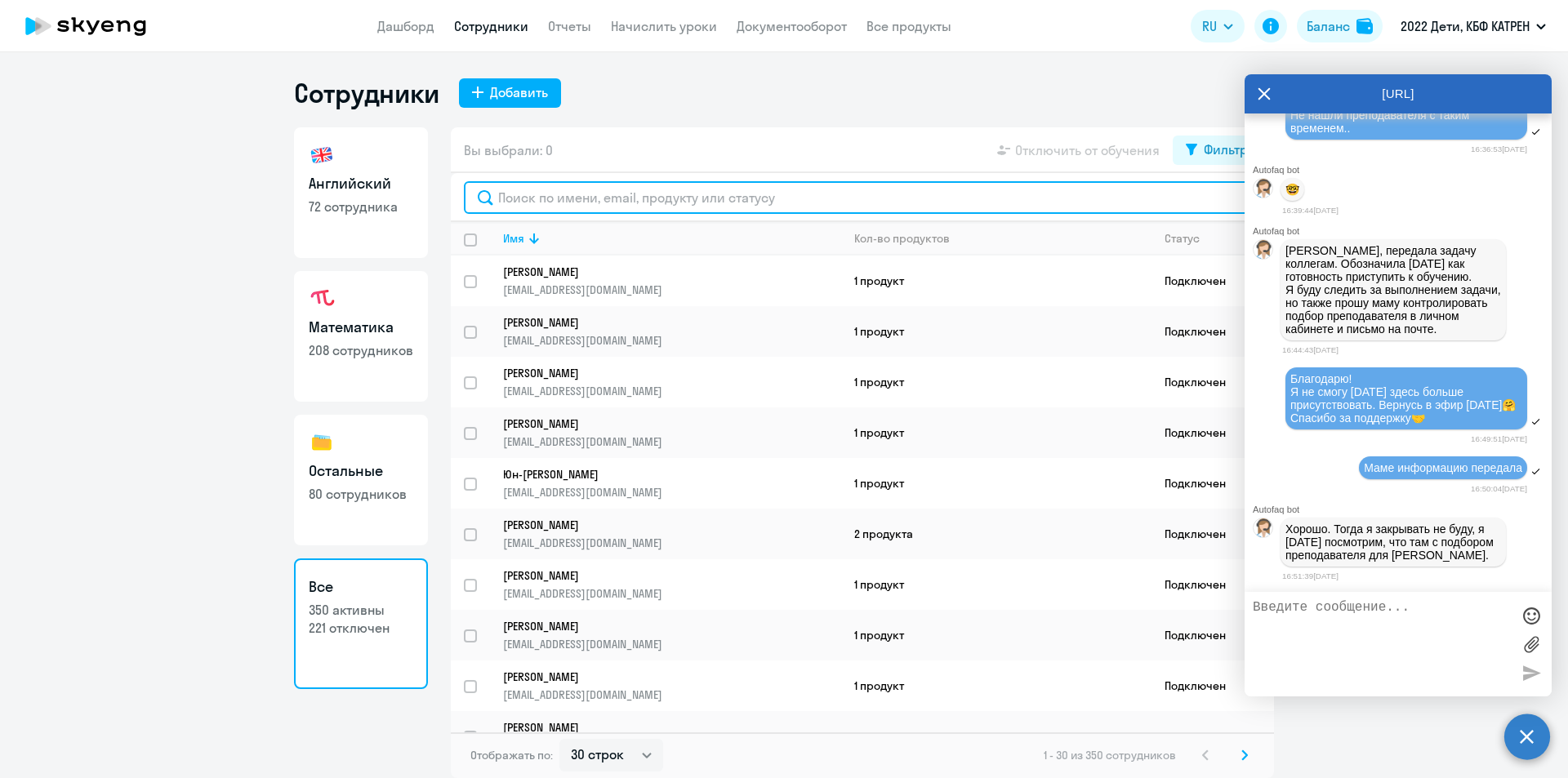
click at [572, 198] on input "text" at bounding box center [862, 197] width 797 height 33
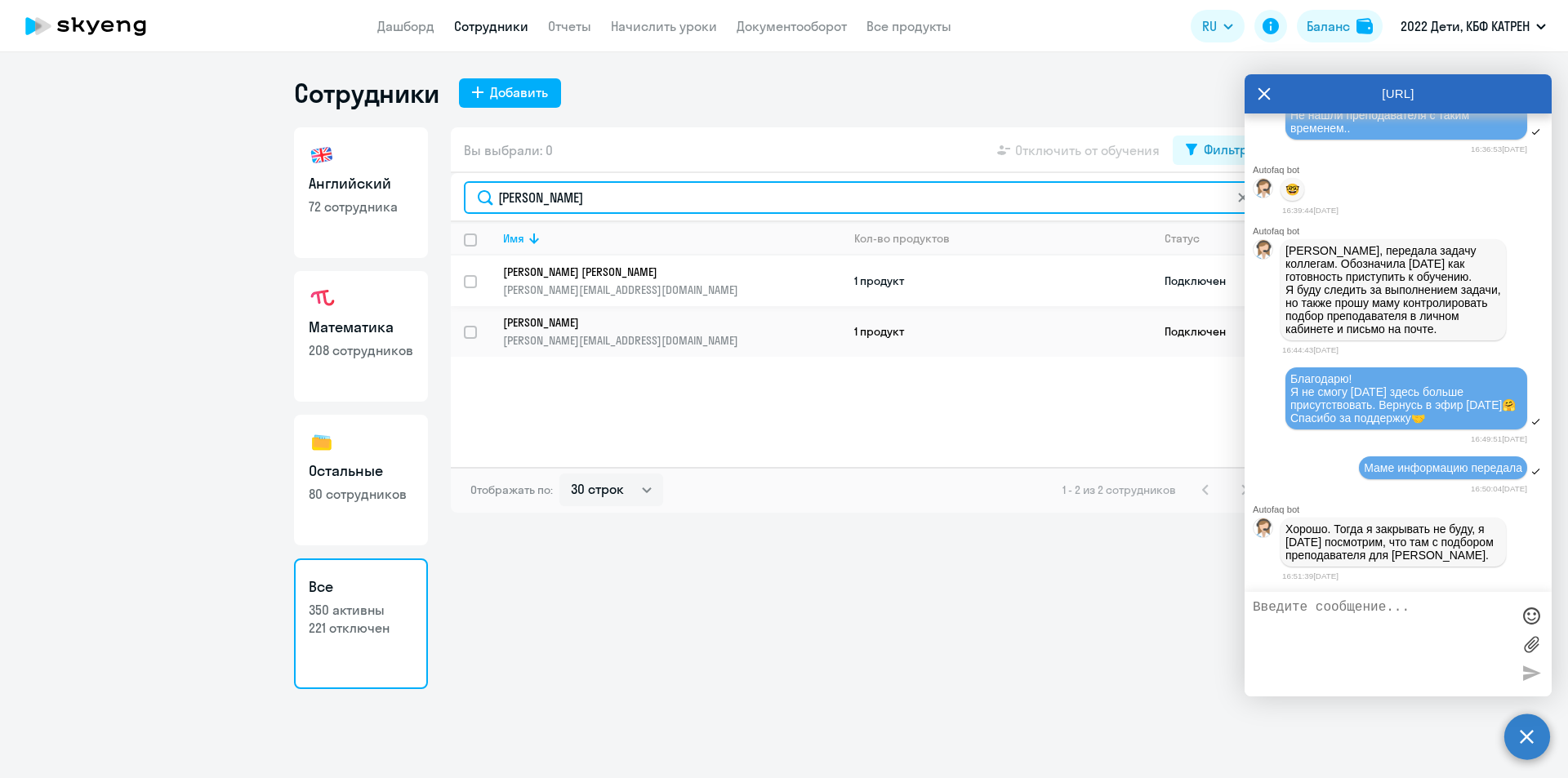
type input "[PERSON_NAME]"
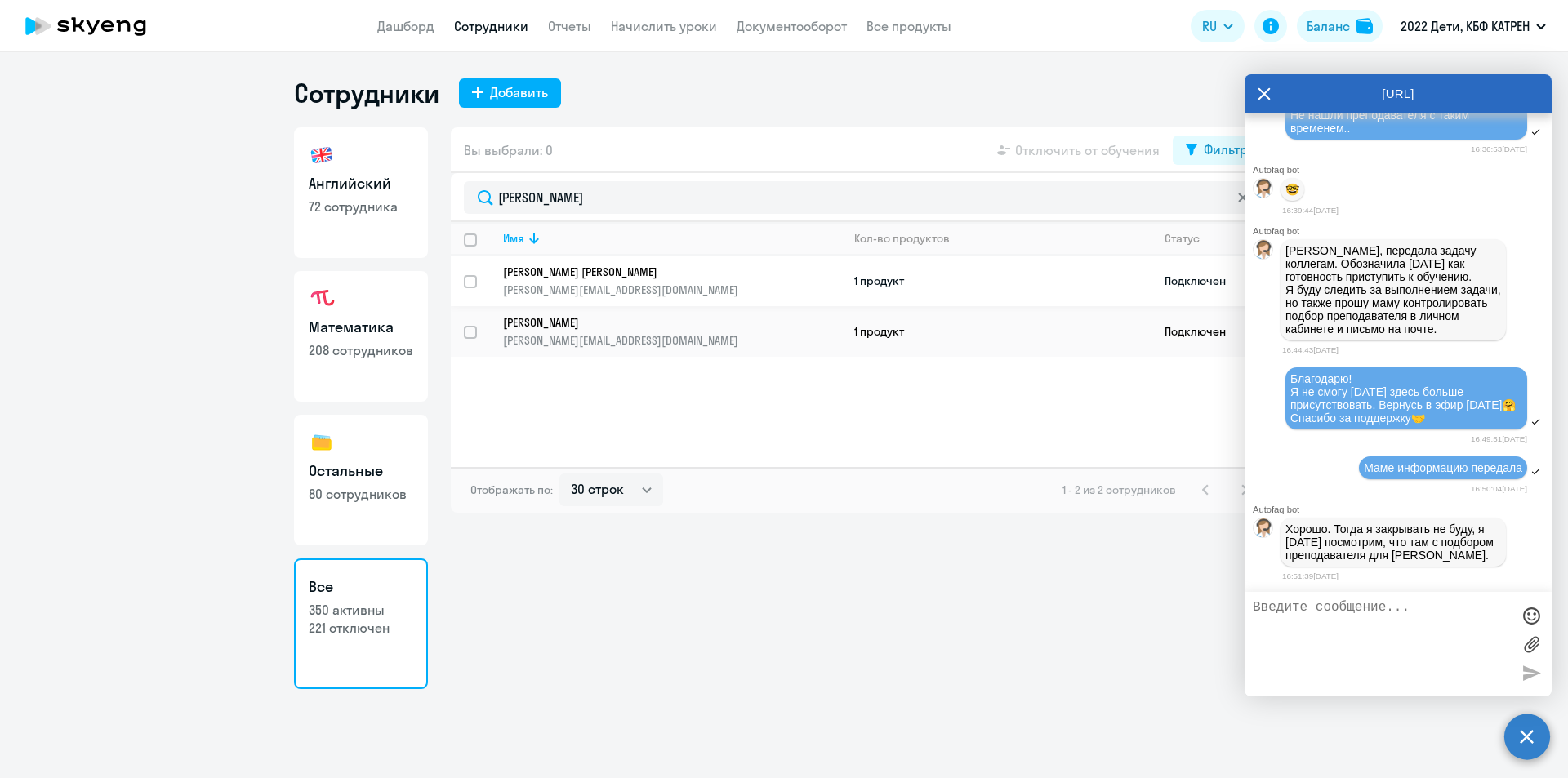
click at [588, 269] on p "[PERSON_NAME] [PERSON_NAME]" at bounding box center [660, 271] width 315 height 14
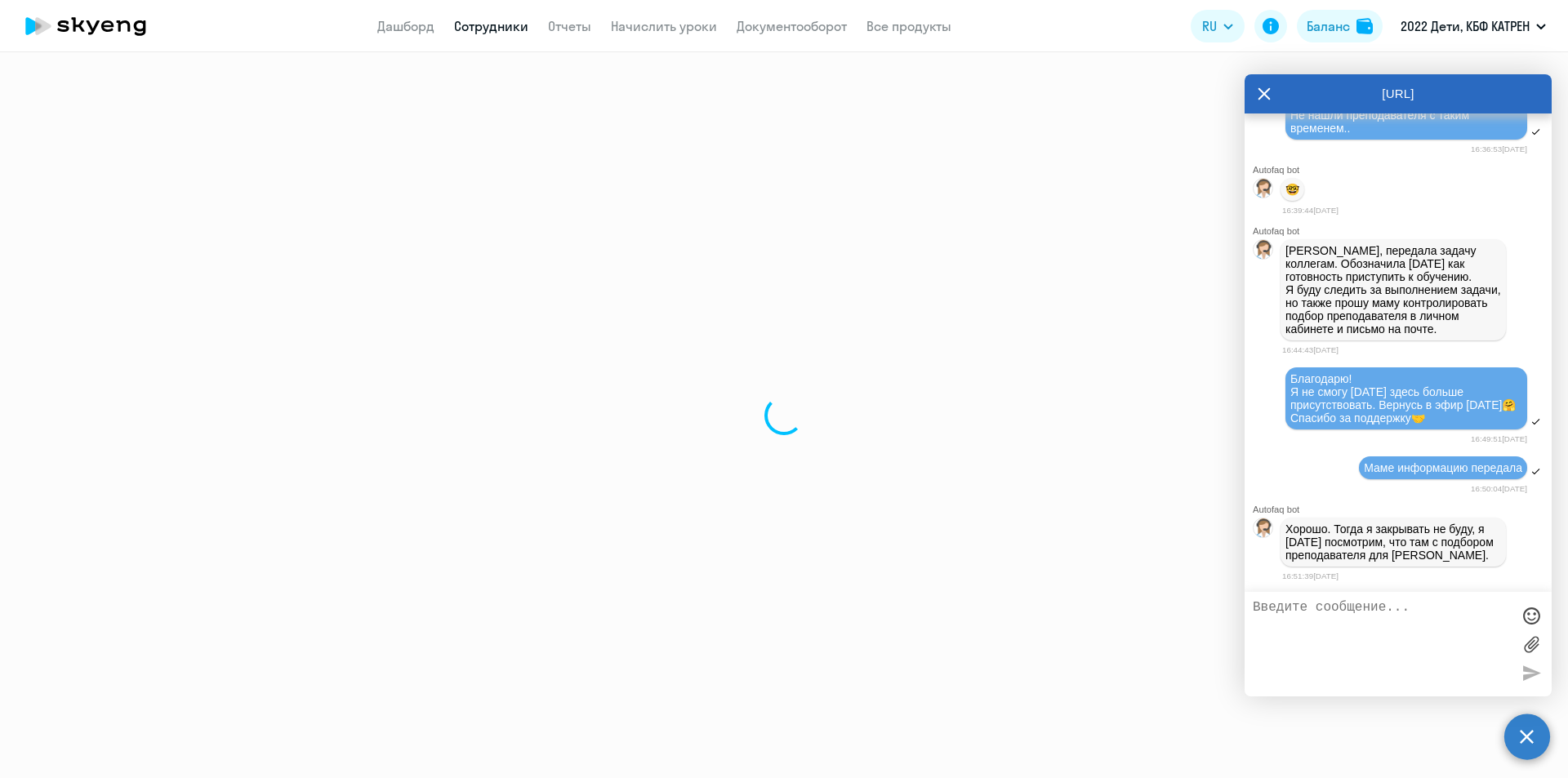
select select "math"
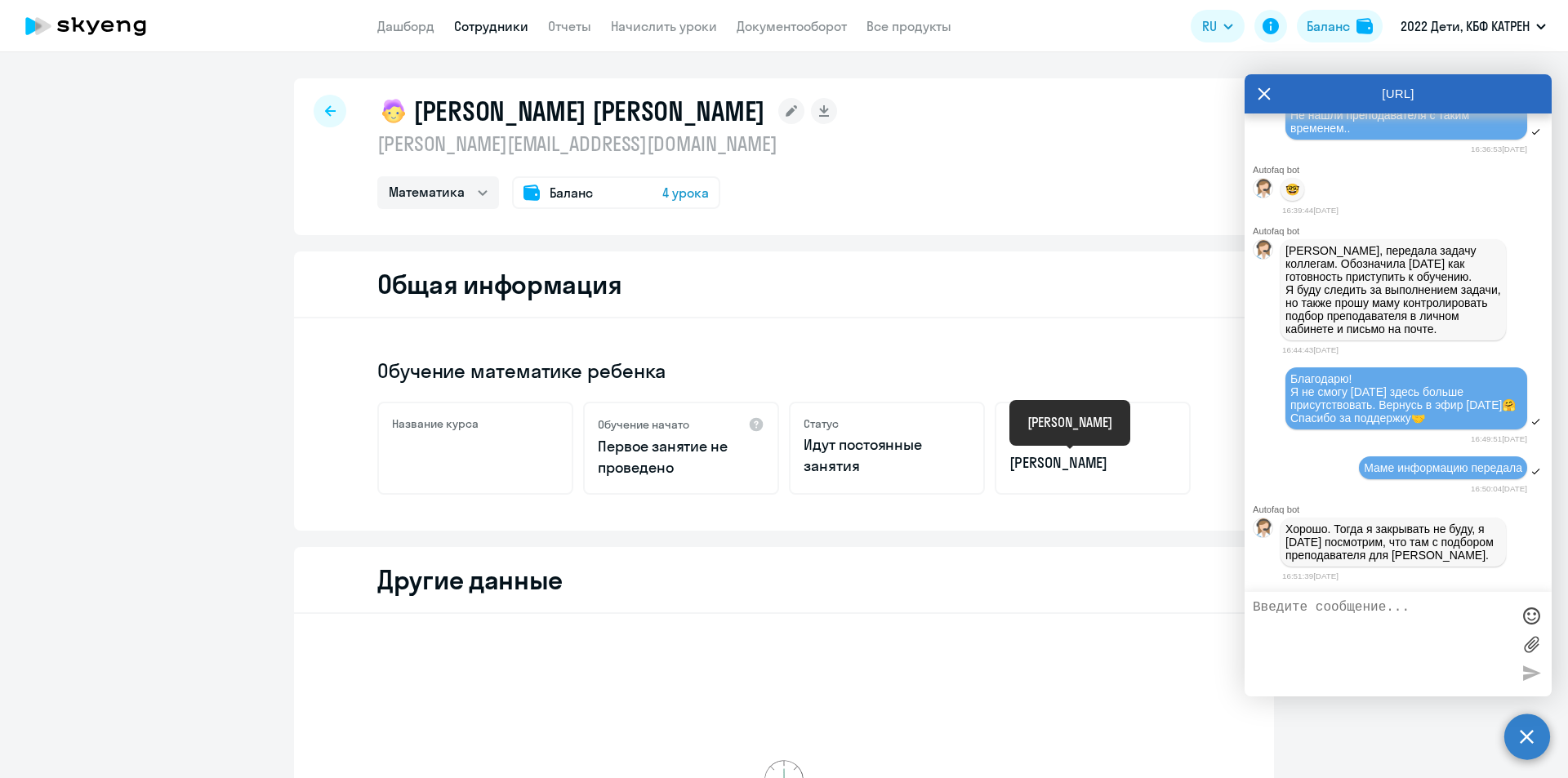
drag, startPoint x: 1026, startPoint y: 459, endPoint x: 1149, endPoint y: 448, distance: 123.5
click at [1147, 454] on p "[PERSON_NAME]" at bounding box center [1093, 462] width 167 height 21
copy p "[PERSON_NAME]"
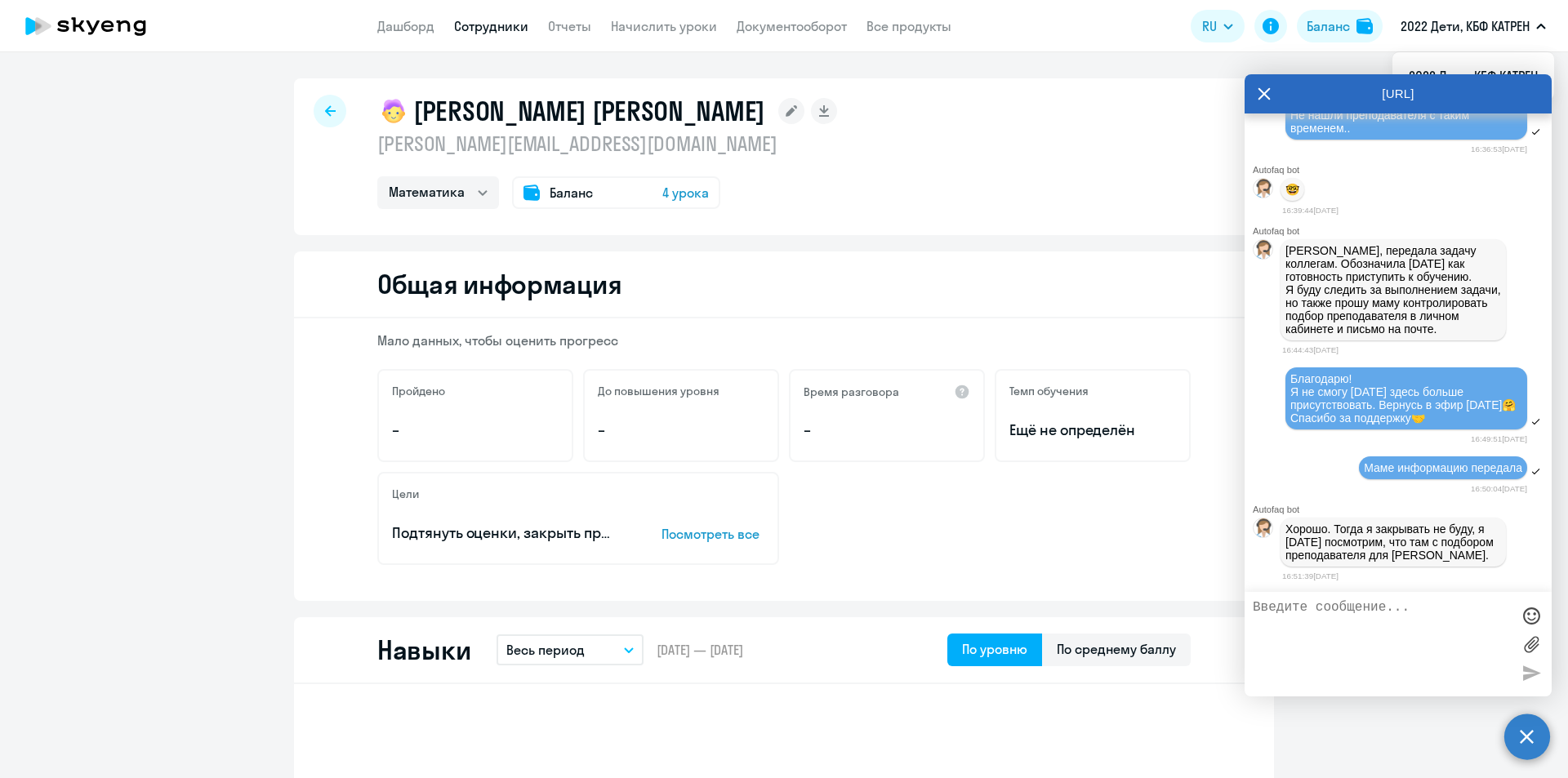
select select "30"
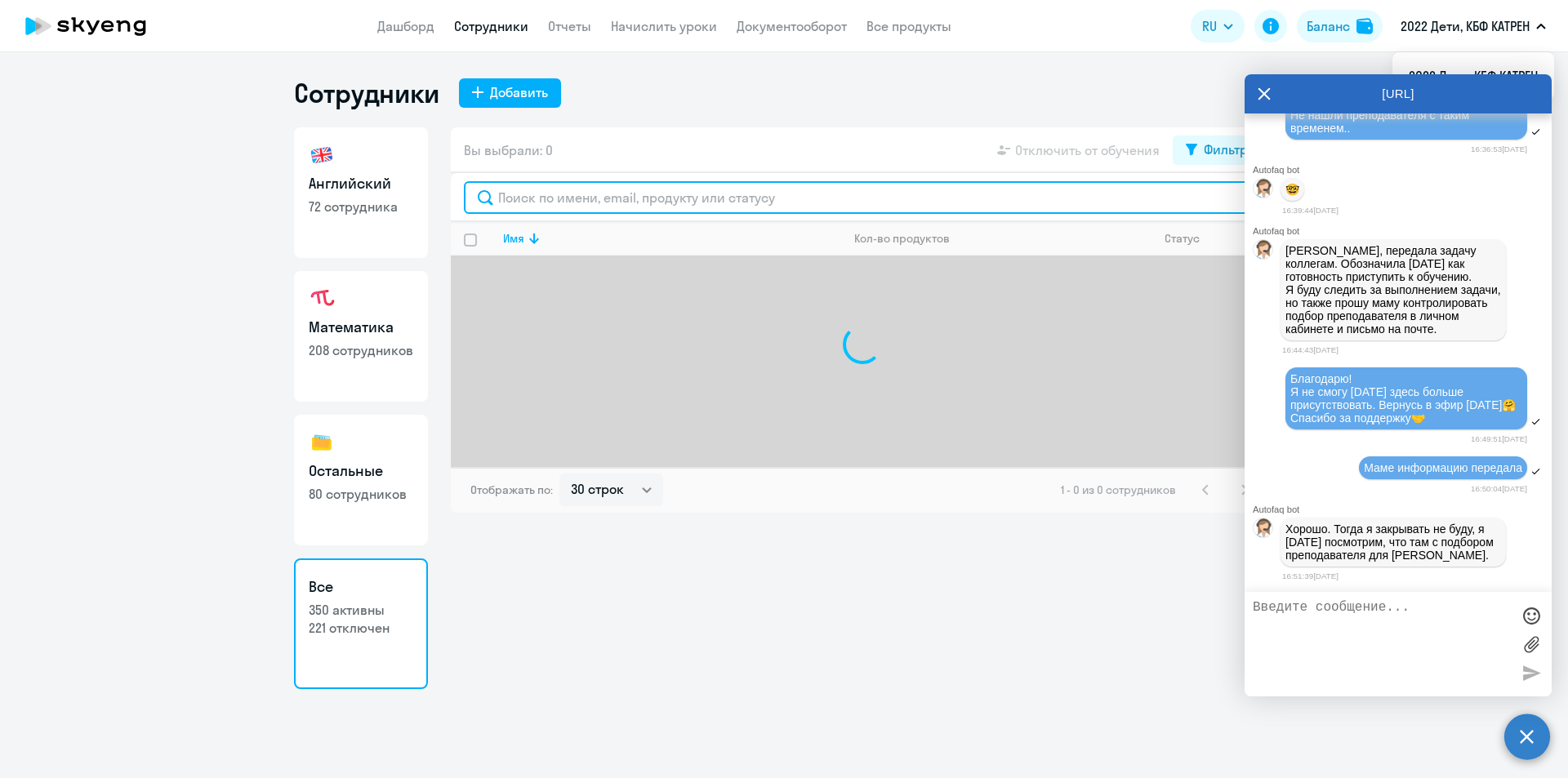
click at [558, 205] on input "text" at bounding box center [862, 197] width 797 height 33
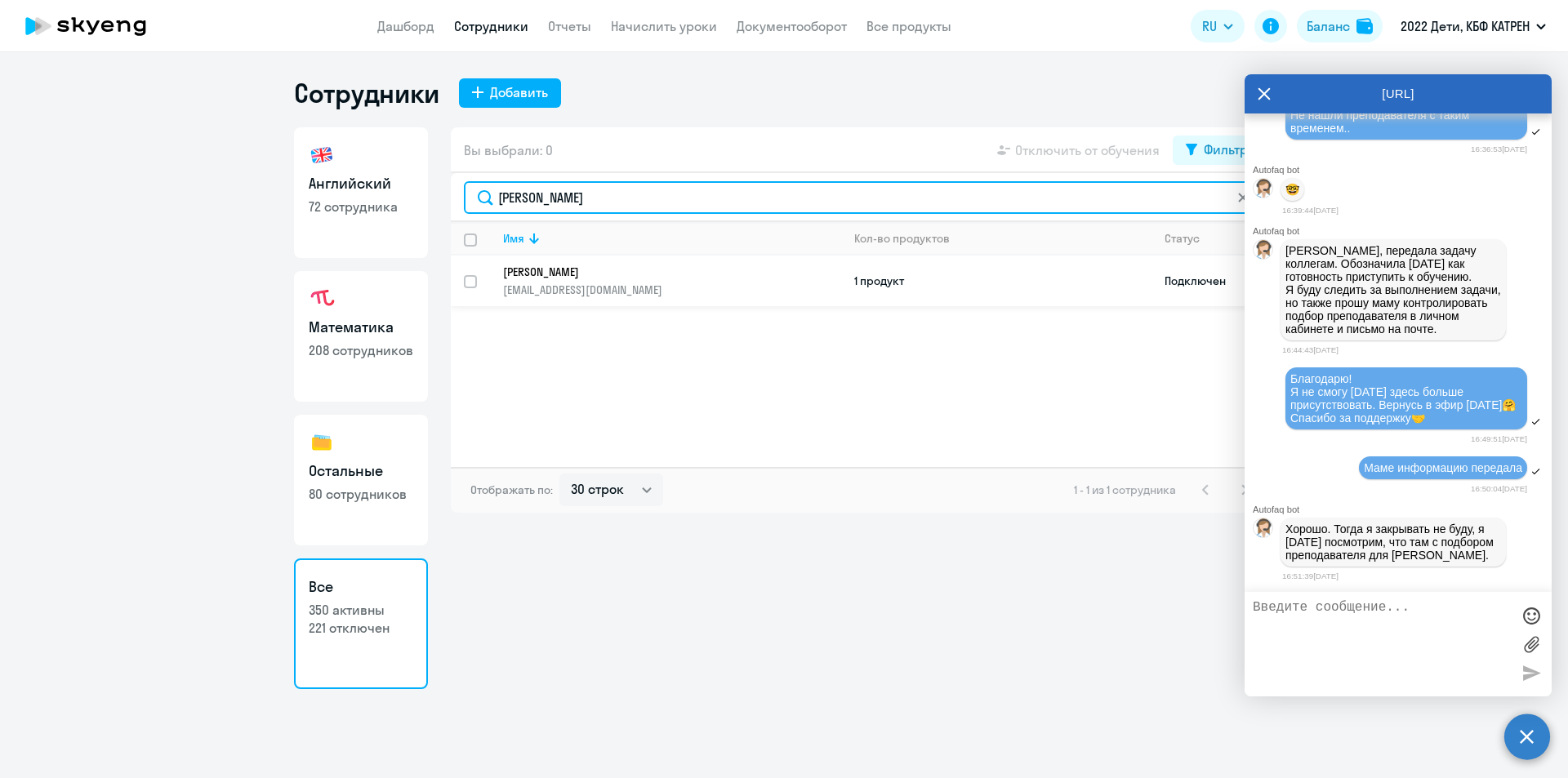
type input "[PERSON_NAME]"
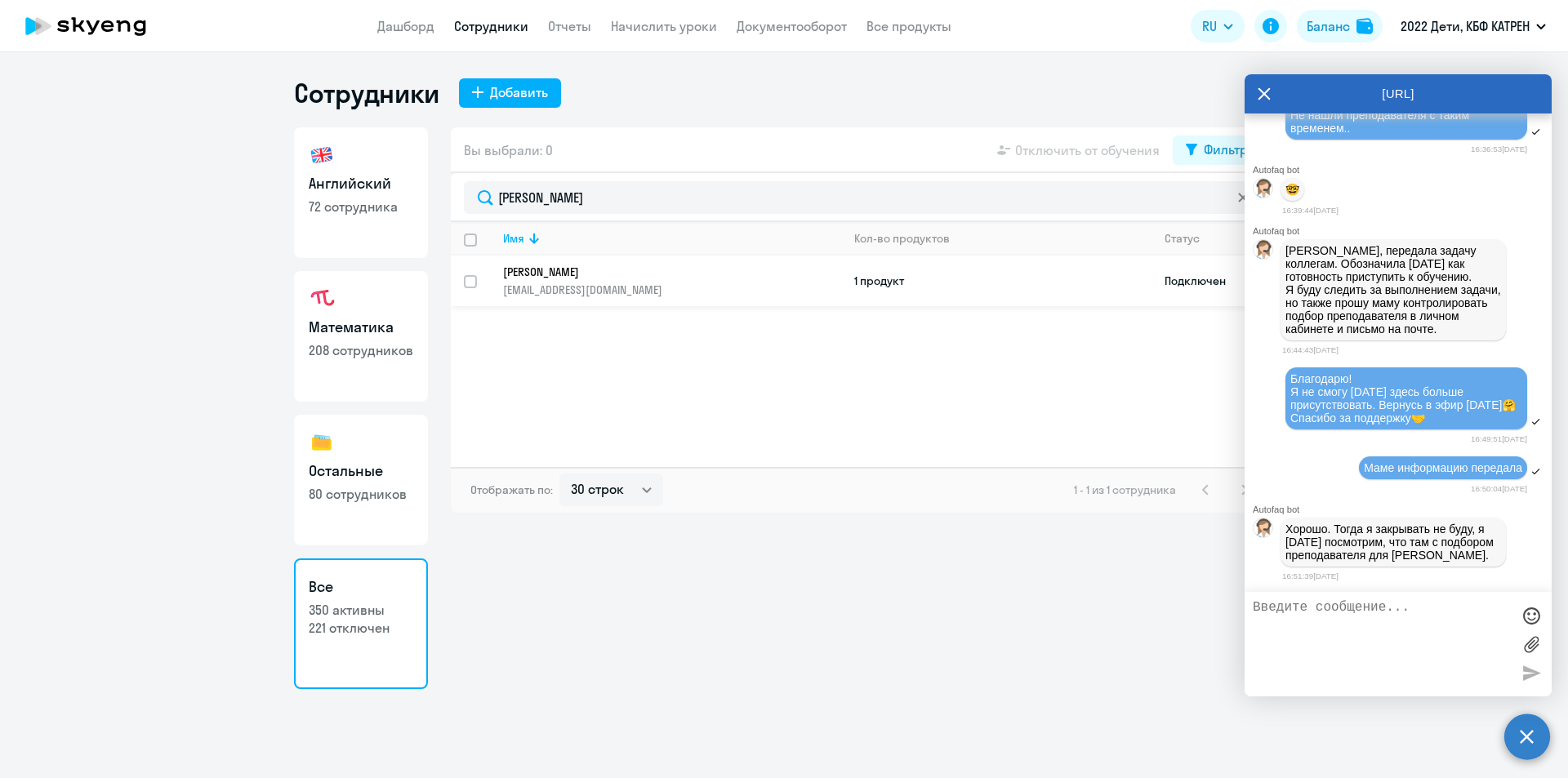
click at [639, 277] on p "[PERSON_NAME]" at bounding box center [660, 271] width 315 height 14
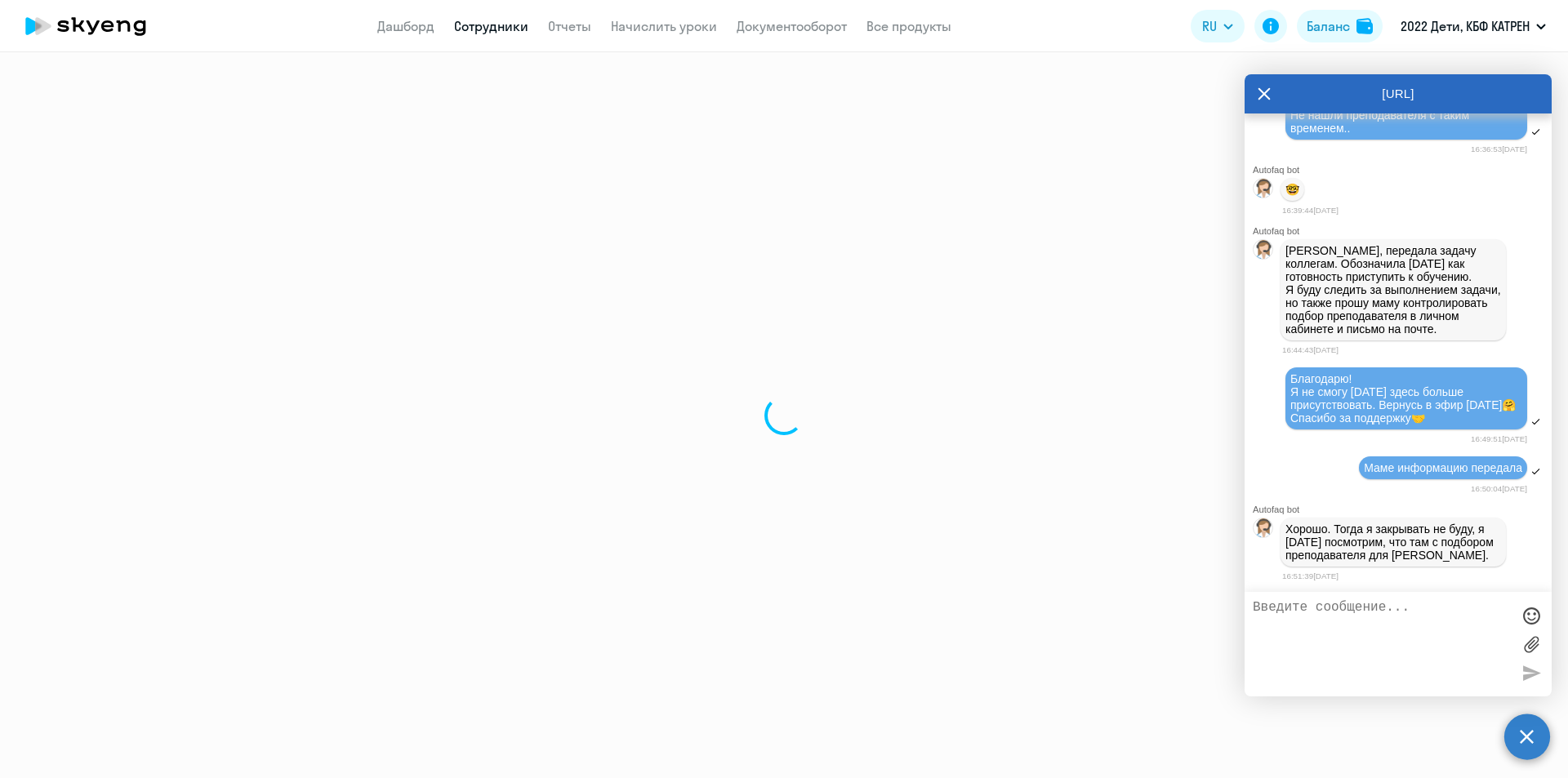
select select "math"
select select "30"
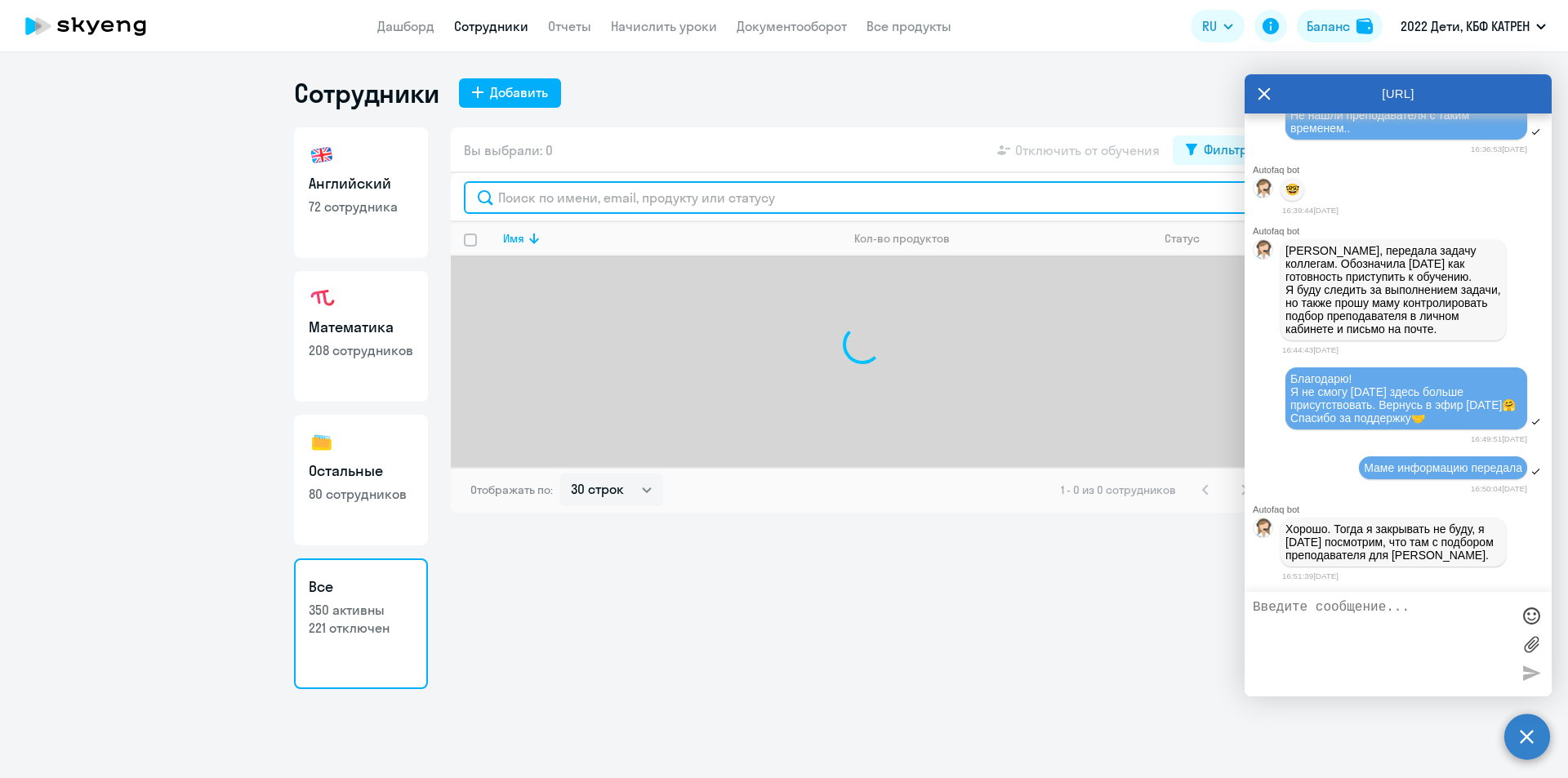
click at [626, 198] on input "text" at bounding box center [862, 197] width 797 height 33
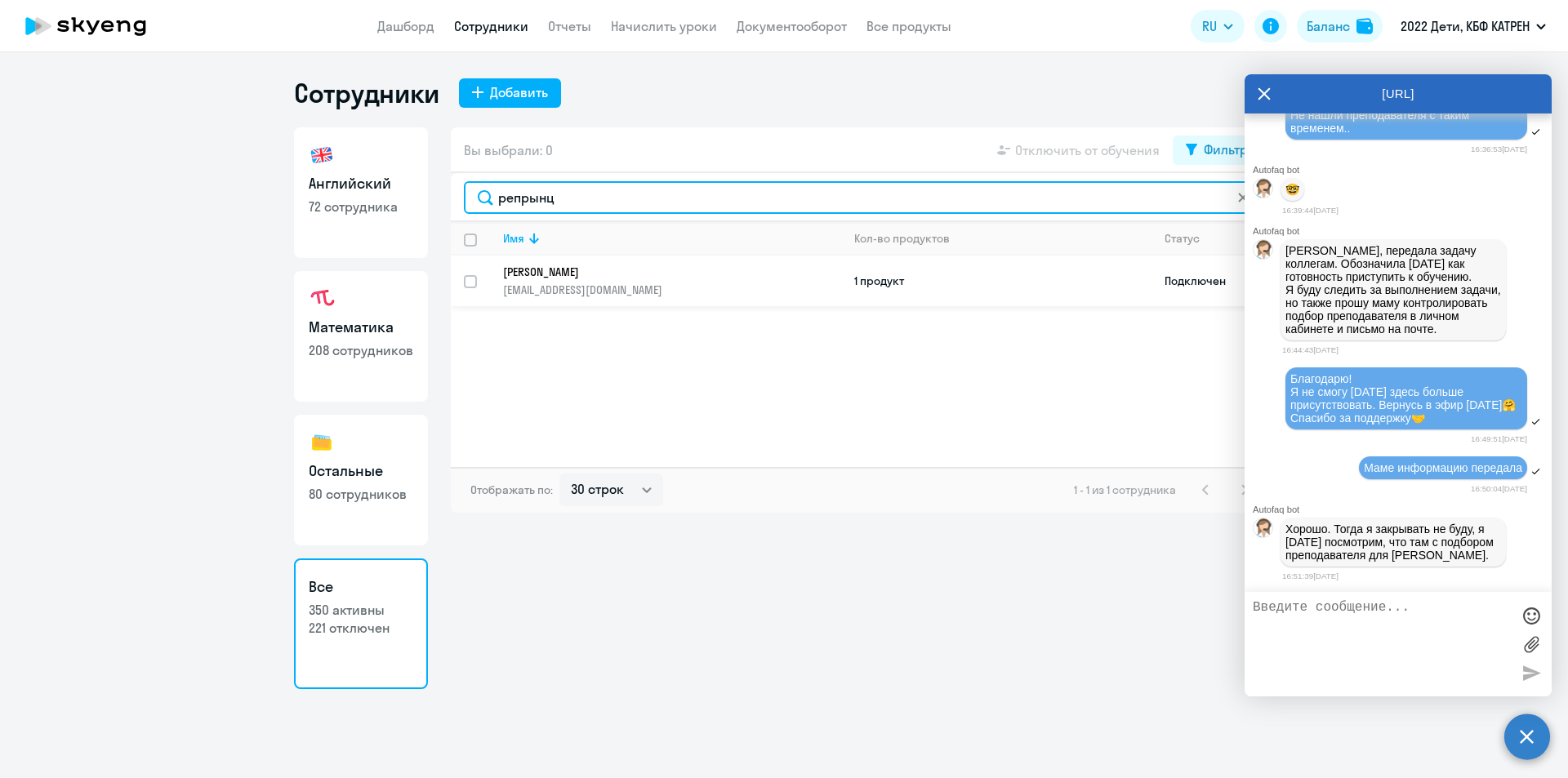
type input "репрынц"
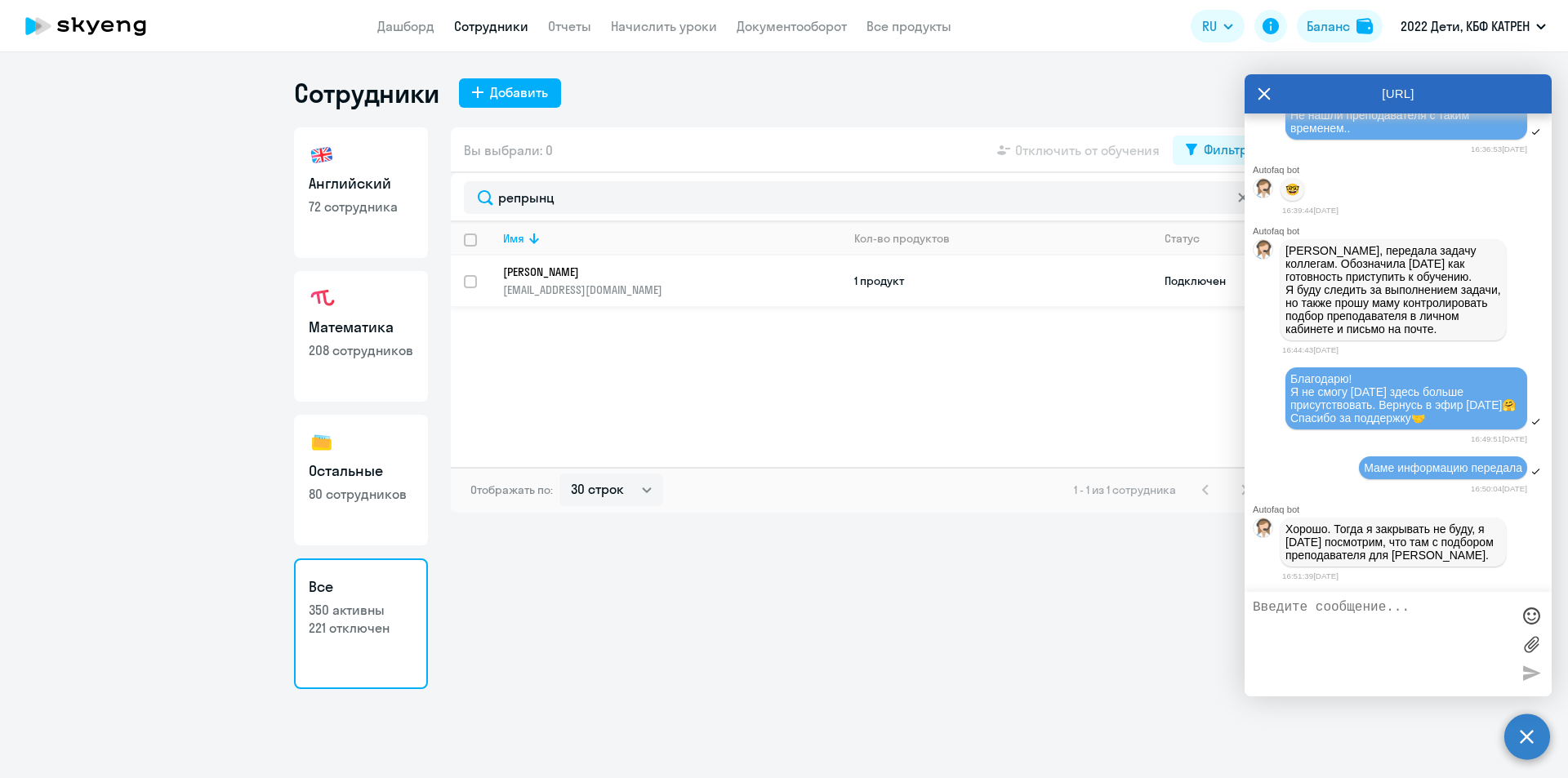
click at [615, 276] on p "[PERSON_NAME]" at bounding box center [660, 271] width 315 height 14
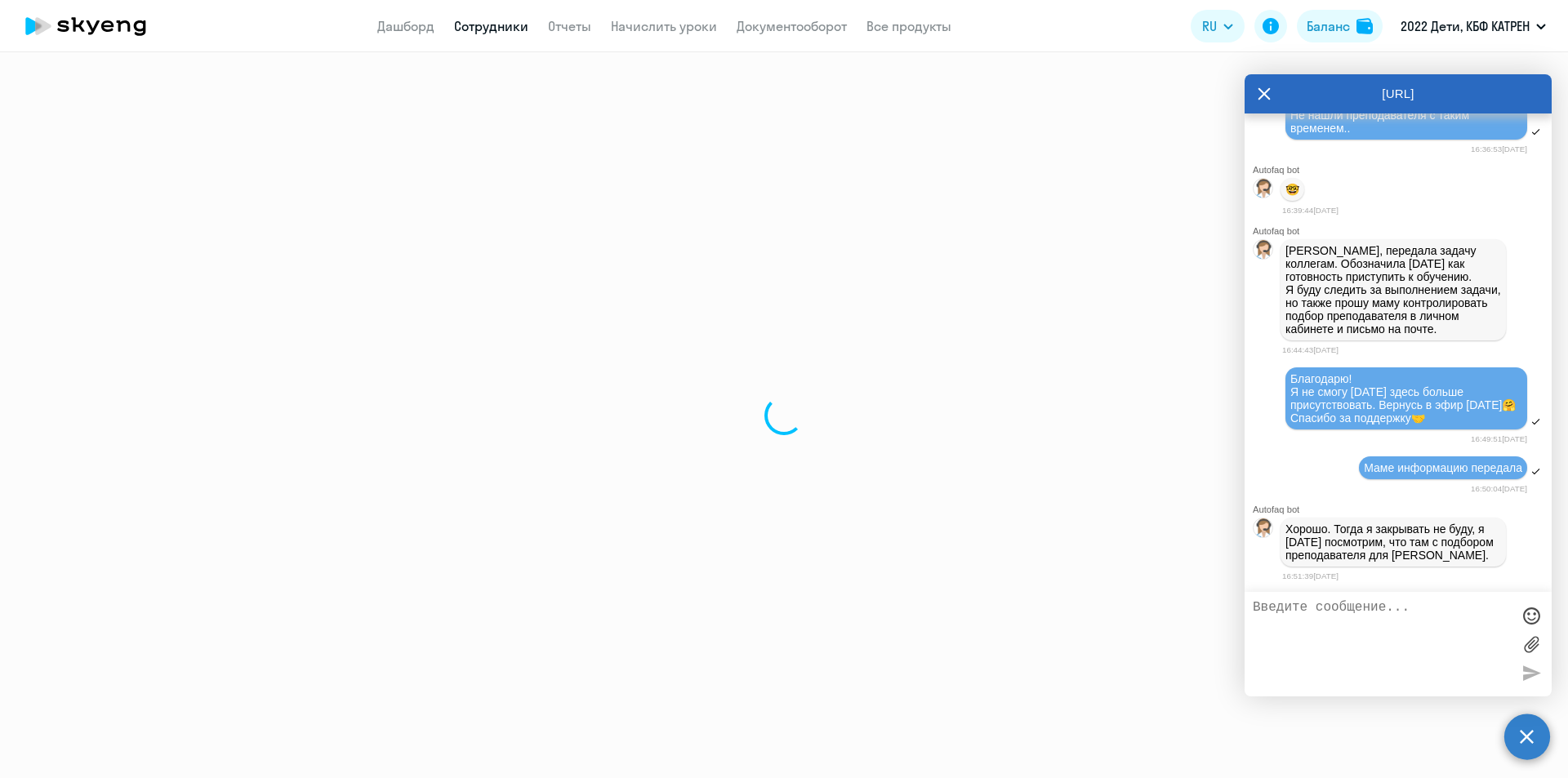
select select "math"
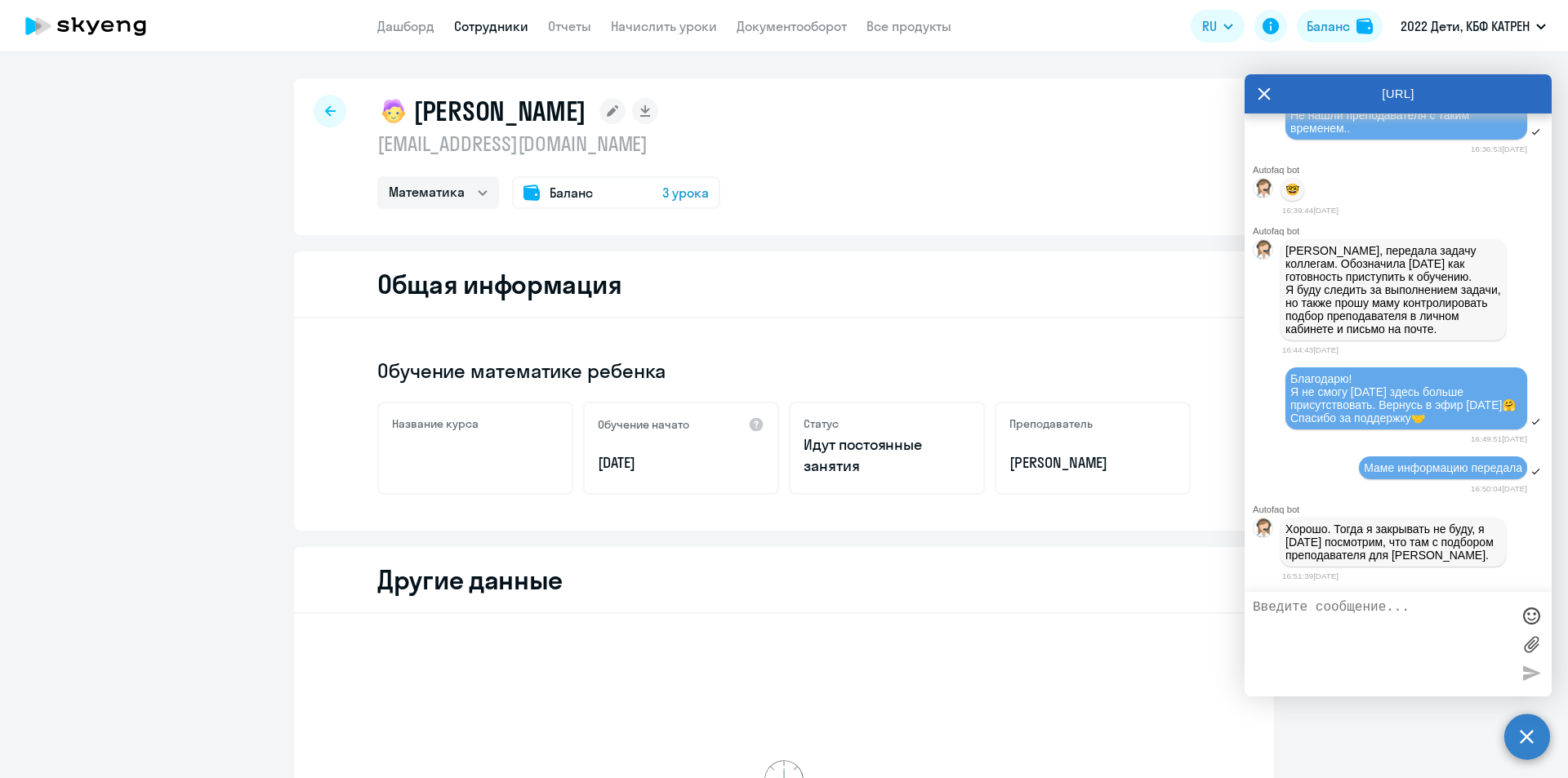
click at [664, 466] on p "[DATE]" at bounding box center [681, 462] width 167 height 21
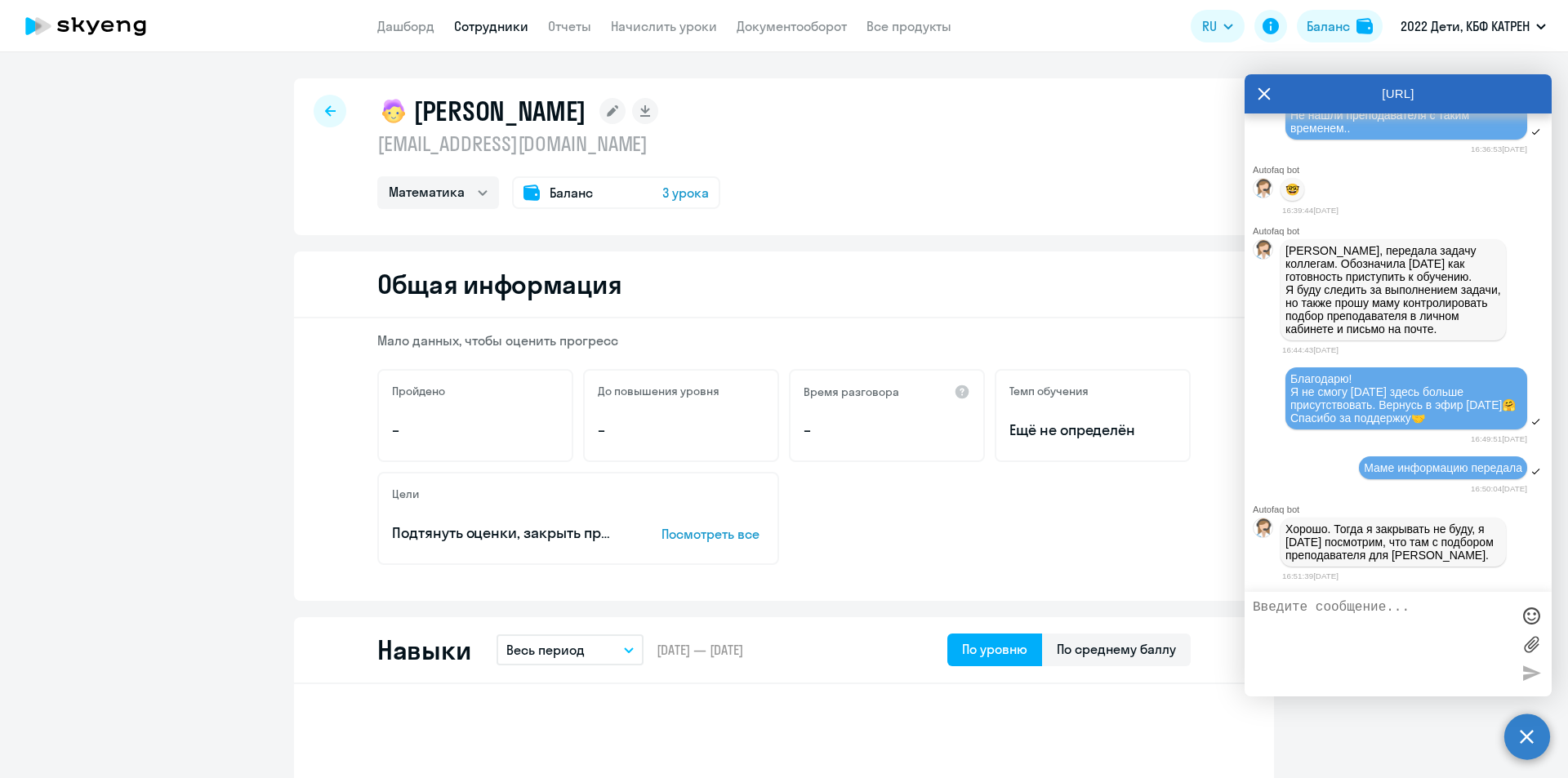
select select "30"
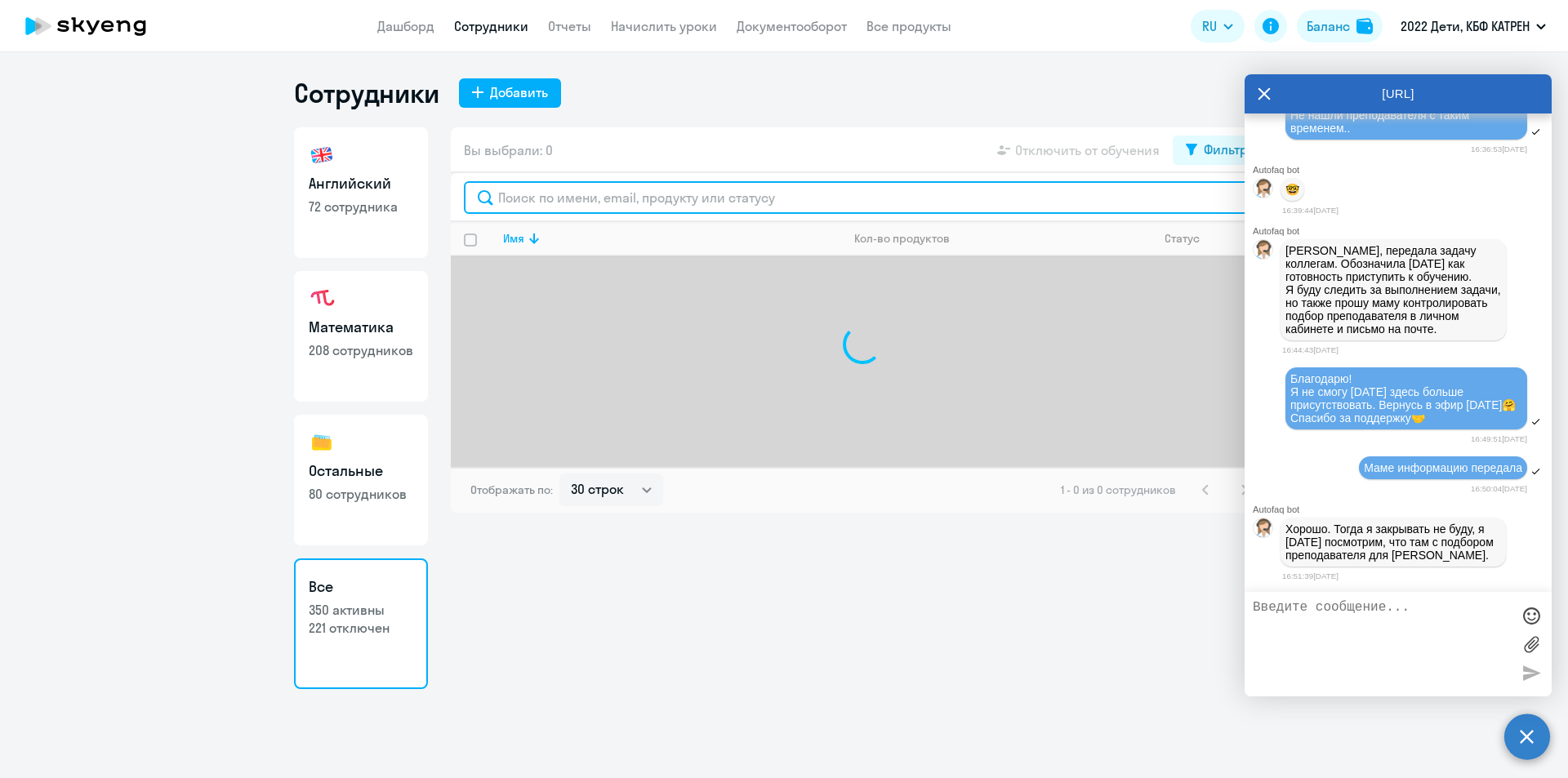
click at [581, 203] on input "text" at bounding box center [862, 197] width 797 height 33
paste input "[PERSON_NAME]"
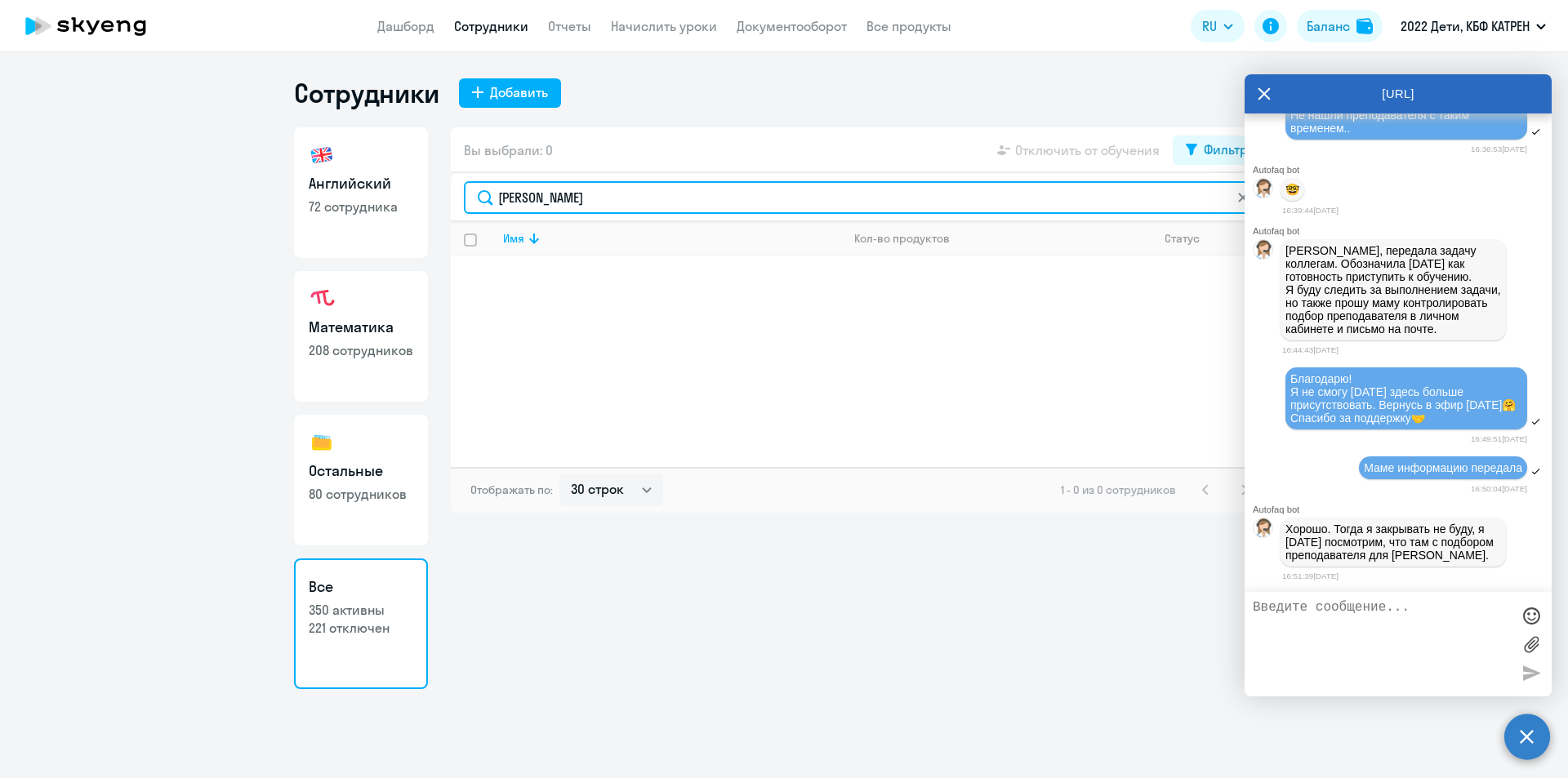
drag, startPoint x: 645, startPoint y: 198, endPoint x: 579, endPoint y: 194, distance: 66.1
click at [579, 194] on input "[PERSON_NAME]" at bounding box center [862, 197] width 797 height 33
type input "[PERSON_NAME]"
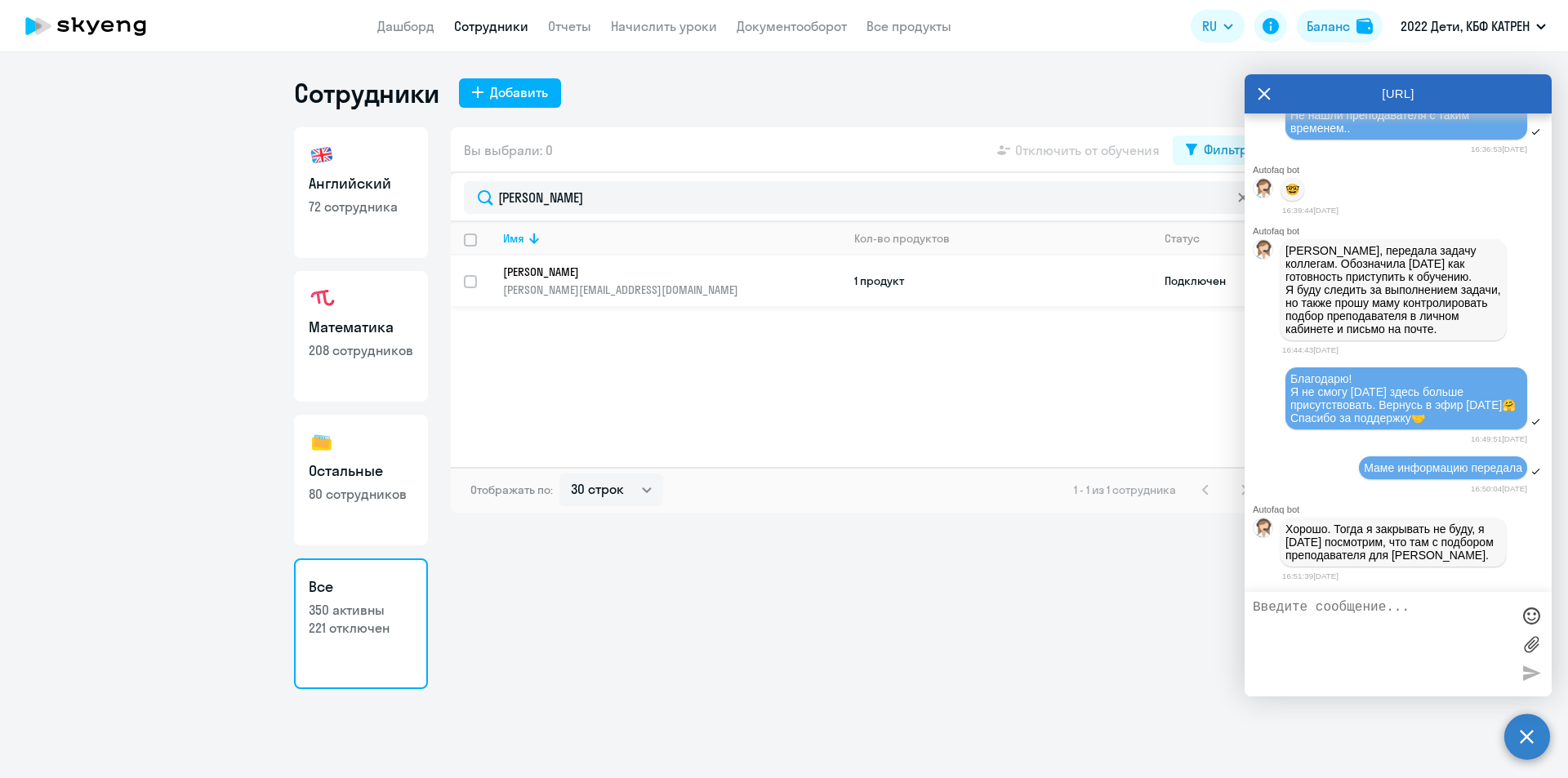
click at [653, 281] on link "[PERSON_NAME] Дмитрий Алексеевич [EMAIL_ADDRESS][DOMAIN_NAME]" at bounding box center [671, 280] width 338 height 33
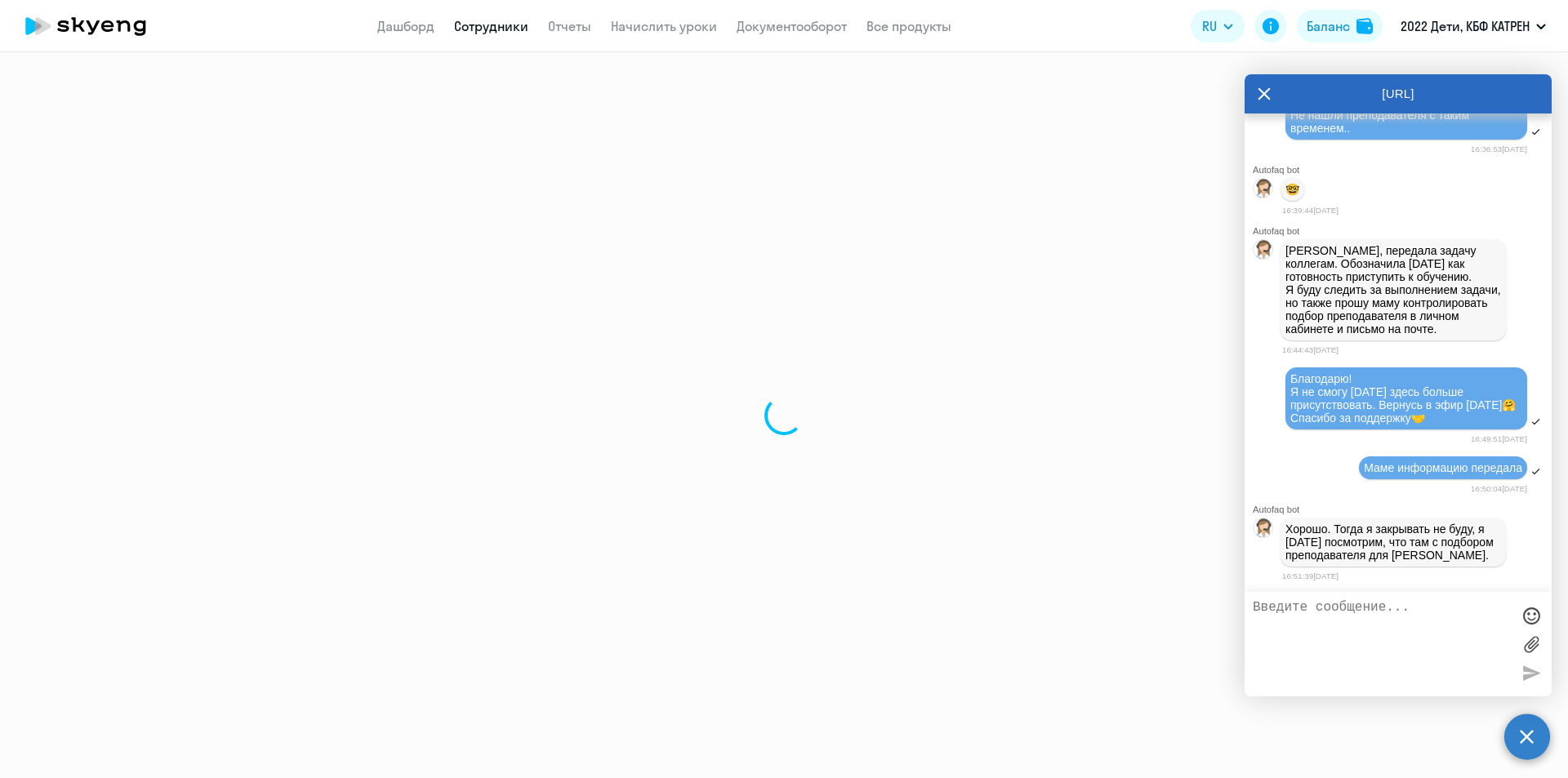
select select "others"
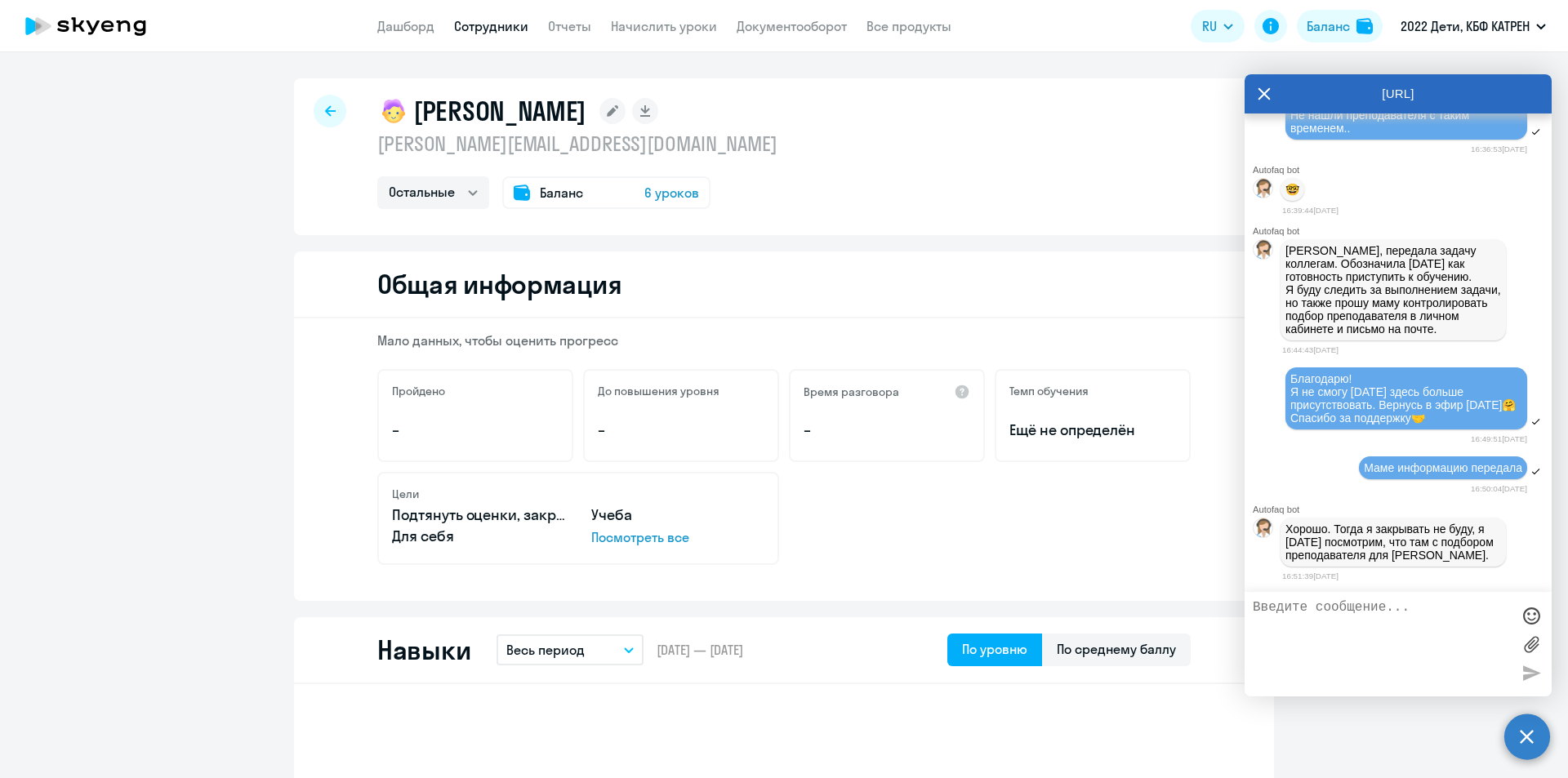
select select "30"
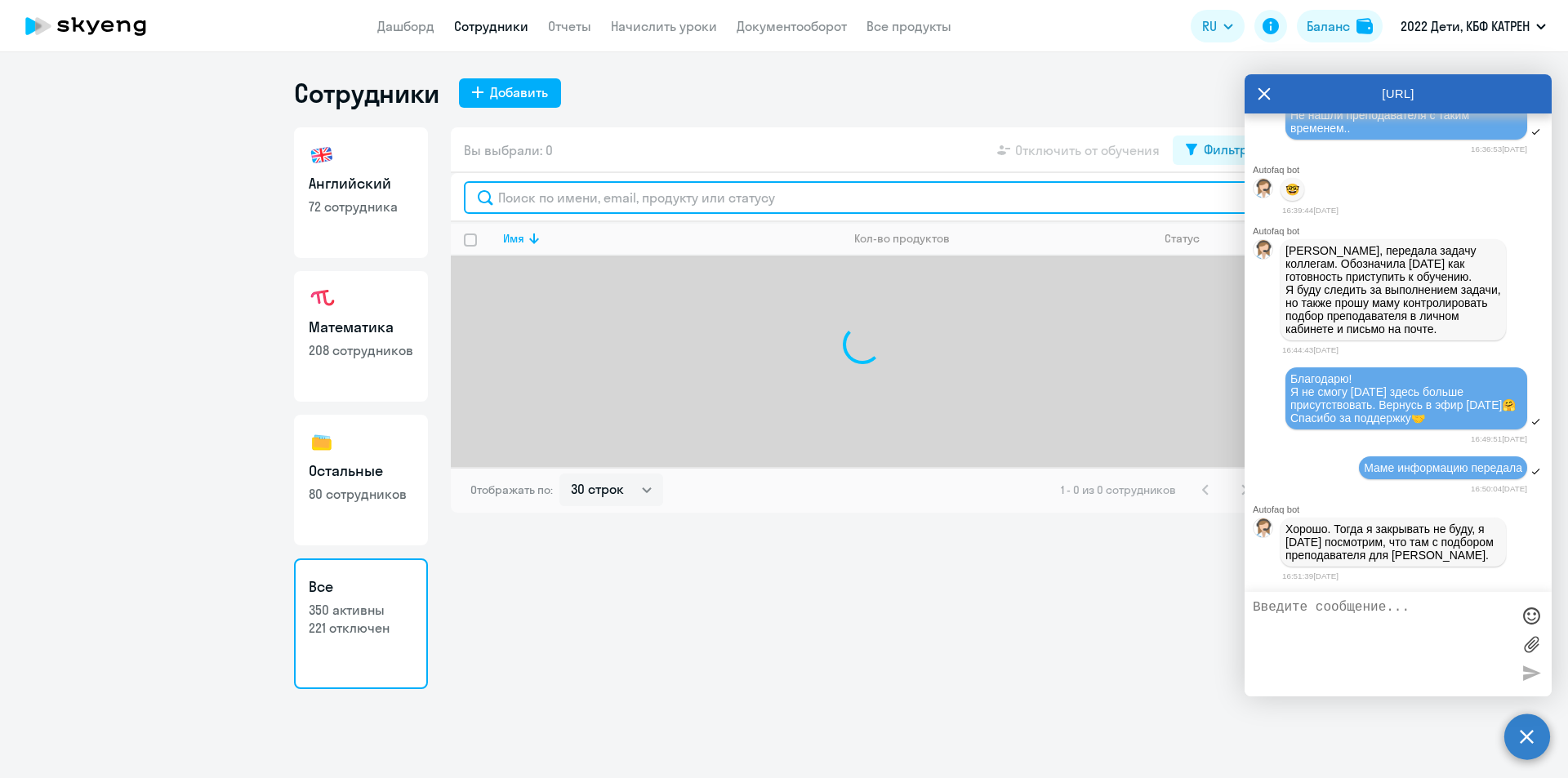
click at [531, 200] on input "text" at bounding box center [862, 197] width 797 height 33
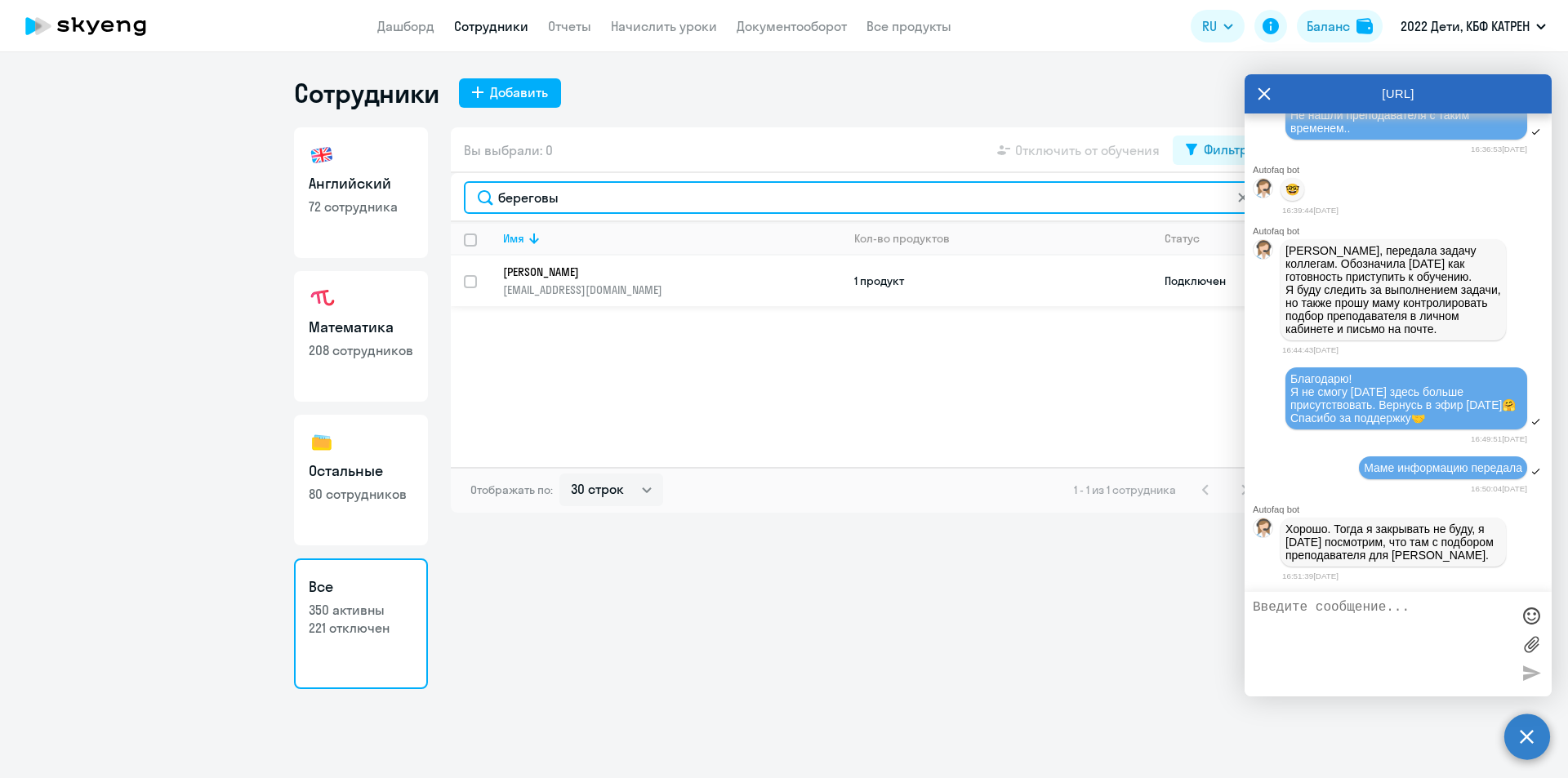
type input "береговы"
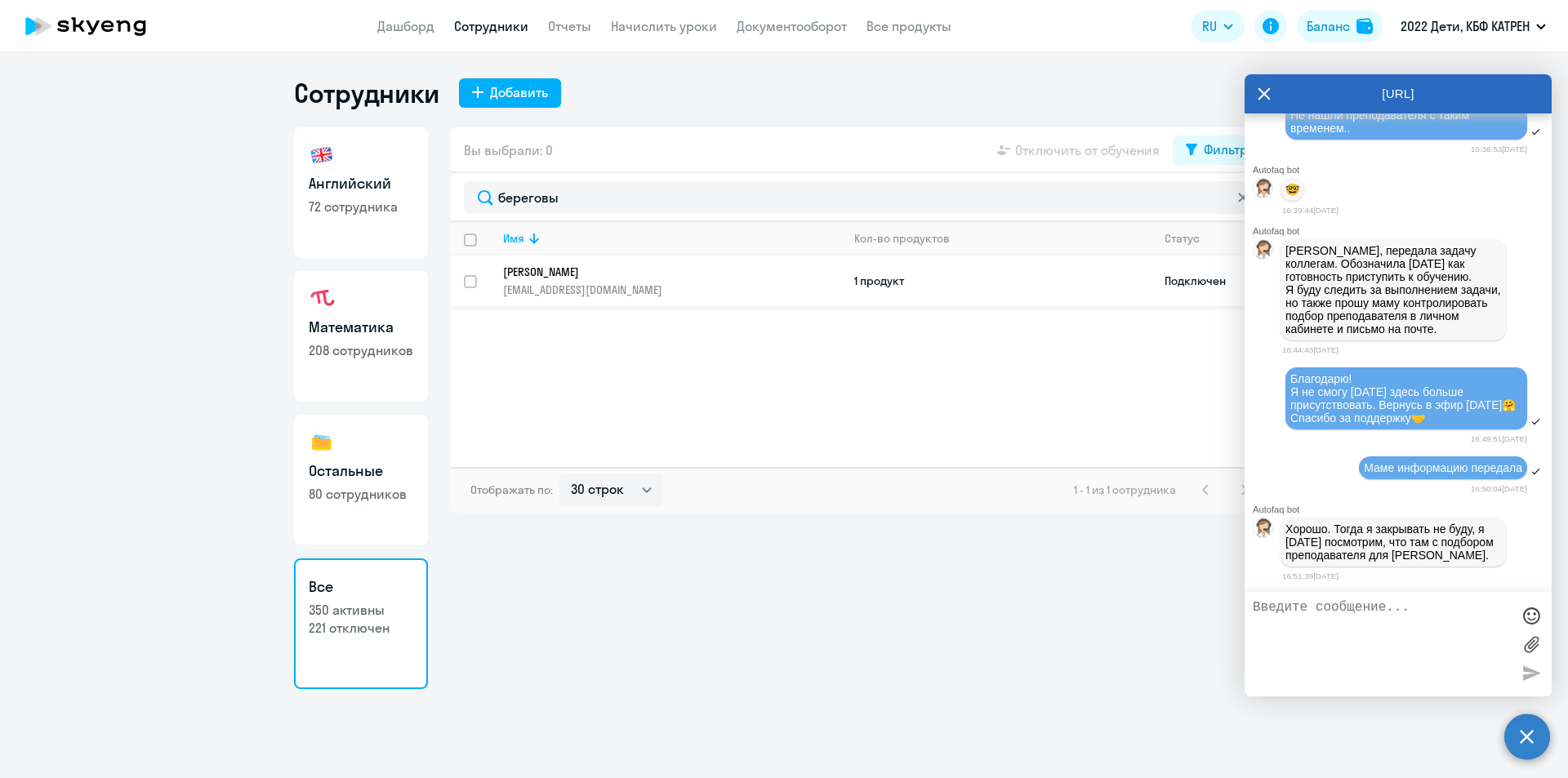
click at [573, 277] on p "[PERSON_NAME]" at bounding box center [660, 271] width 315 height 14
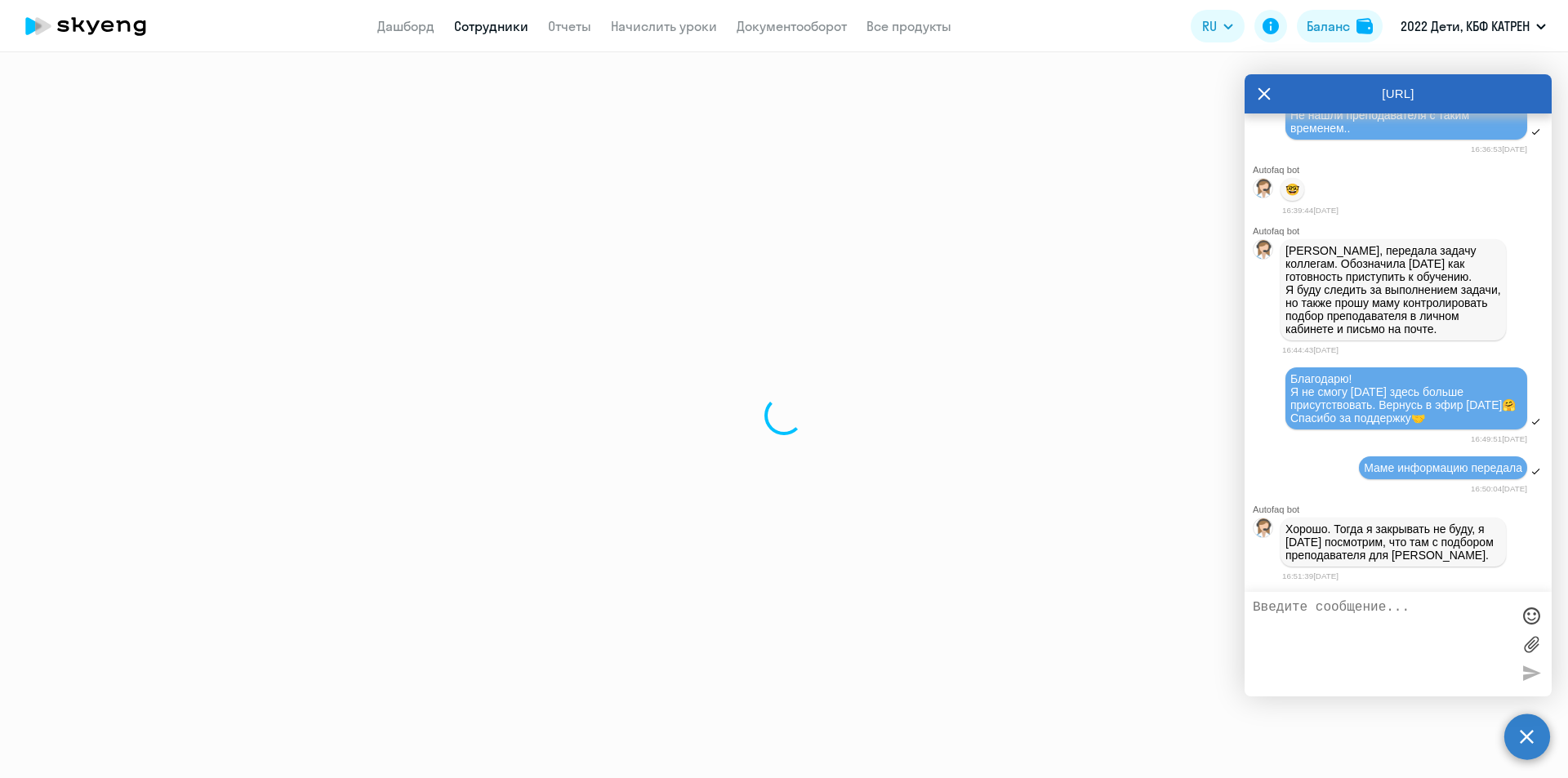
select select "others"
select select "30"
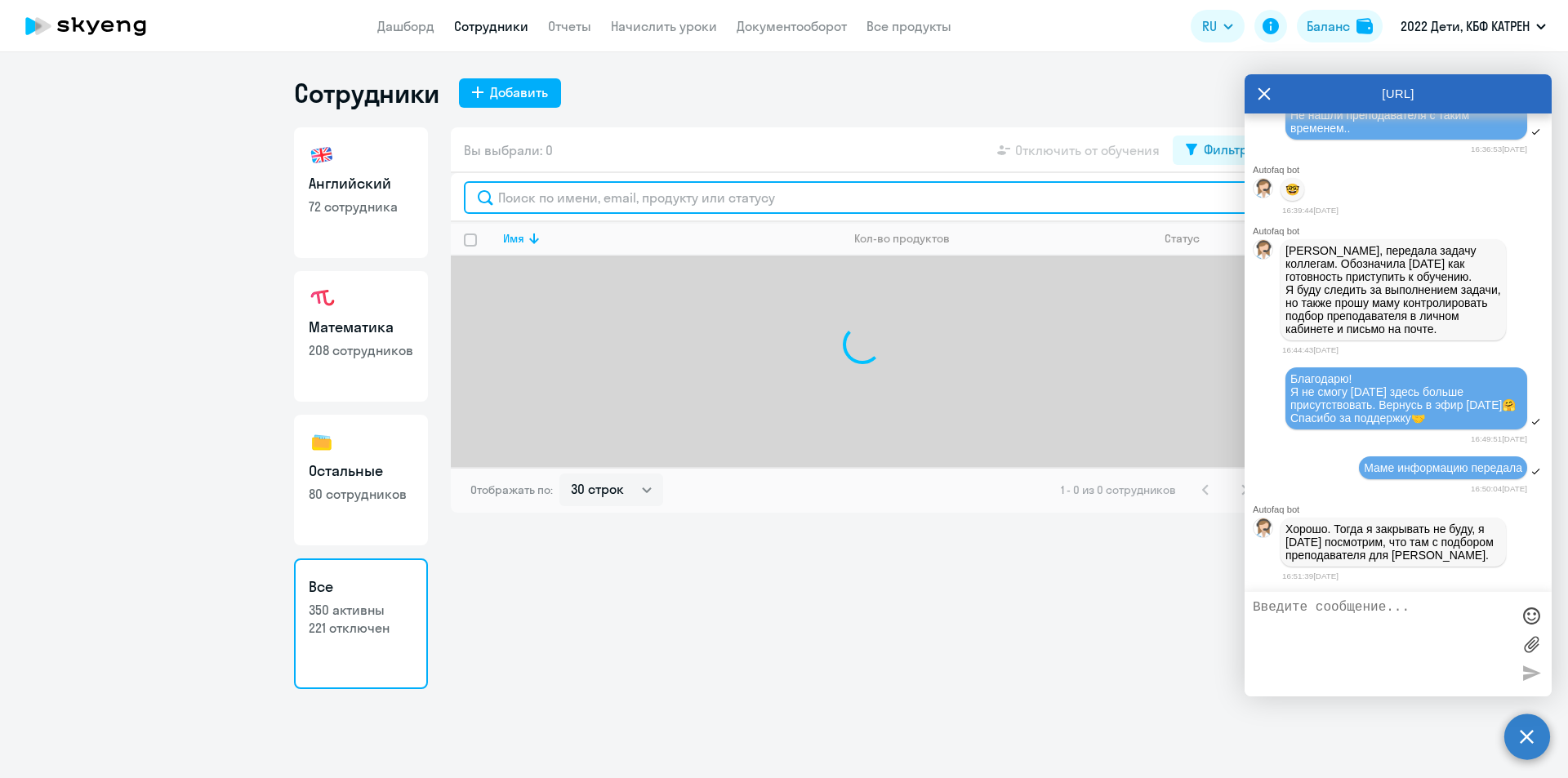
click at [541, 192] on input "text" at bounding box center [862, 197] width 797 height 33
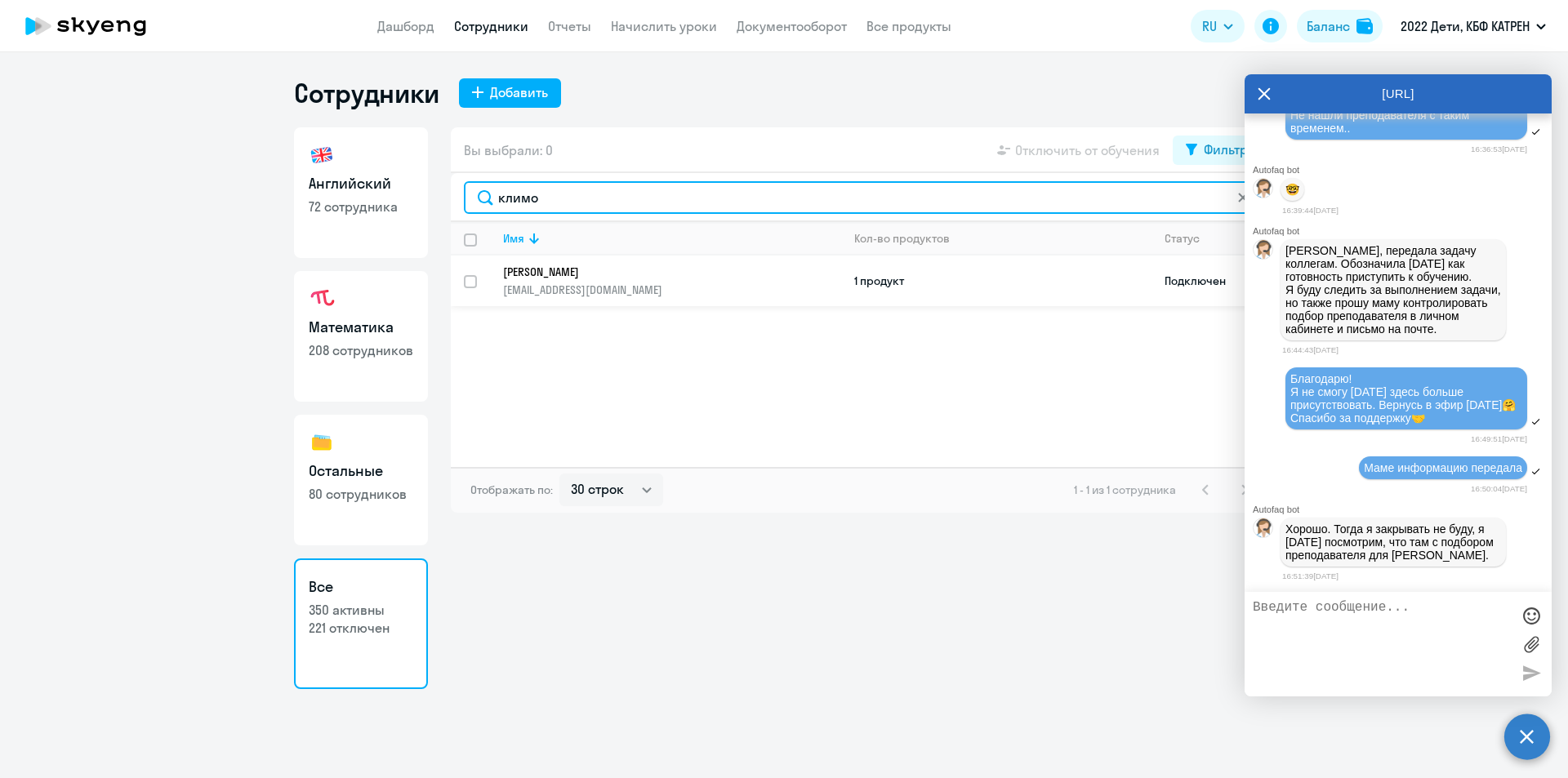
type input "климо"
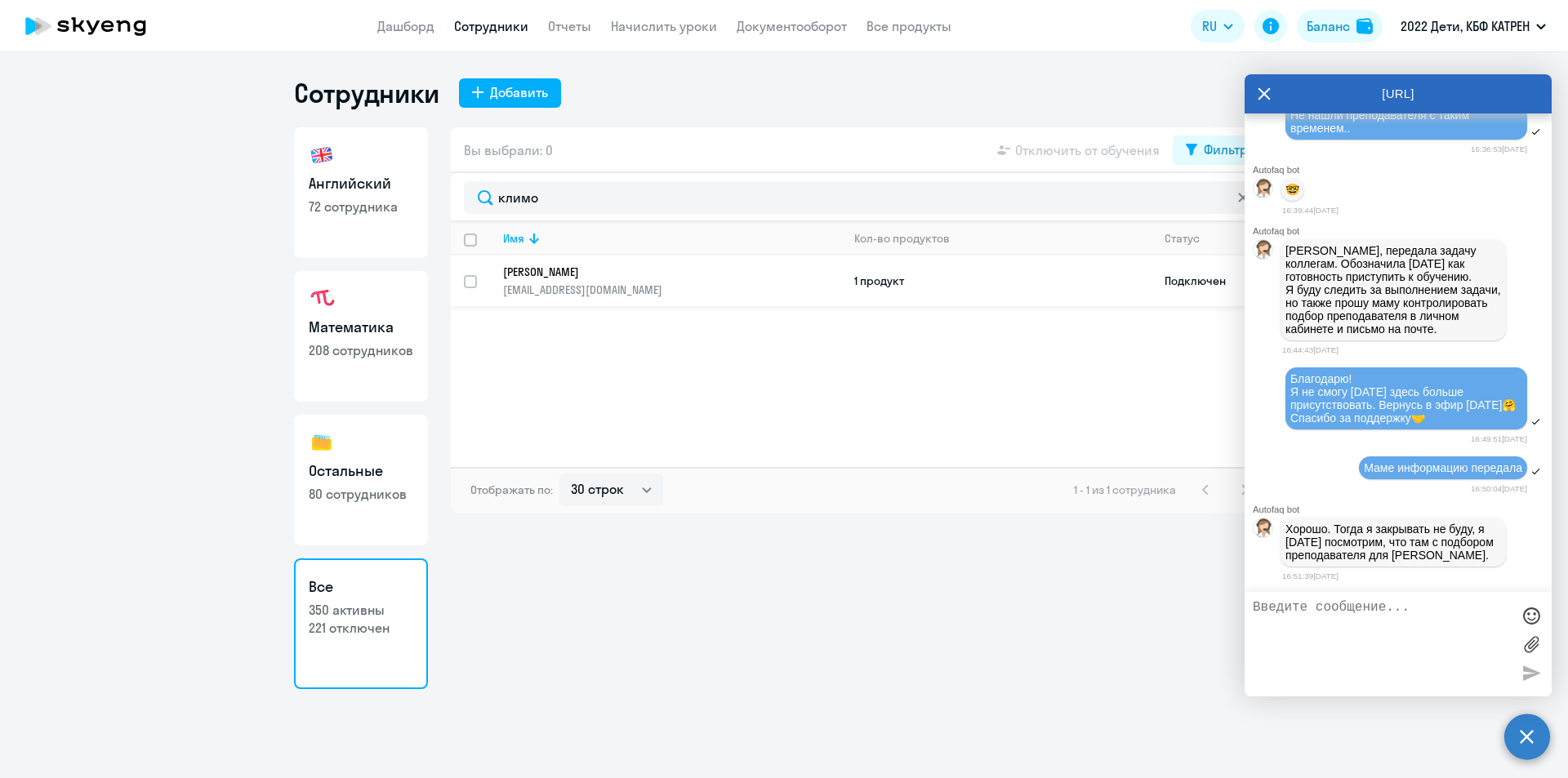
click at [587, 279] on p "[PERSON_NAME]" at bounding box center [660, 271] width 315 height 14
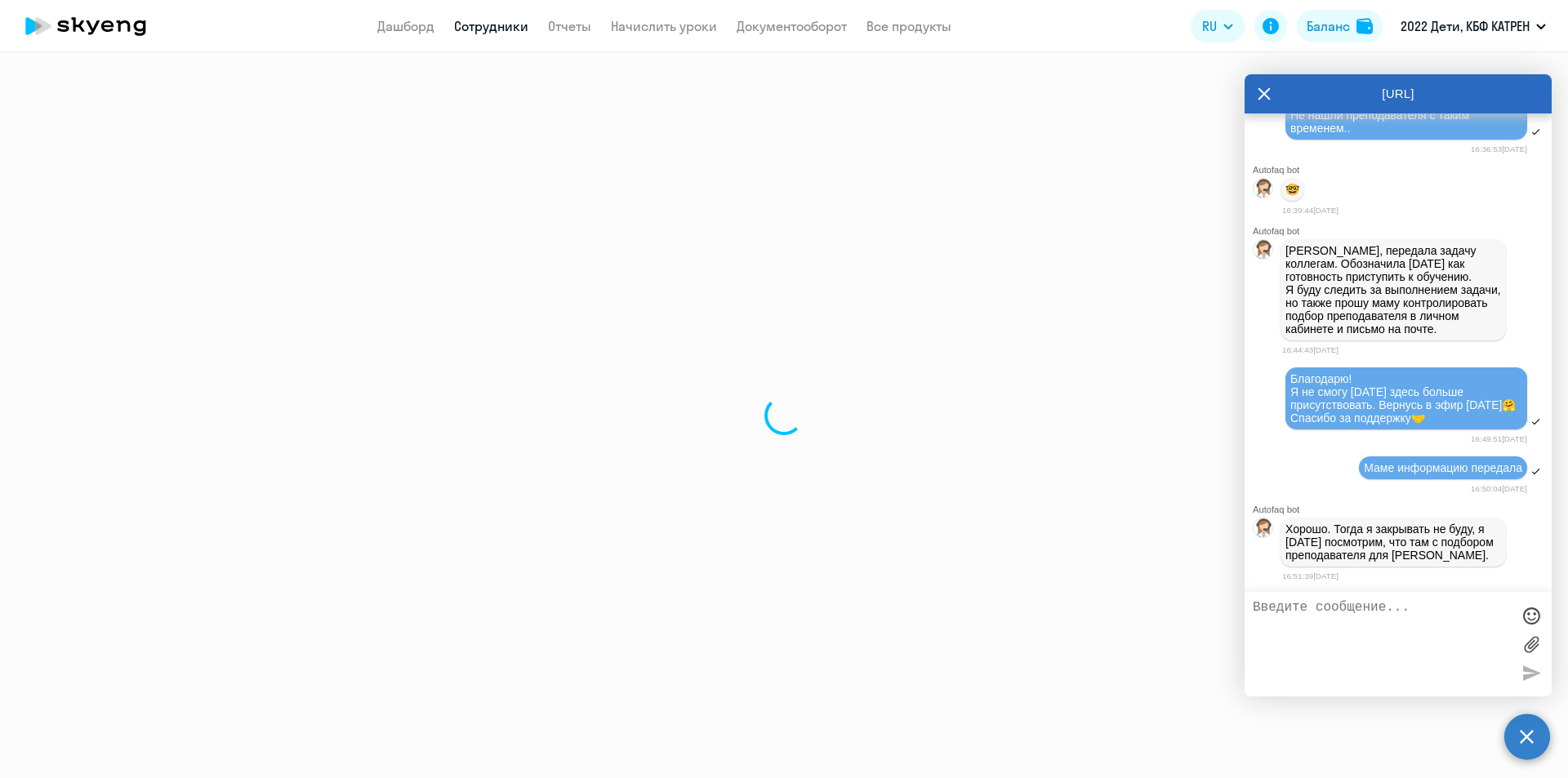
select select "others"
select select "30"
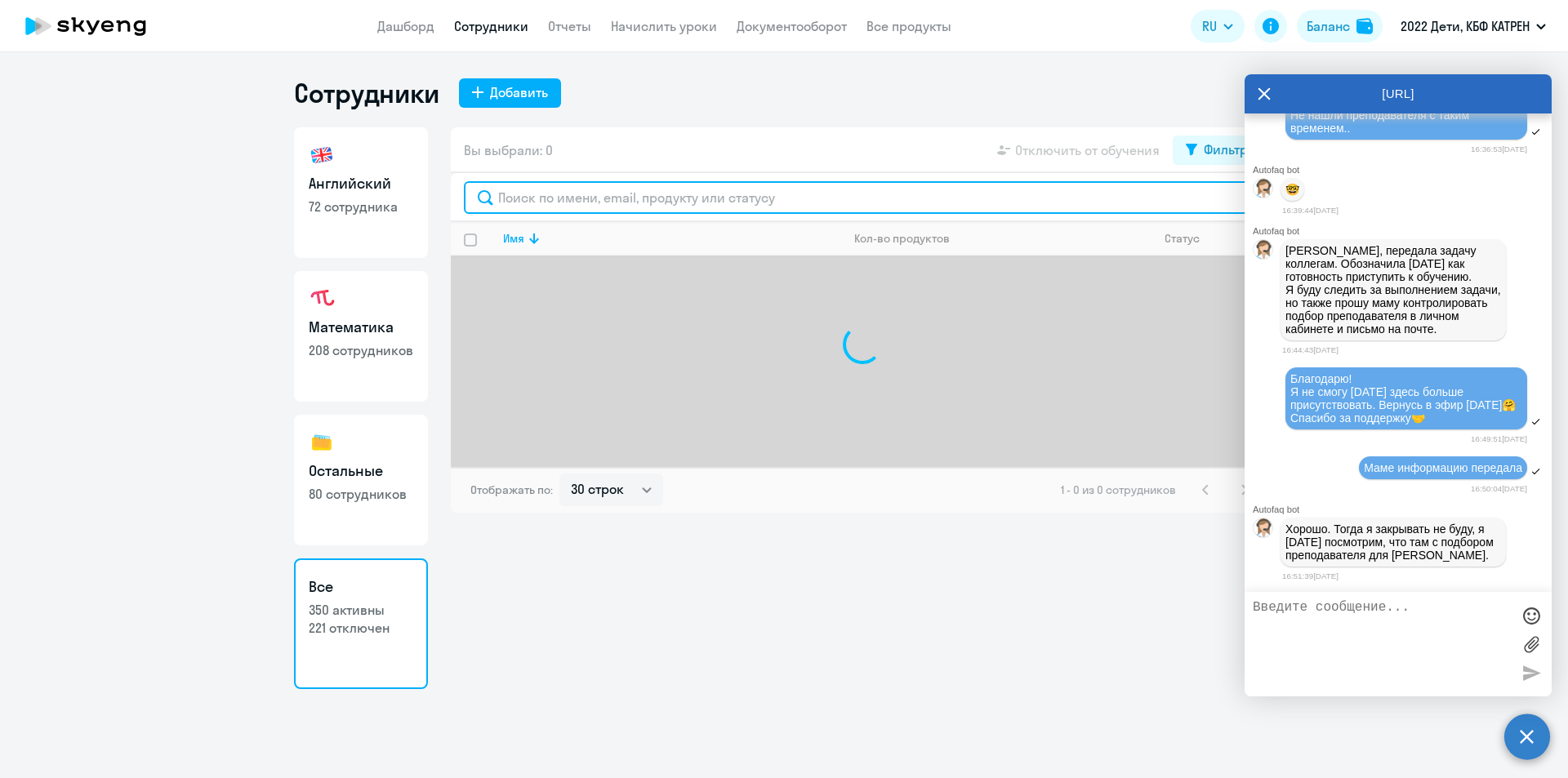
click at [531, 198] on input "text" at bounding box center [862, 197] width 797 height 33
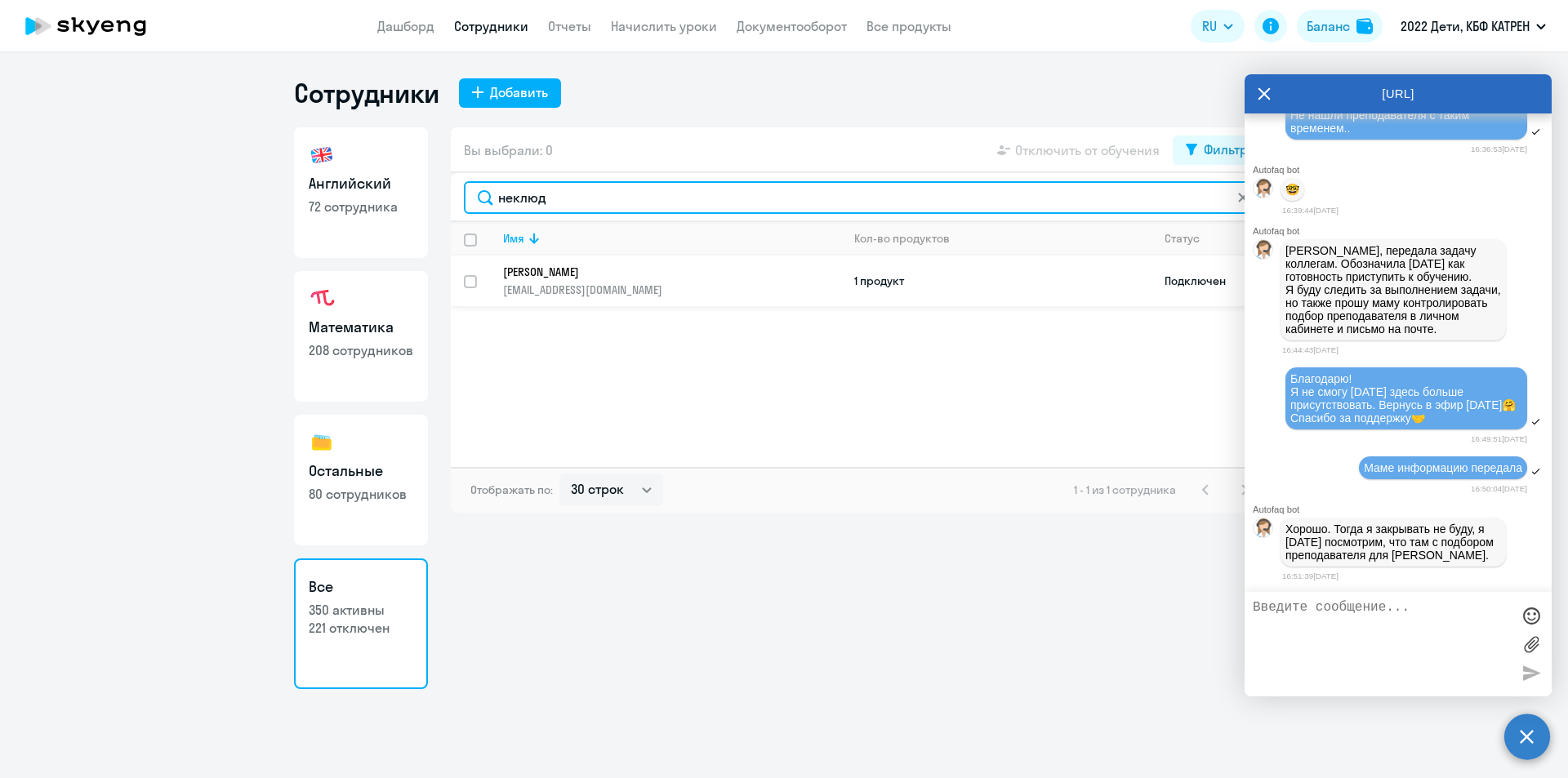
type input "неклюд"
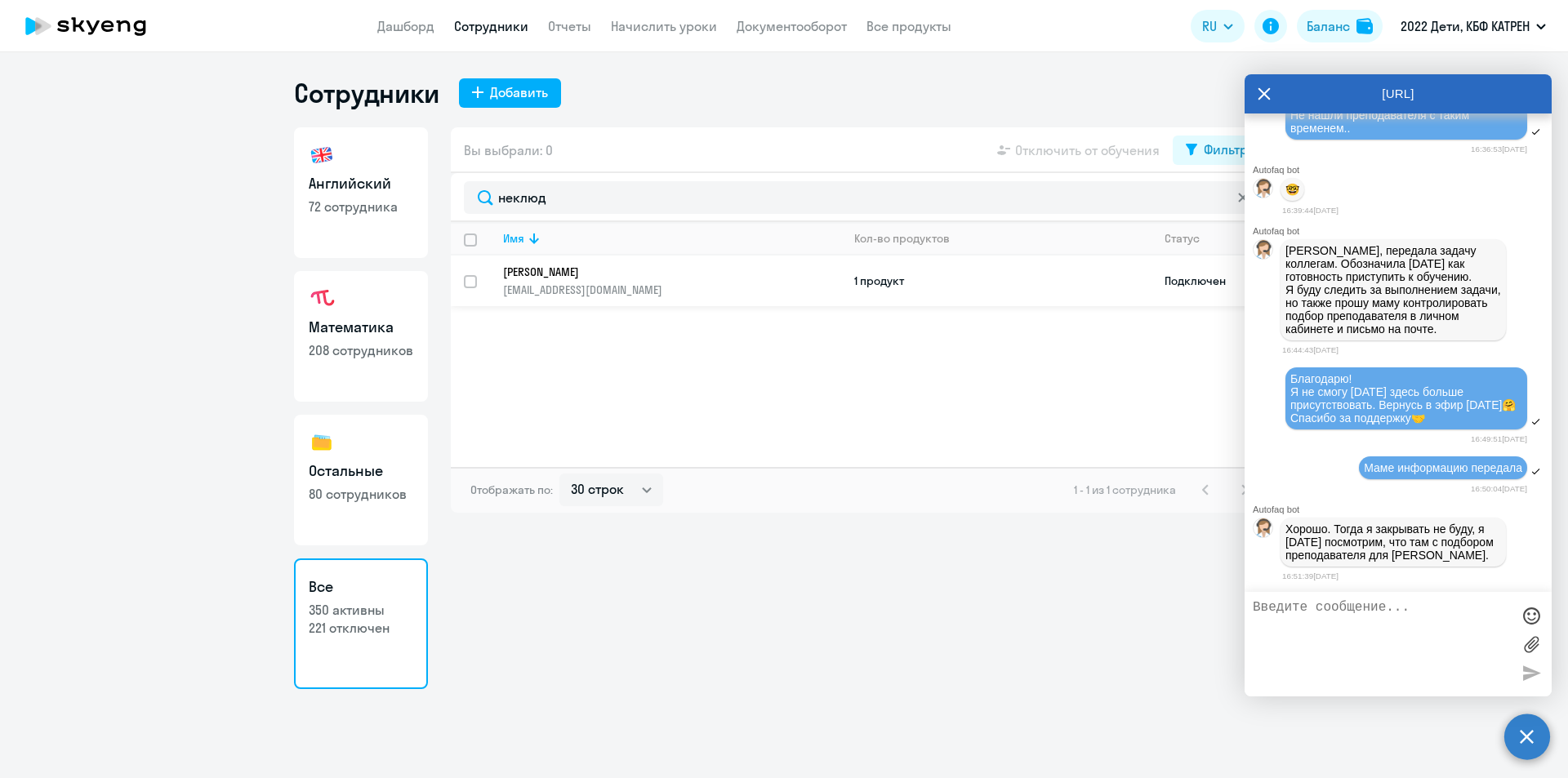
click at [607, 274] on p "[PERSON_NAME]" at bounding box center [660, 271] width 315 height 14
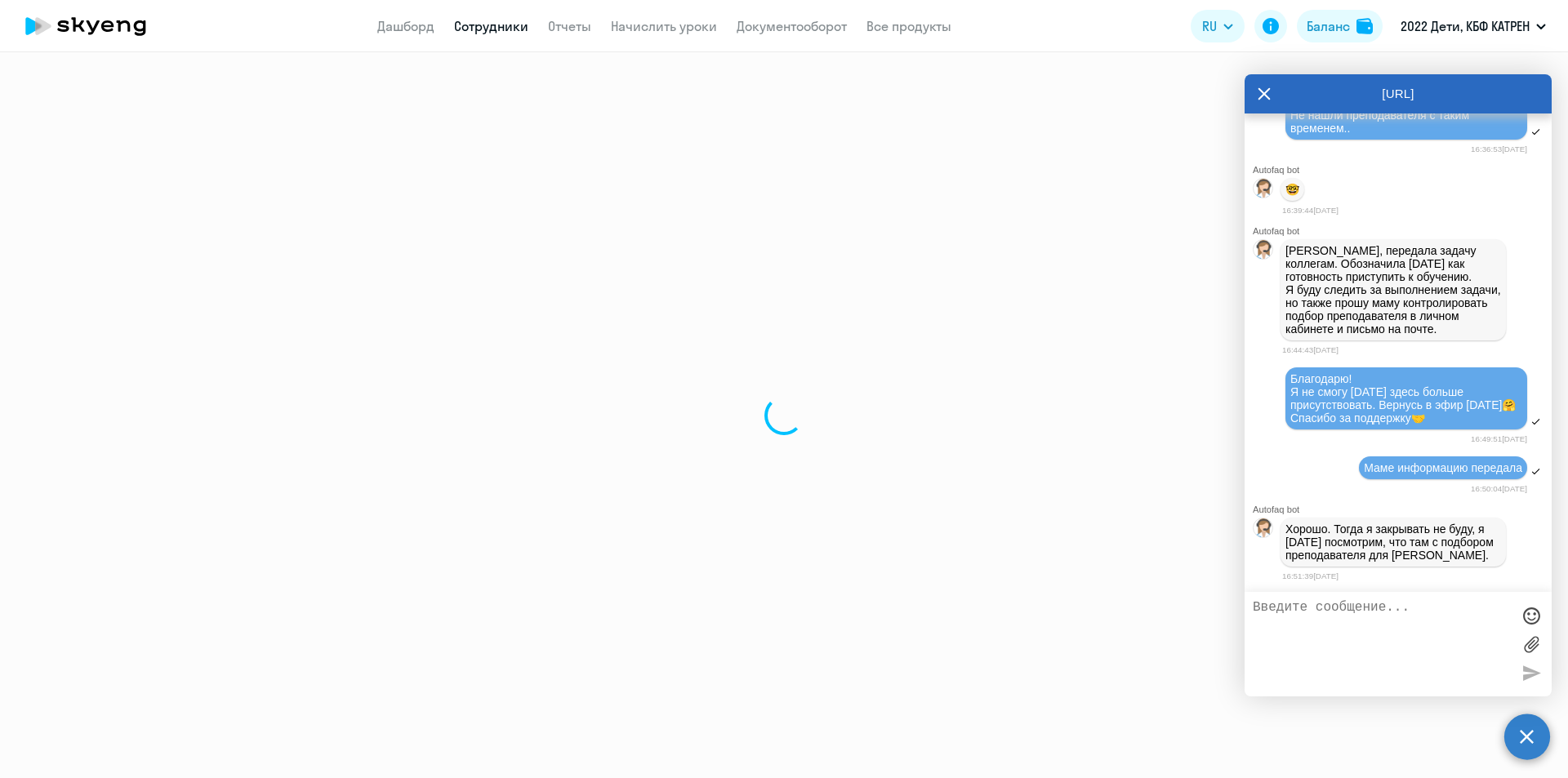
select select "math"
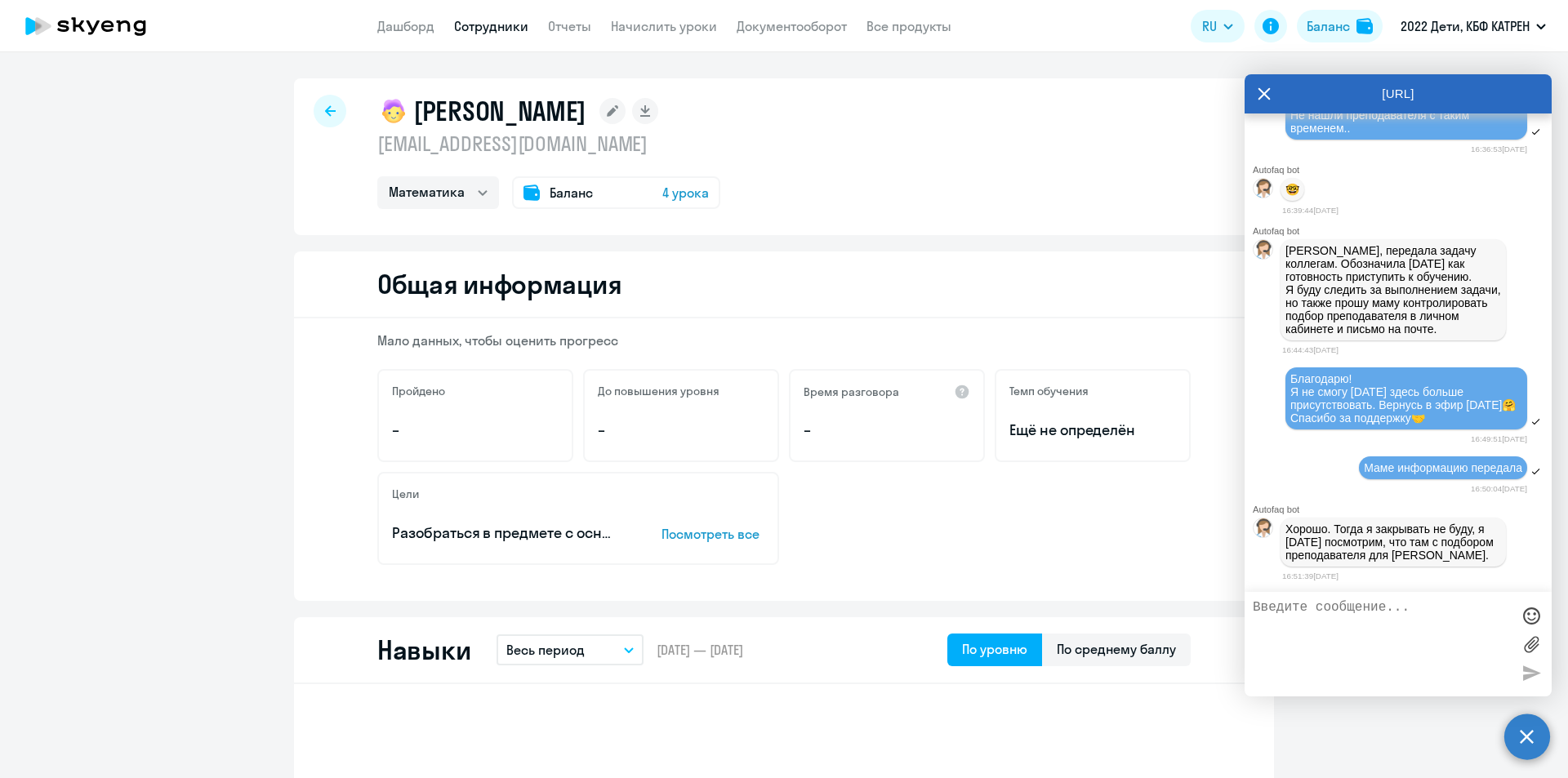
select select "30"
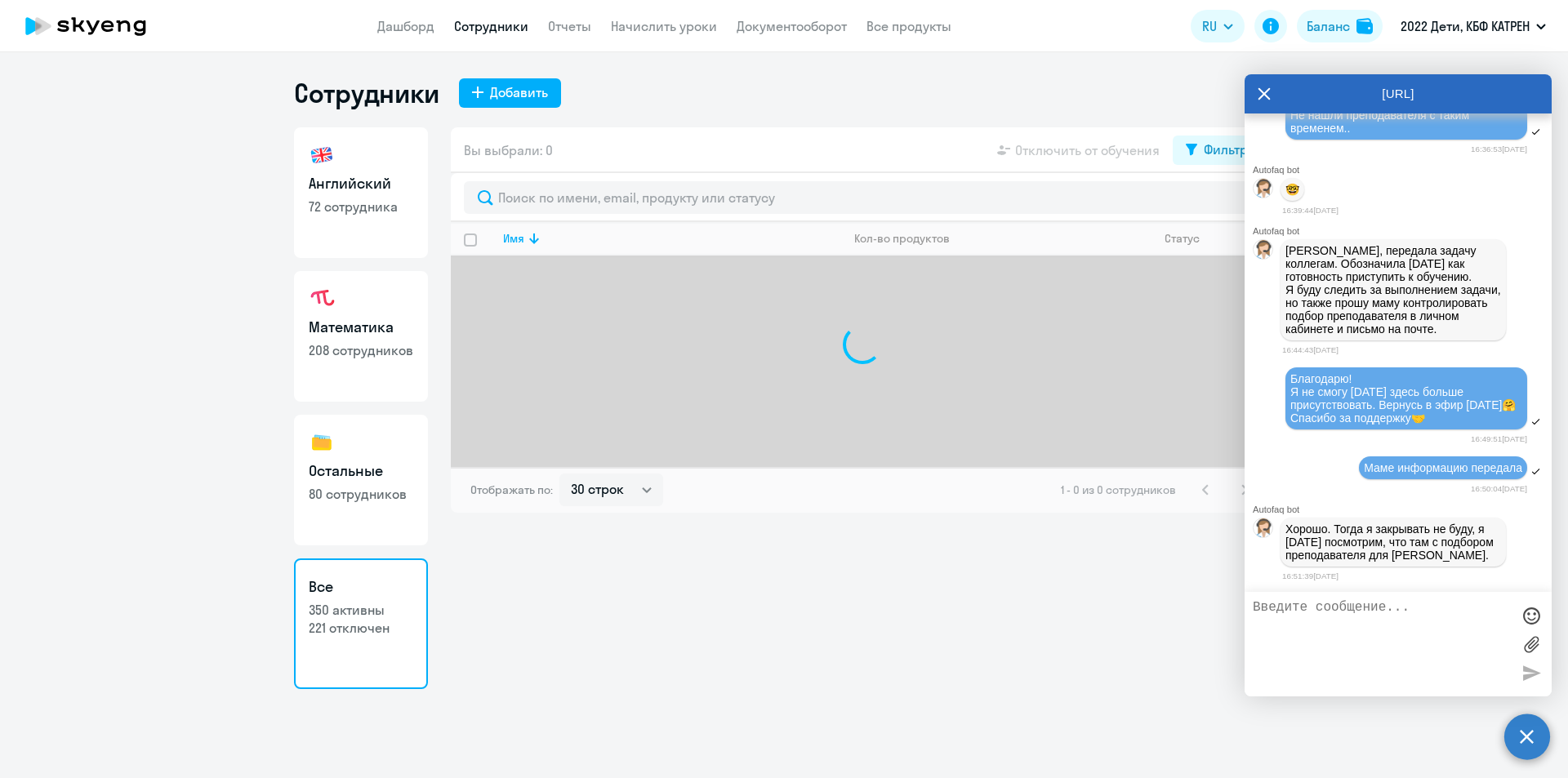
select select "30"
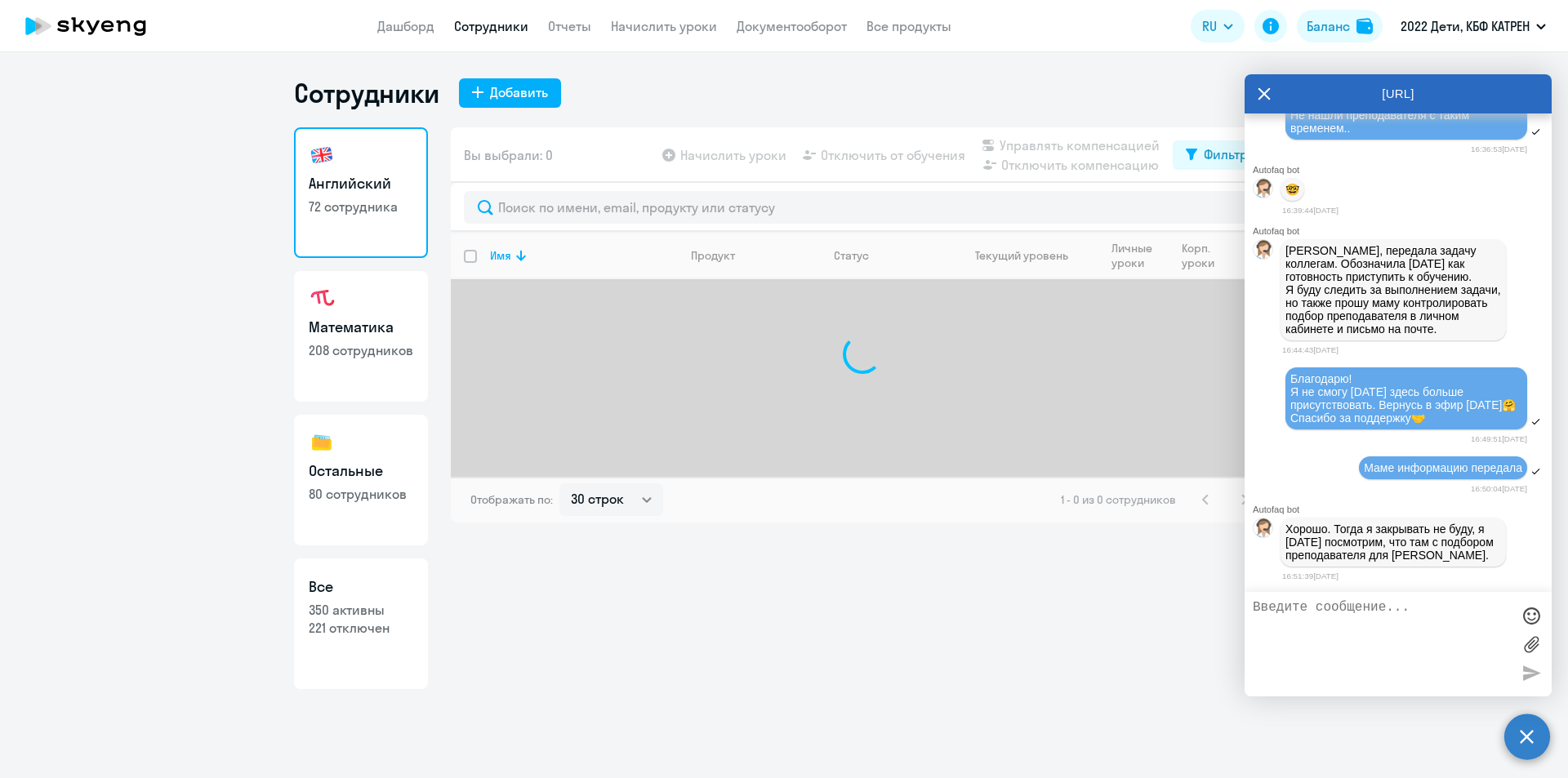
click at [376, 619] on p "221 отключен" at bounding box center [361, 627] width 104 height 18
select select "30"
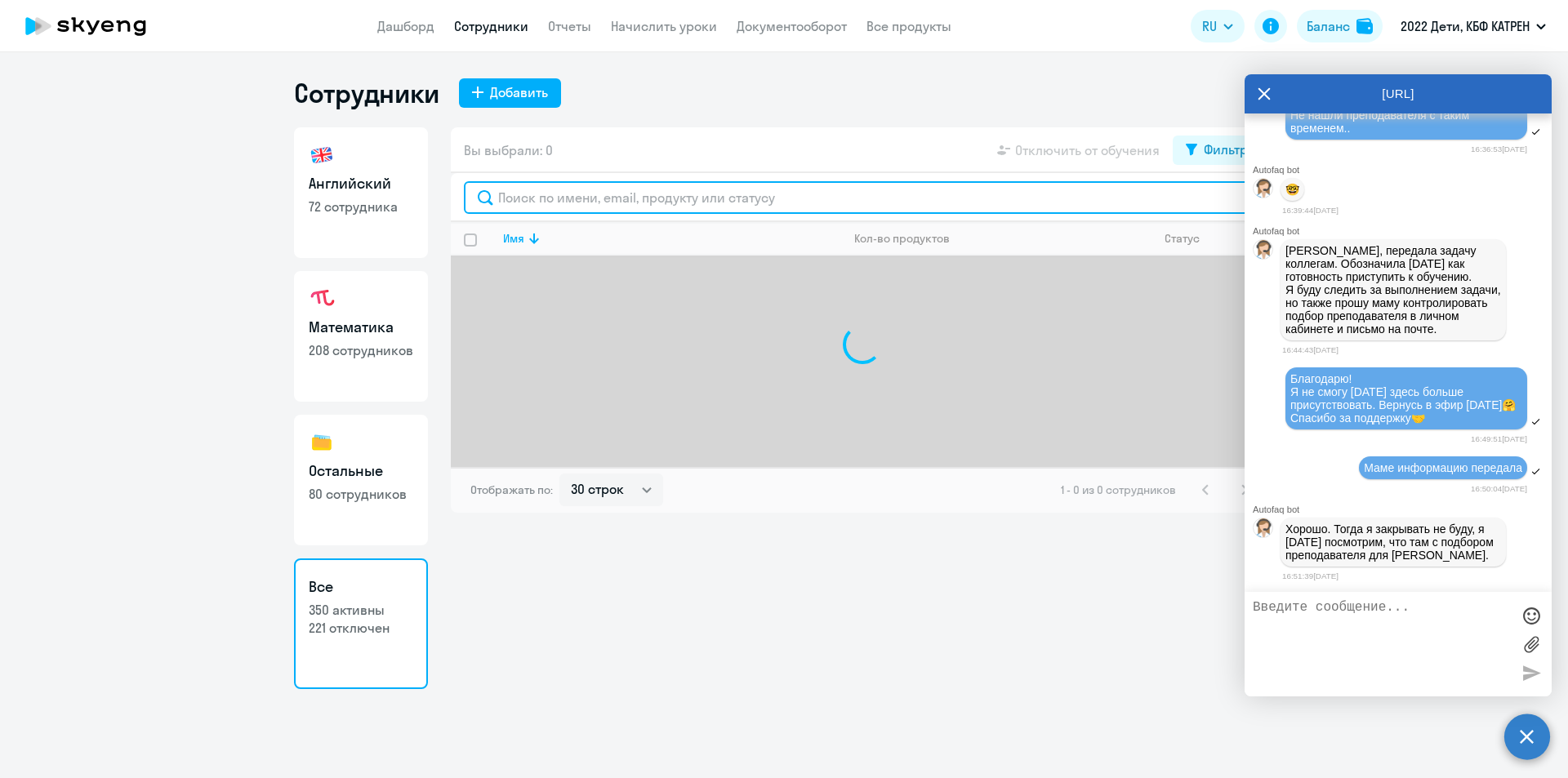
click at [580, 200] on input "text" at bounding box center [862, 197] width 797 height 33
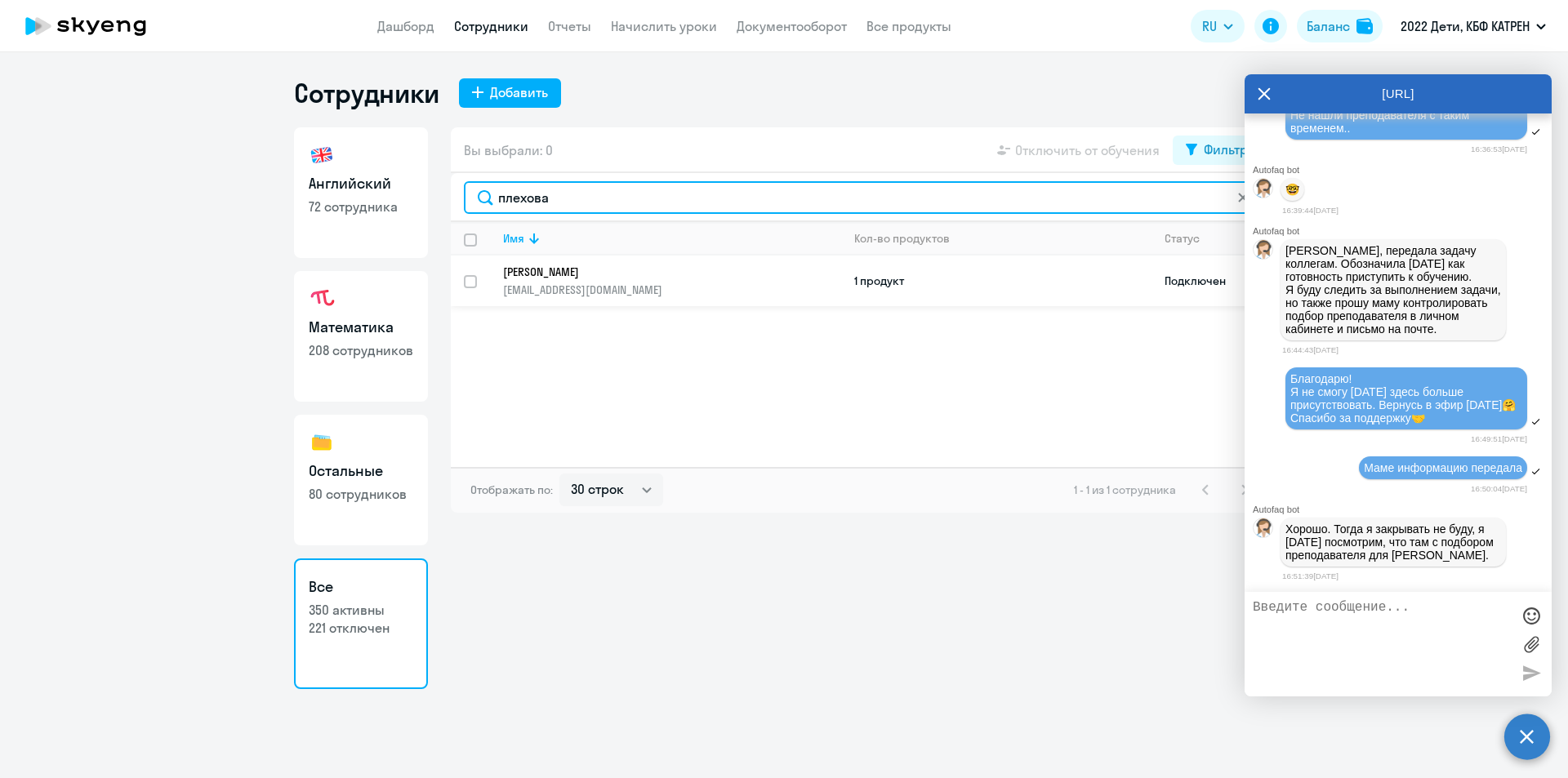
type input "плехова"
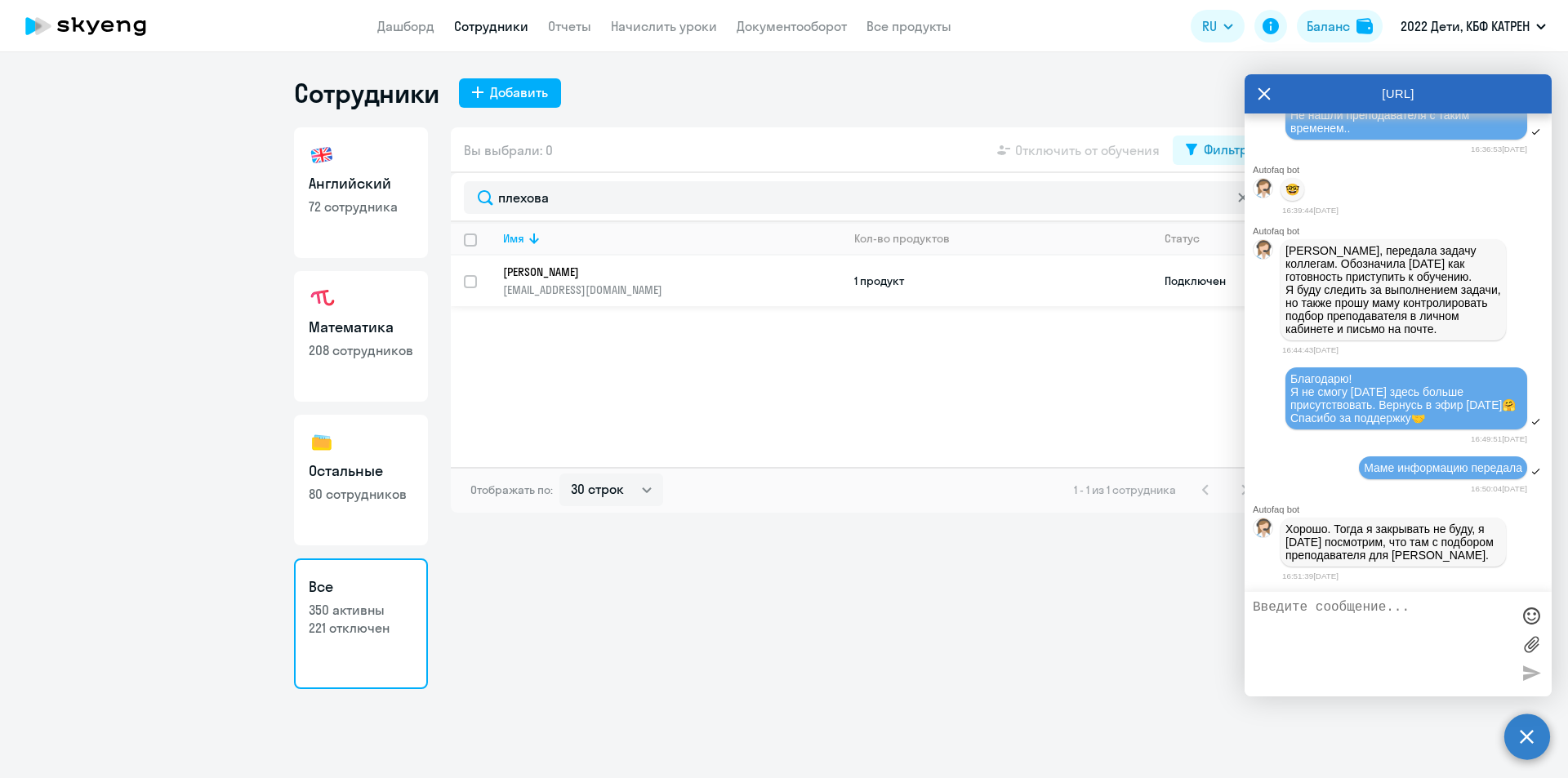
click at [617, 284] on p "[EMAIL_ADDRESS][DOMAIN_NAME]" at bounding box center [671, 290] width 338 height 14
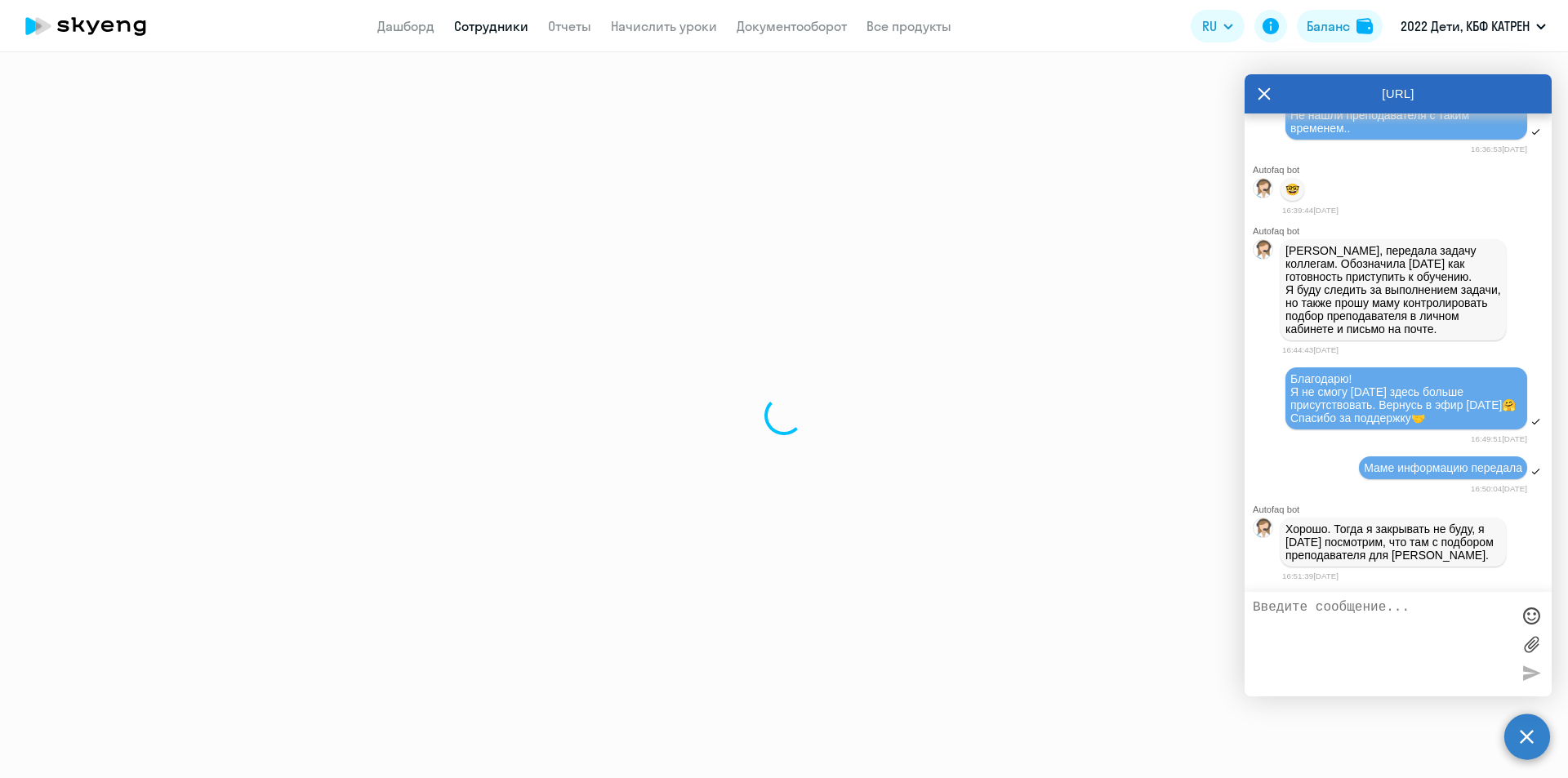
select select "english"
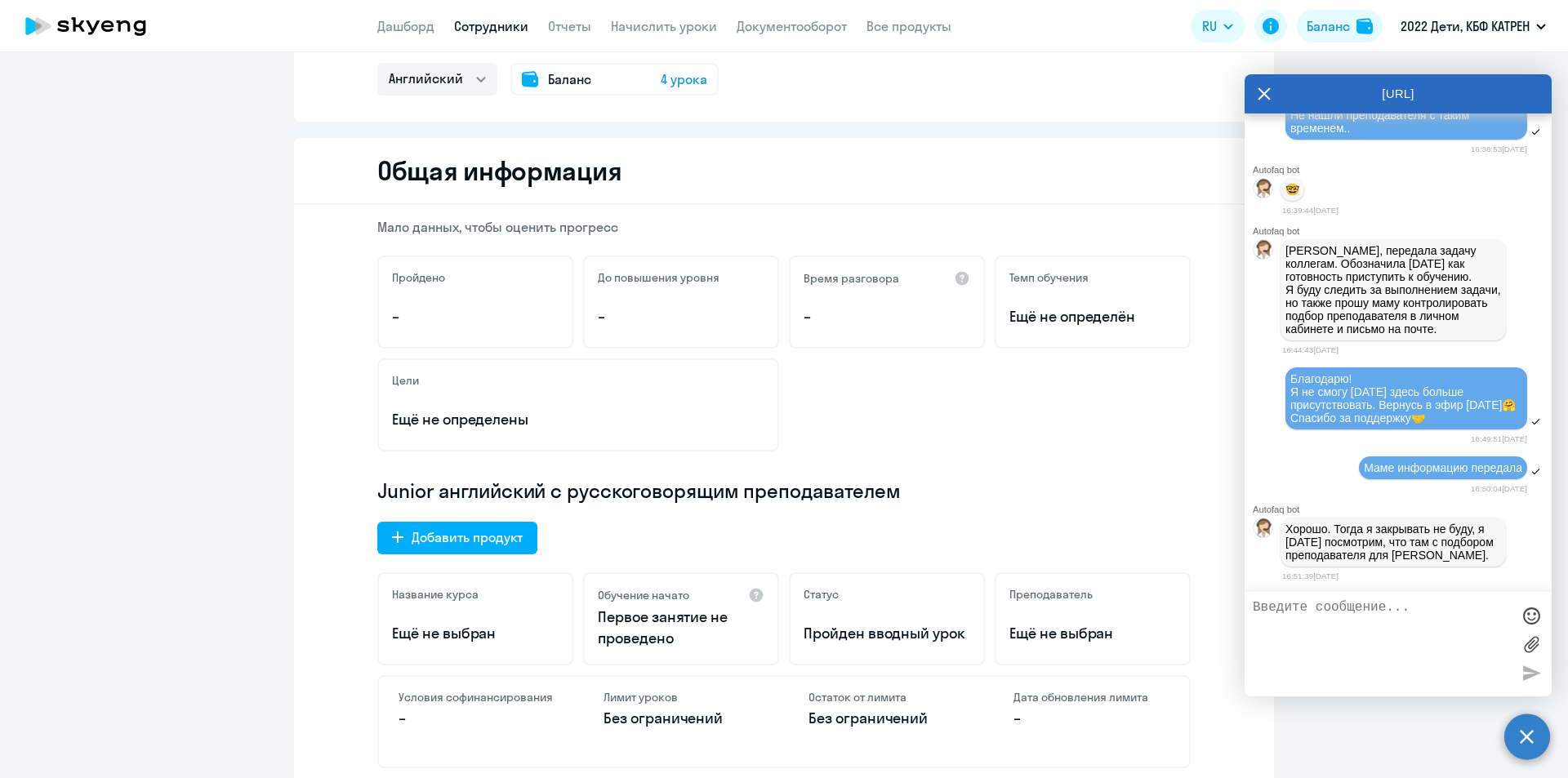
scroll to position [245, 0]
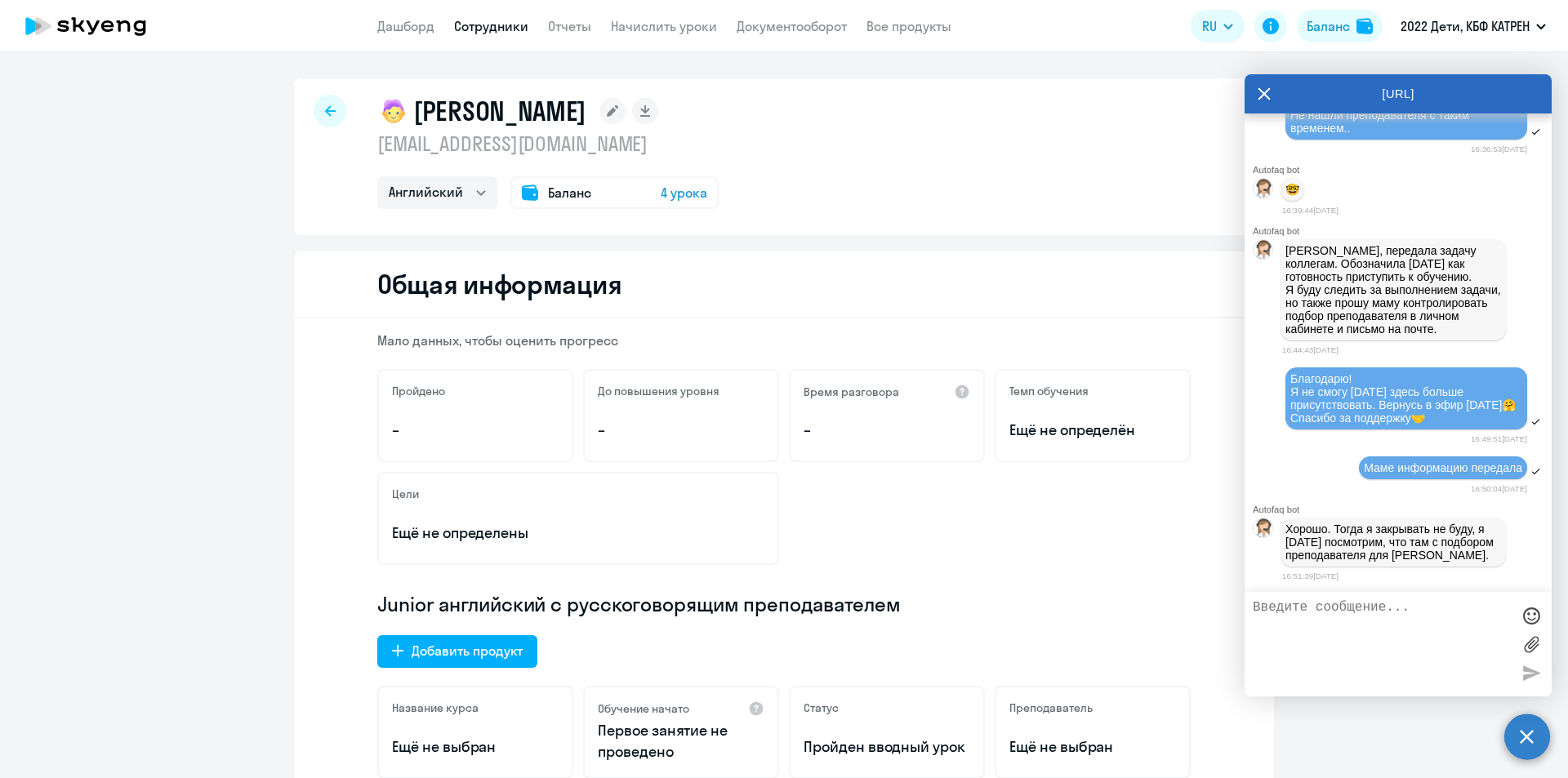
select select "30"
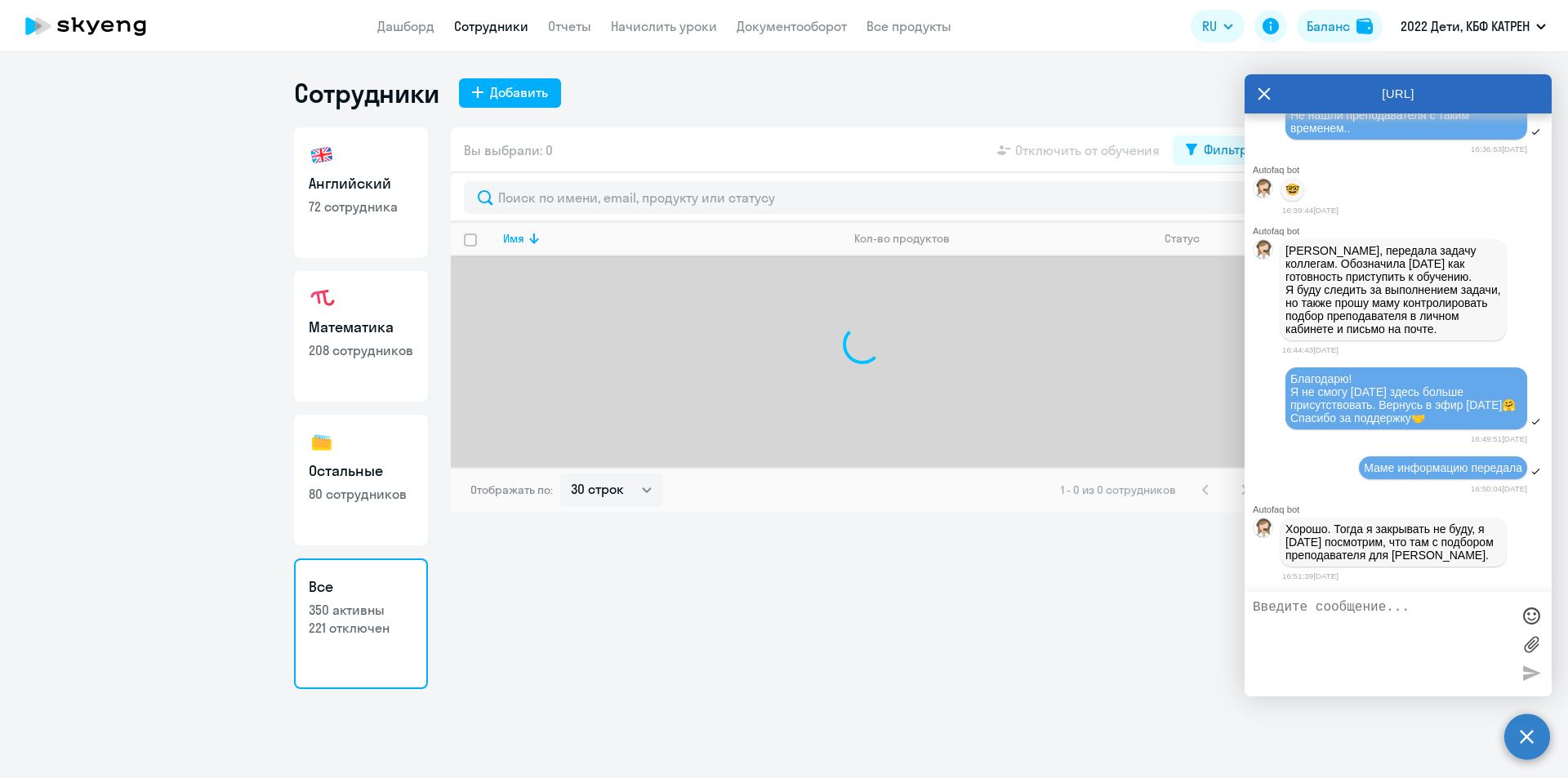
select select "30"
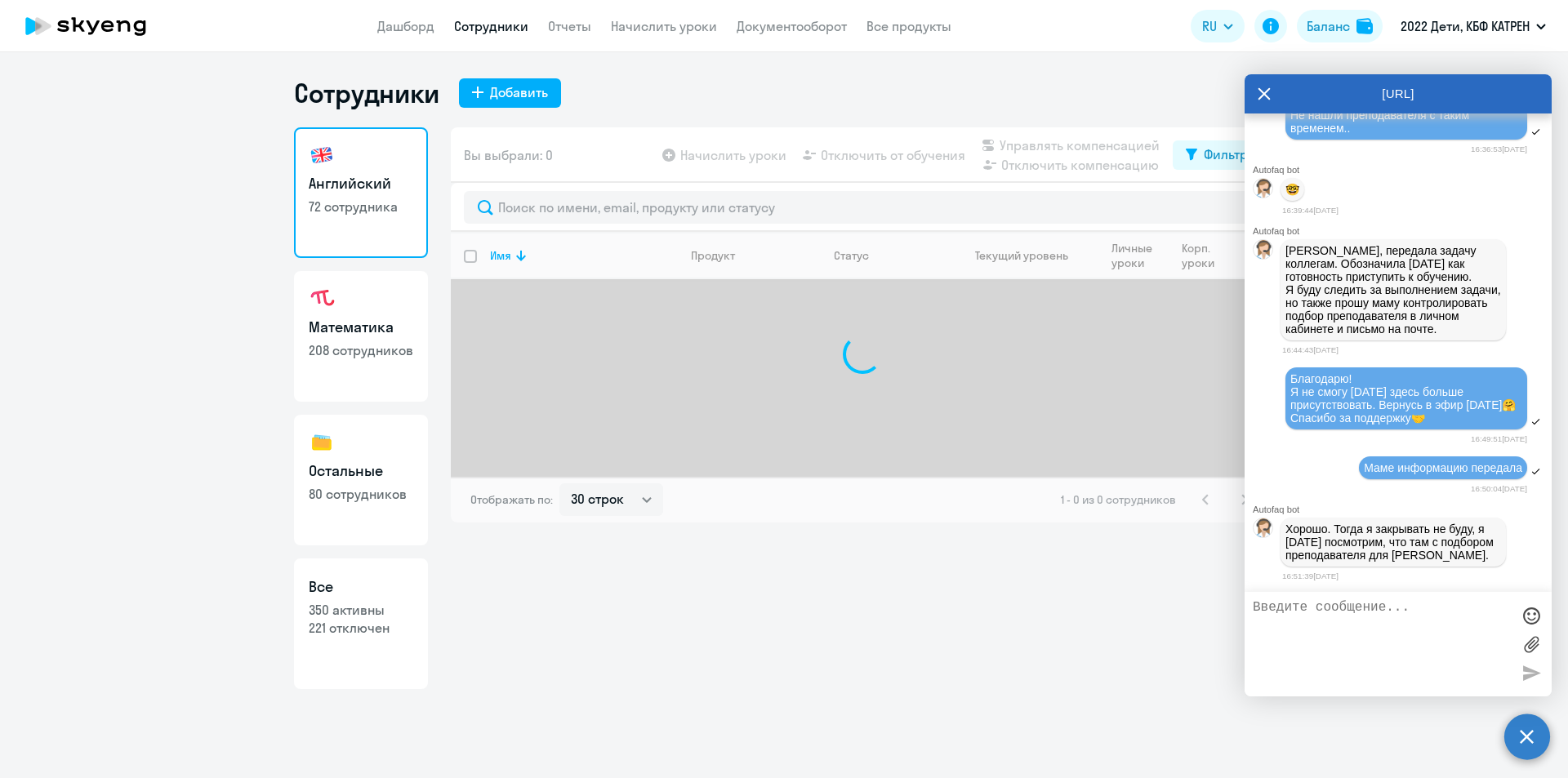
click at [380, 585] on h3 "Все" at bounding box center [361, 587] width 104 height 21
select select "30"
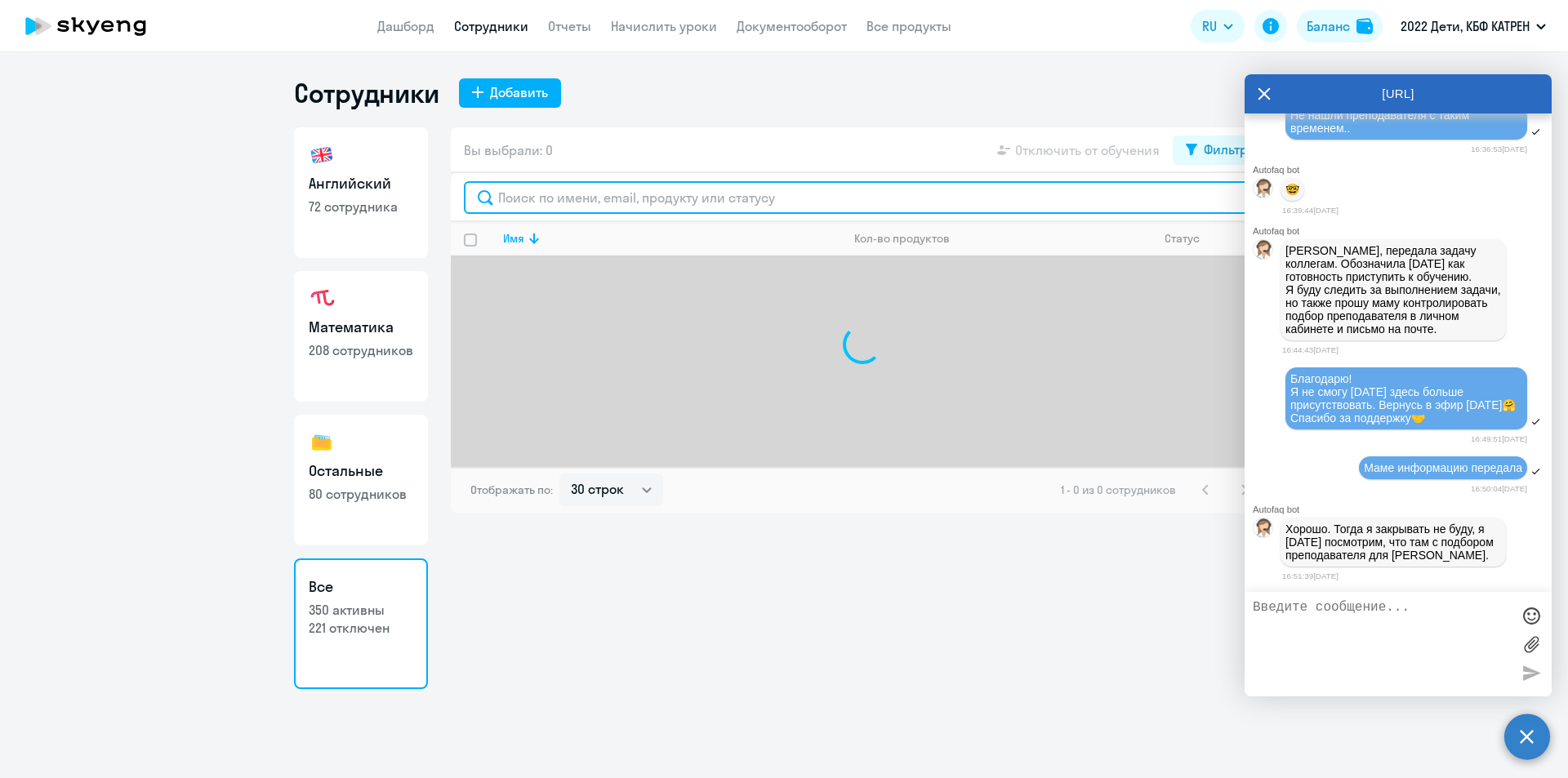
click at [563, 193] on input "text" at bounding box center [862, 197] width 797 height 33
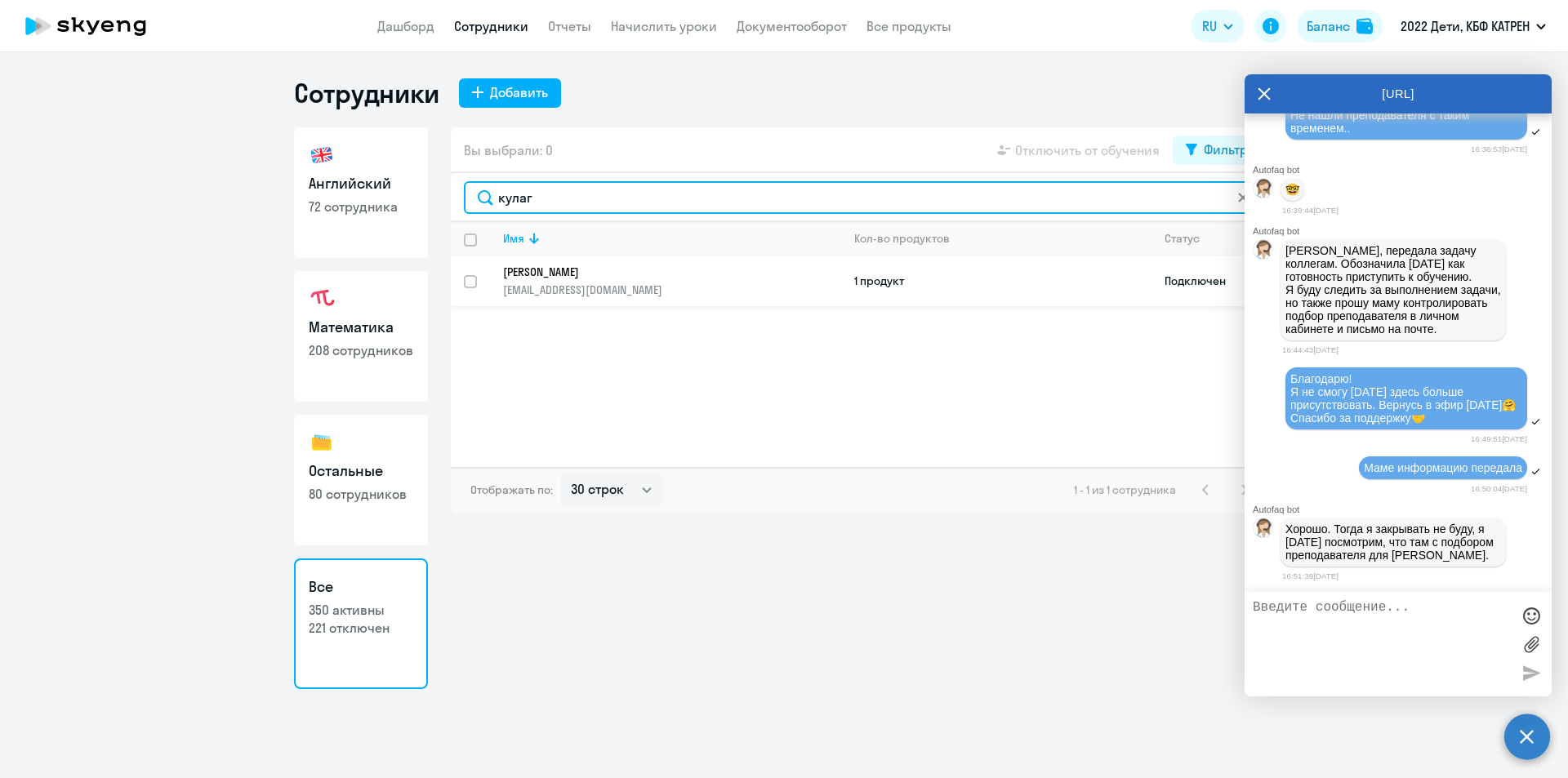
type input "кулаг"
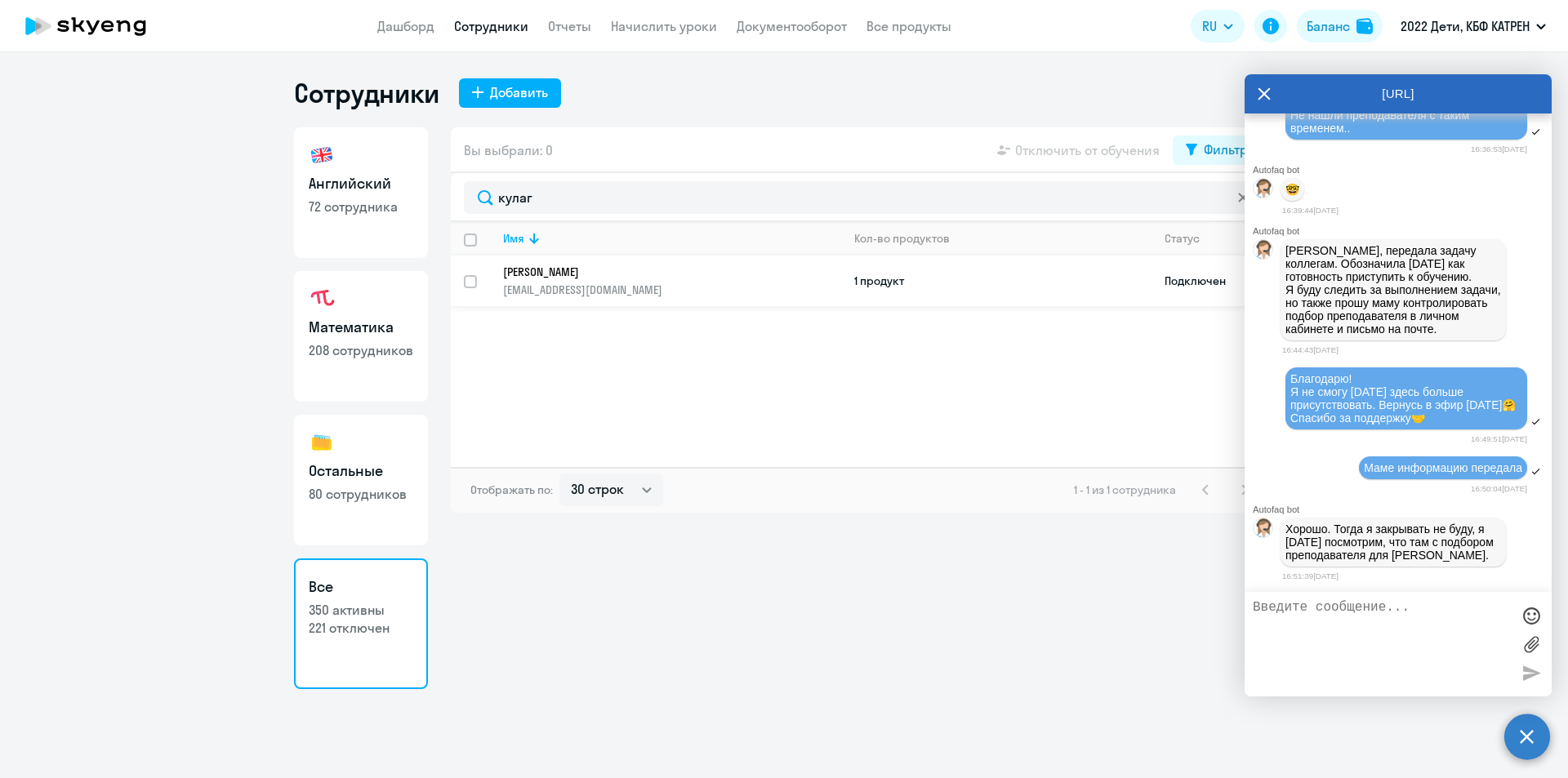
click at [590, 274] on p "[PERSON_NAME]" at bounding box center [660, 271] width 315 height 14
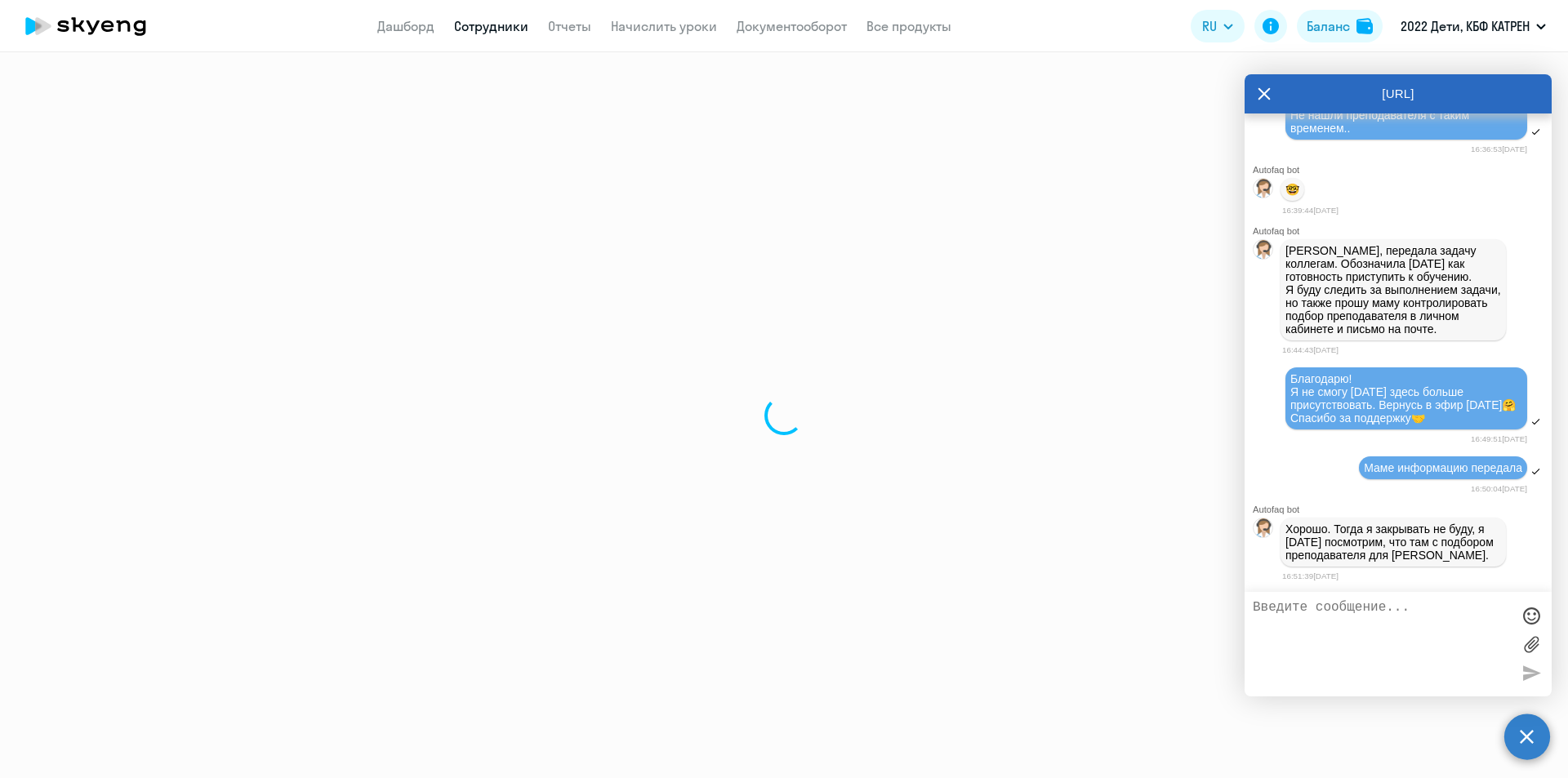
select select "math"
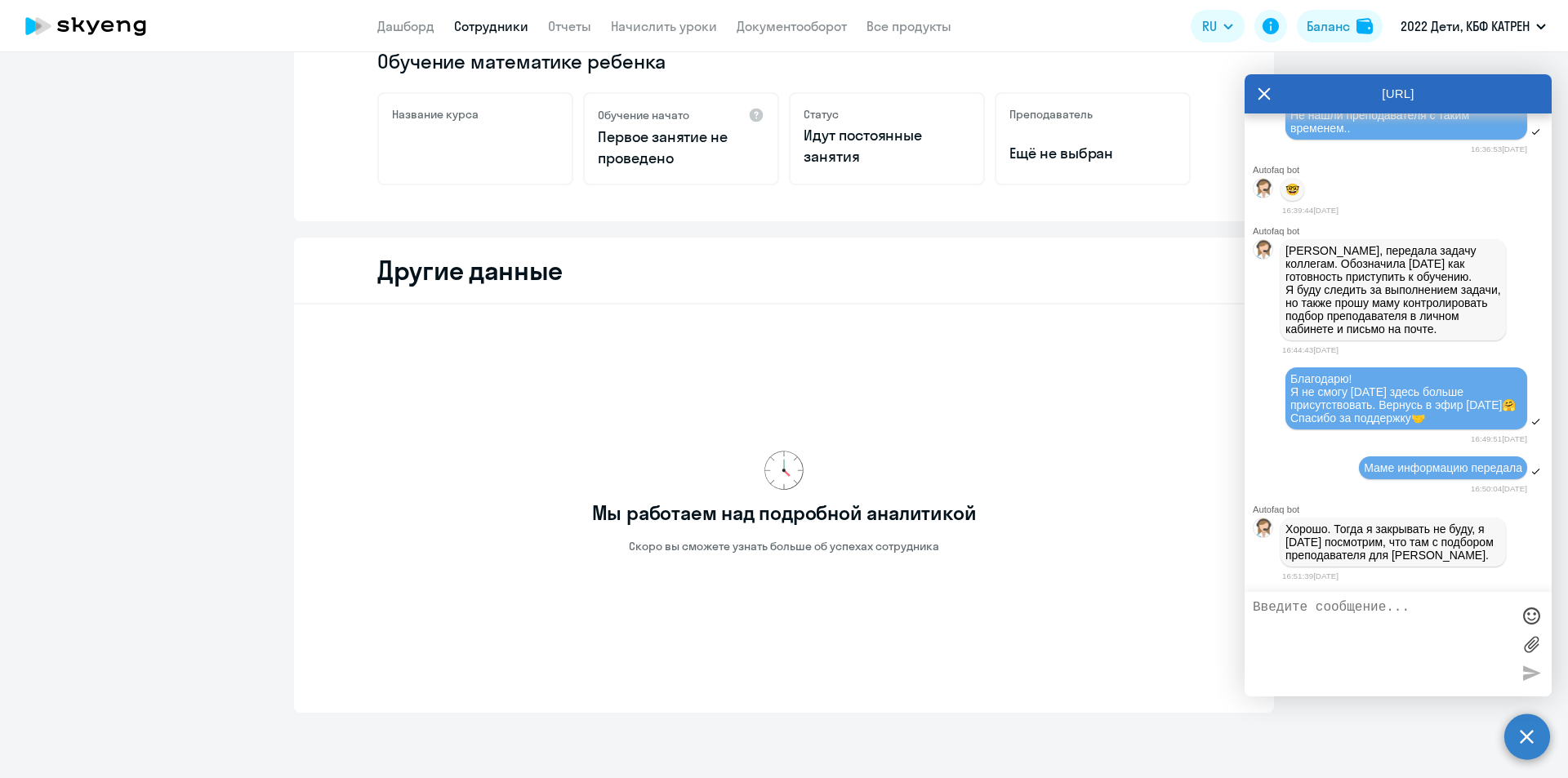
scroll to position [364, 0]
